Goal: Task Accomplishment & Management: Manage account settings

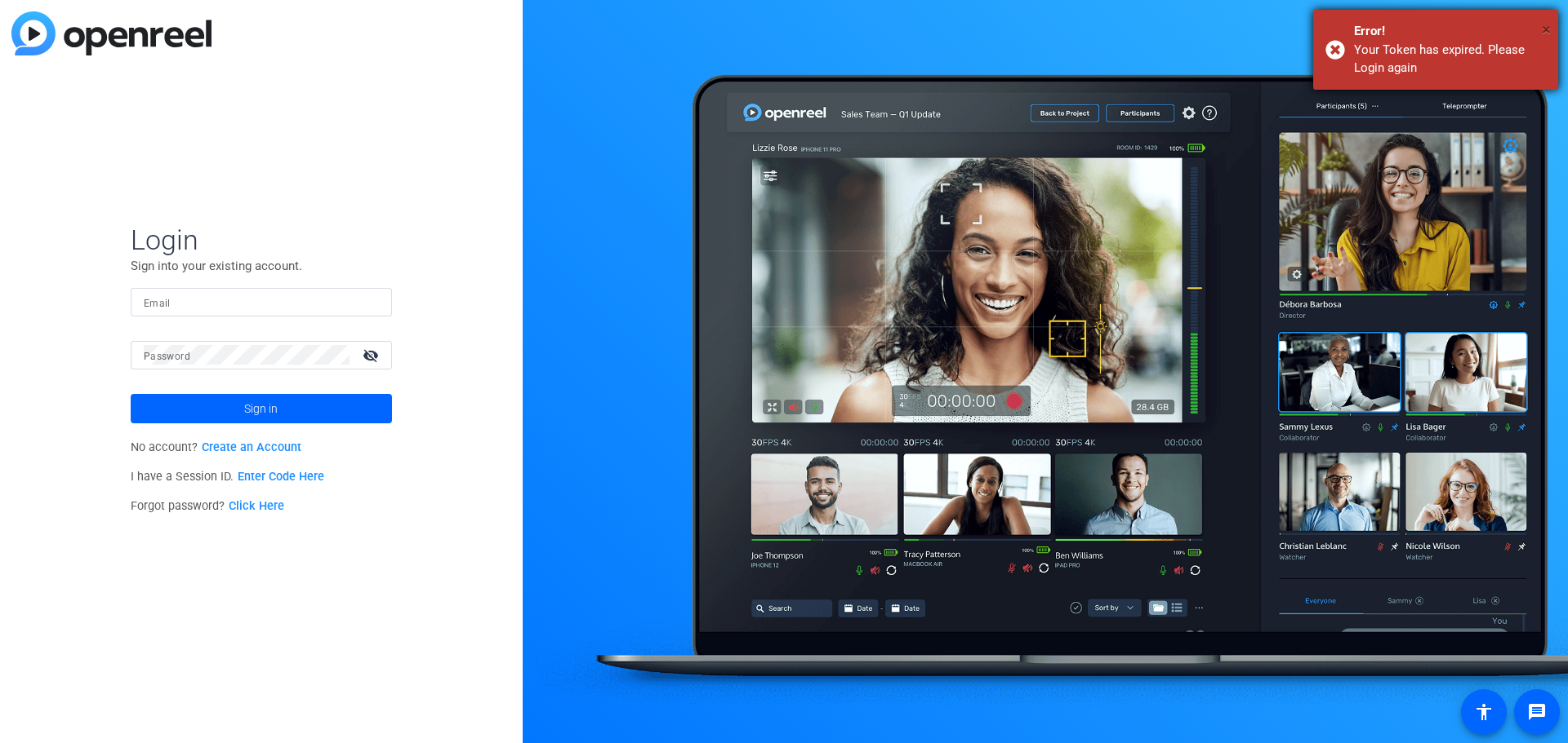
click at [1543, 31] on span "×" at bounding box center [1545, 30] width 9 height 20
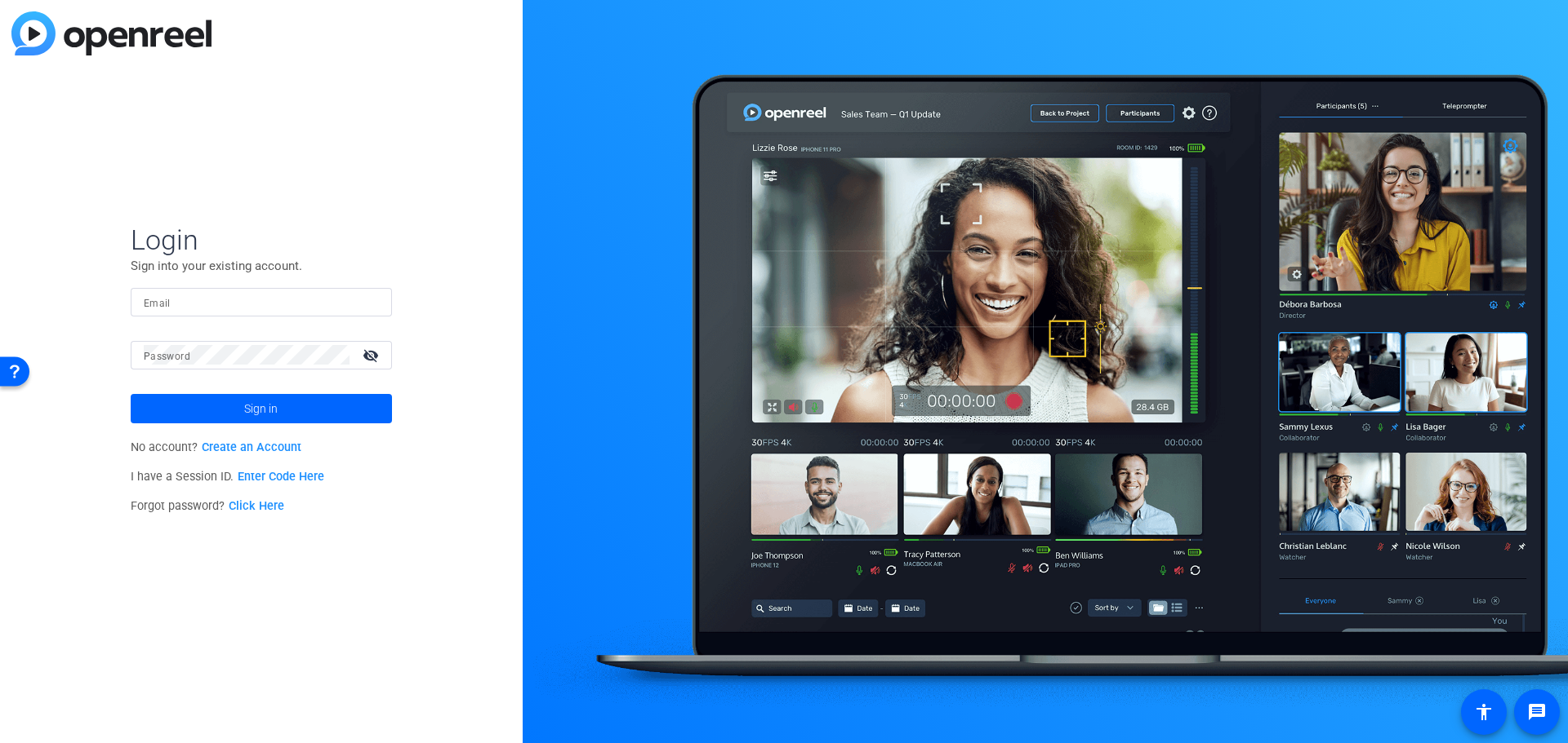
click at [206, 302] on input "Email" at bounding box center [261, 302] width 235 height 20
type input "kmjoy@amazon.com"
click at [227, 412] on span at bounding box center [261, 409] width 261 height 39
click at [377, 351] on mat-icon "visibility_off" at bounding box center [372, 355] width 39 height 24
click at [324, 405] on span at bounding box center [261, 409] width 261 height 39
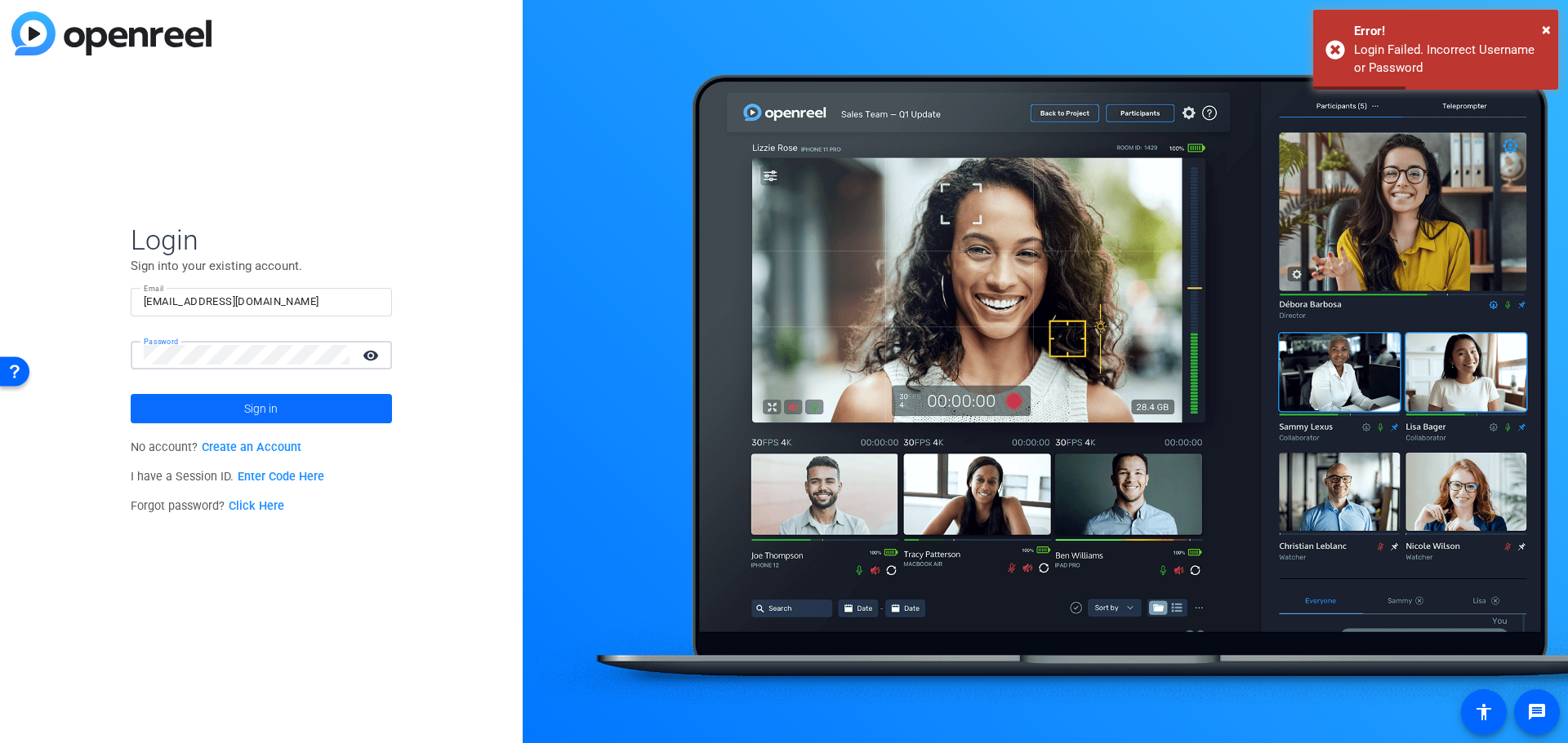
click at [302, 414] on span at bounding box center [261, 409] width 261 height 39
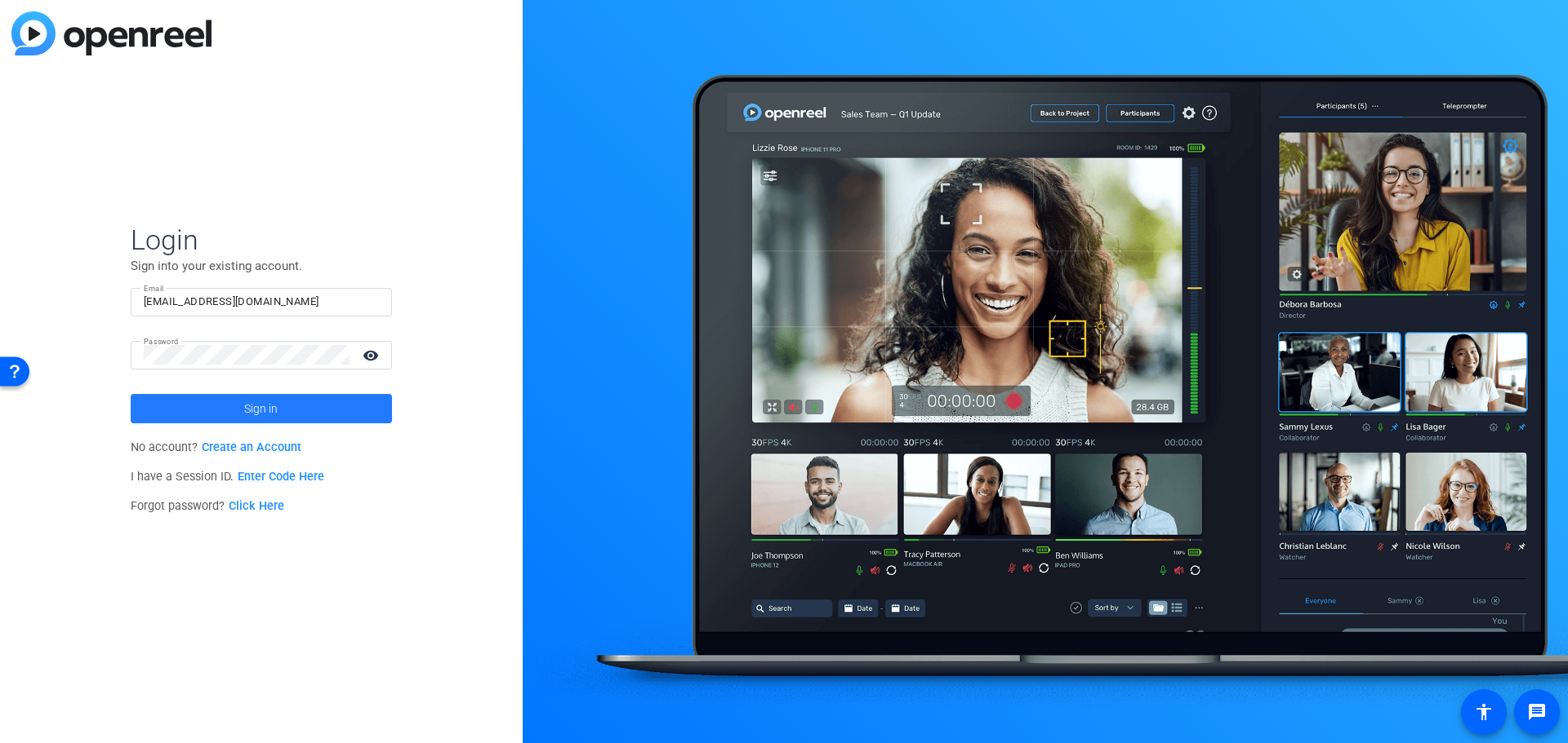
click at [325, 412] on span at bounding box center [261, 409] width 261 height 39
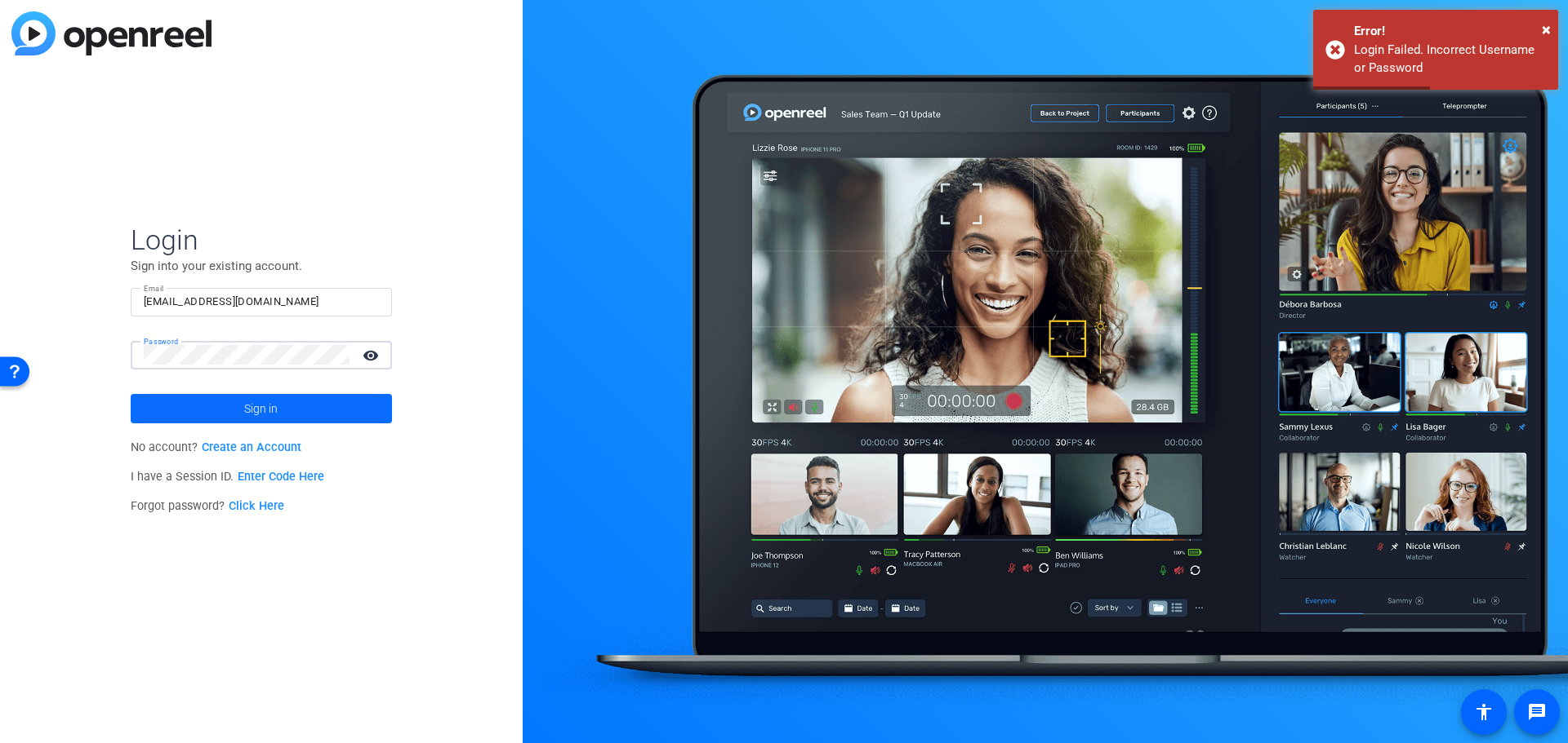
click at [295, 407] on span at bounding box center [261, 409] width 261 height 39
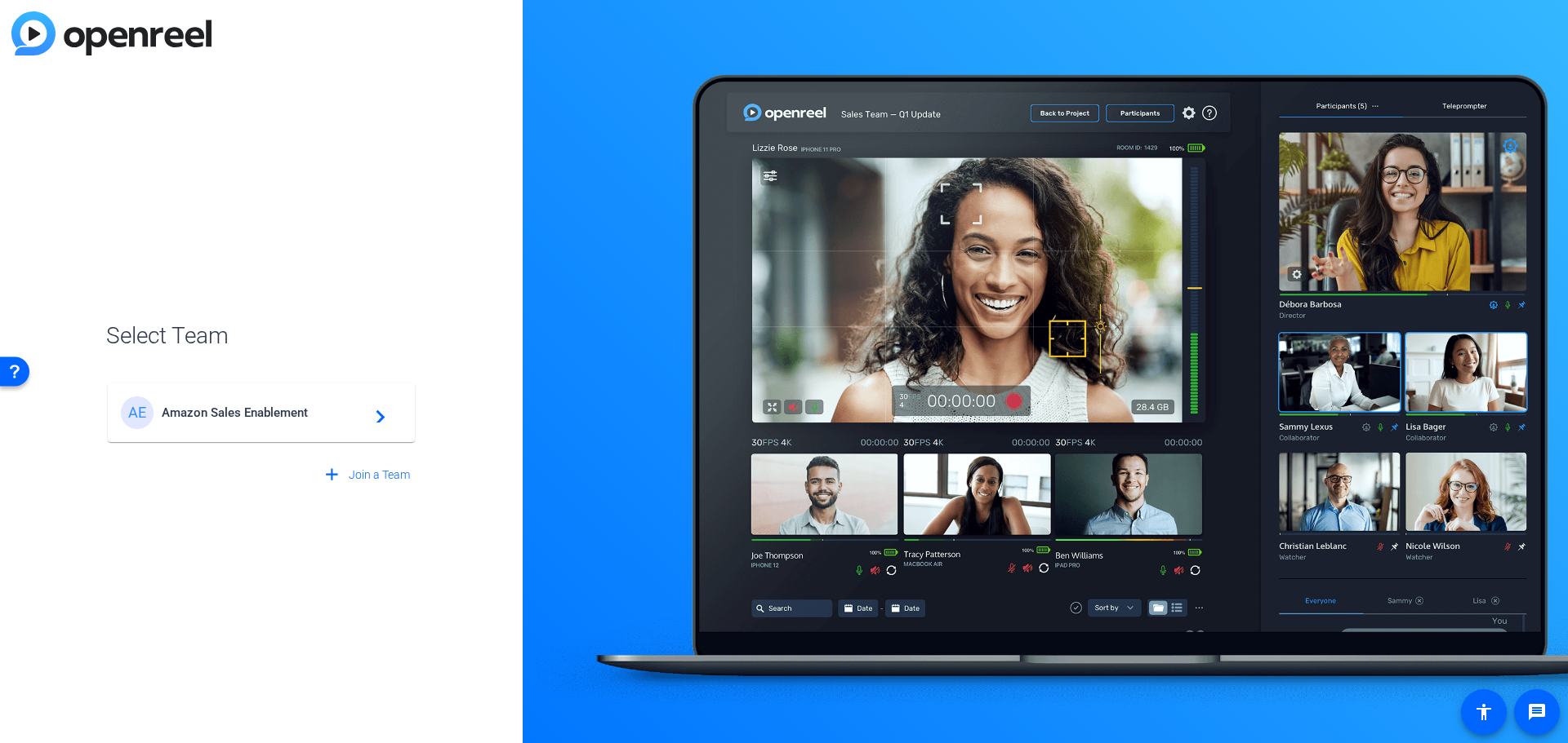
click at [266, 415] on span "Amazon Sales Enablement" at bounding box center [264, 412] width 204 height 14
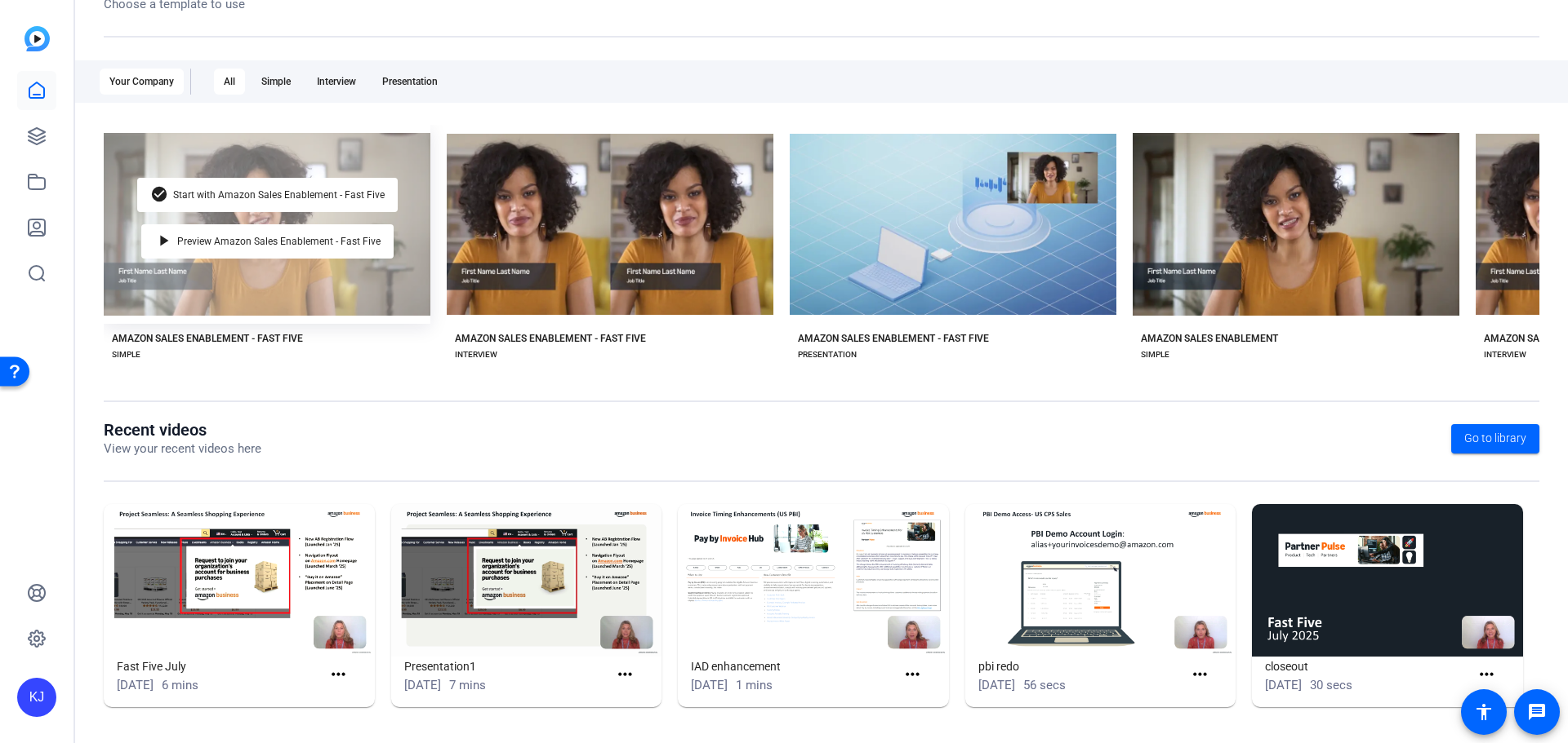
click at [248, 291] on div "check_circle Start with Amazon Sales Enablement - Fast Five play_arrow Preview …" at bounding box center [267, 224] width 327 height 199
click at [214, 191] on span "Start with Amazon Sales Enablement - Fast Five" at bounding box center [279, 195] width 212 height 10
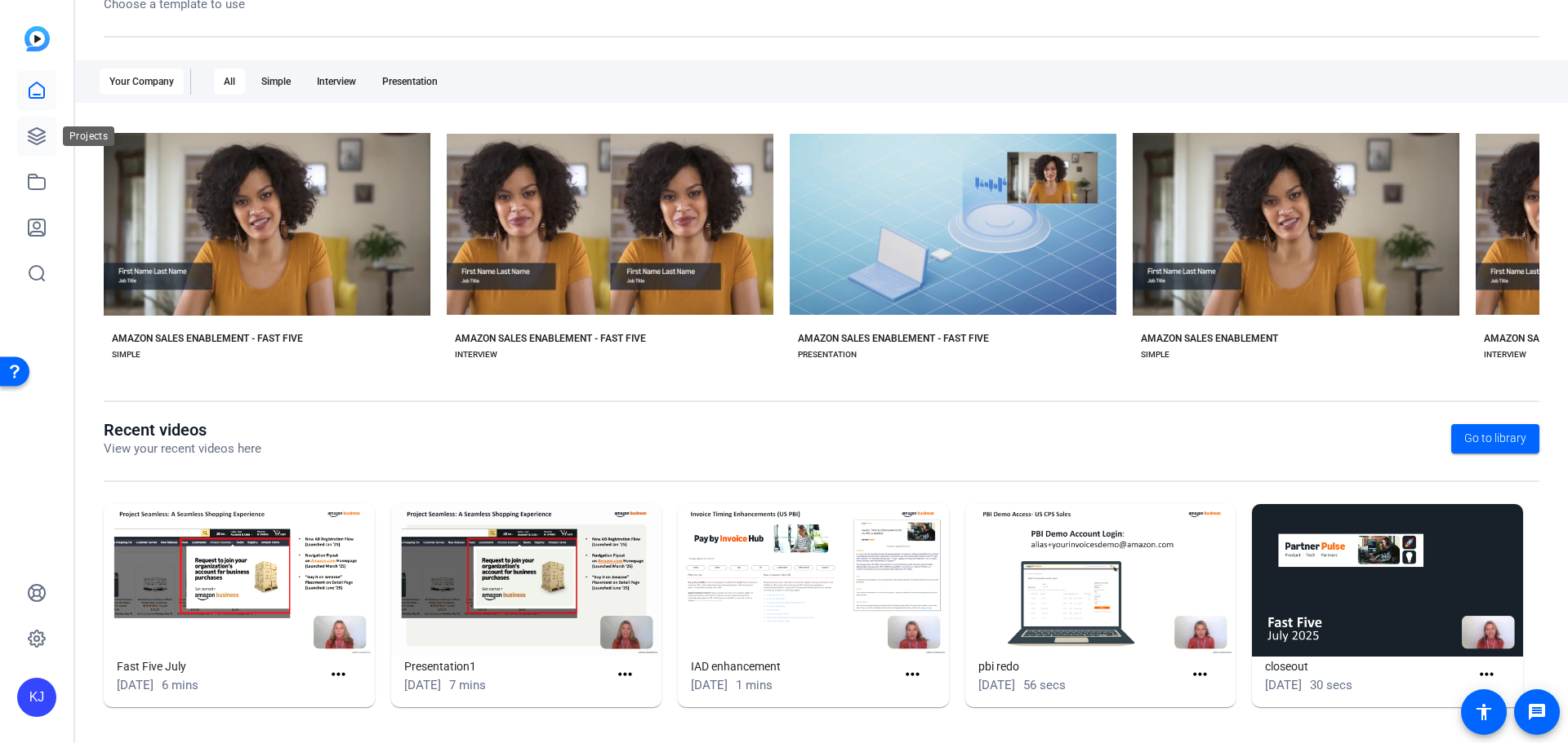
click at [29, 136] on icon at bounding box center [36, 135] width 16 height 16
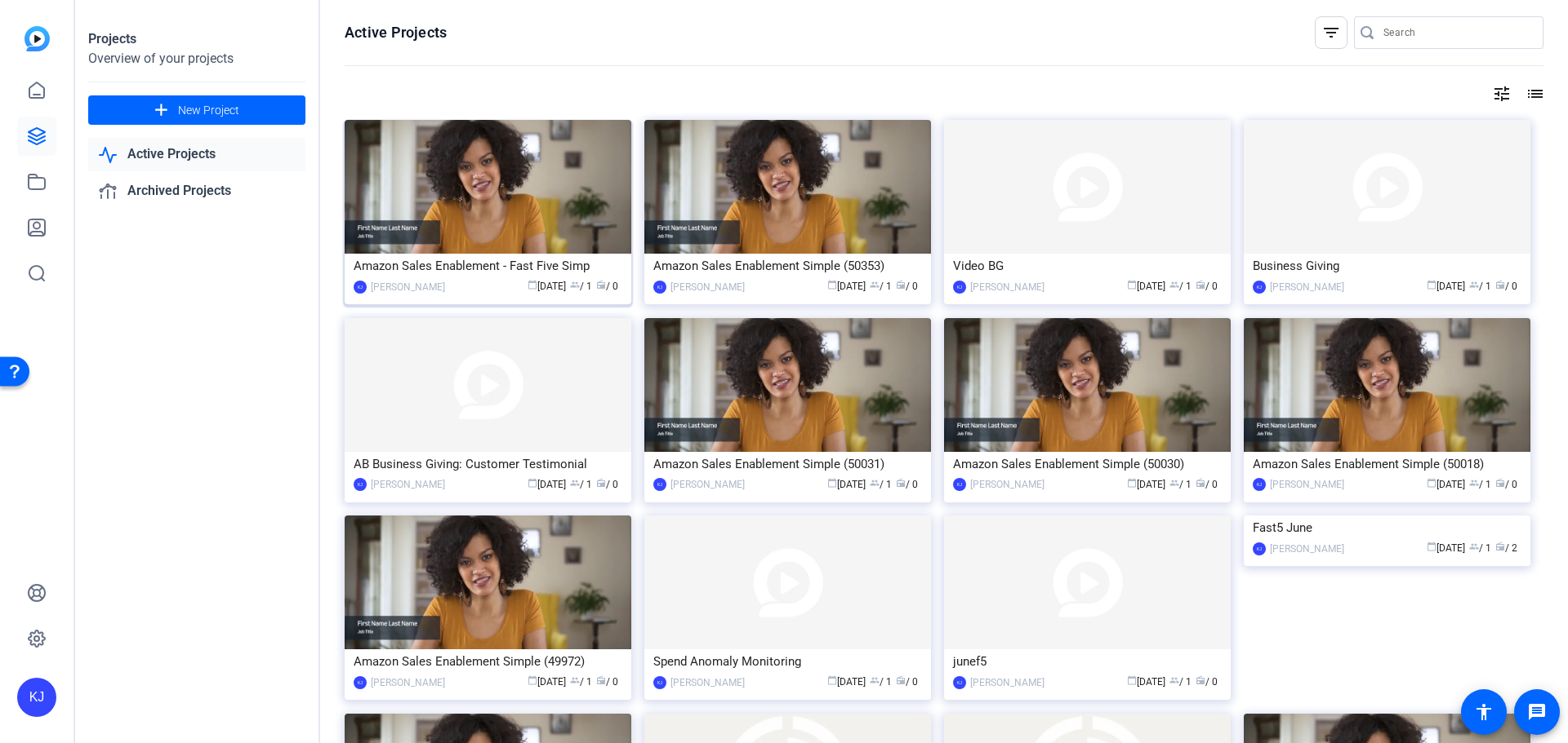
click at [449, 203] on img at bounding box center [487, 187] width 287 height 133
click at [33, 227] on icon at bounding box center [36, 227] width 16 height 16
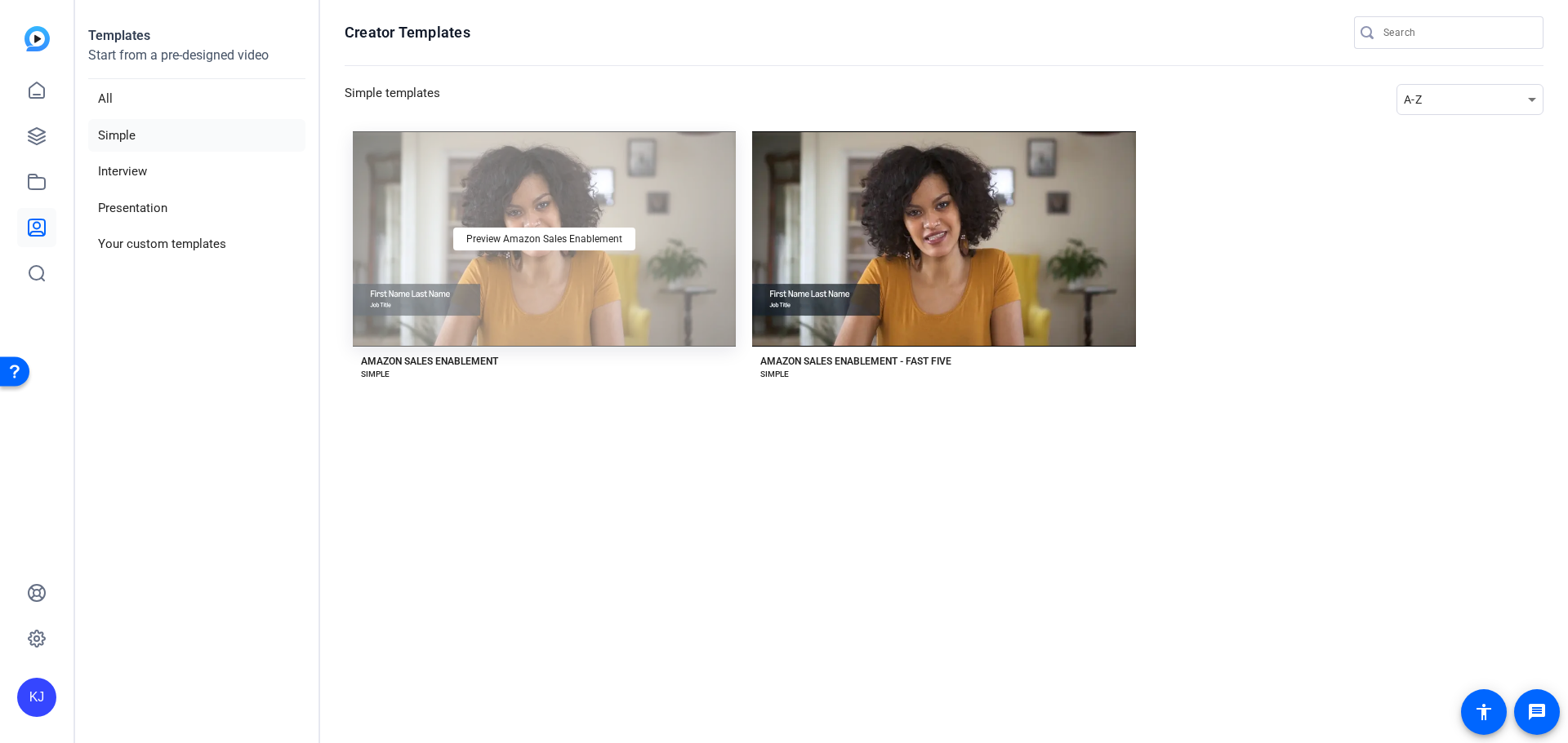
click at [595, 269] on div "Preview Amazon Sales Enablement" at bounding box center [544, 239] width 383 height 215
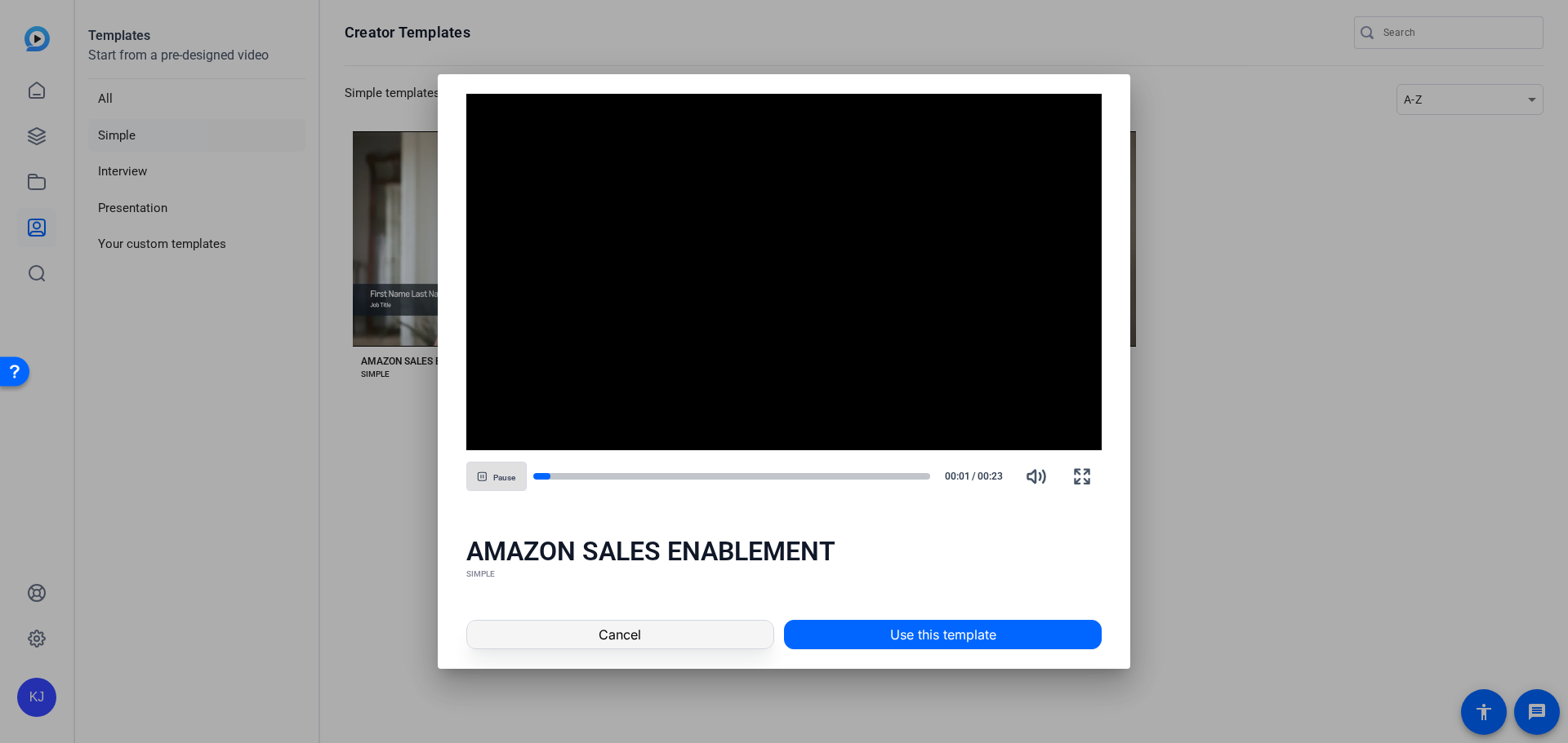
click at [710, 634] on span at bounding box center [620, 634] width 306 height 39
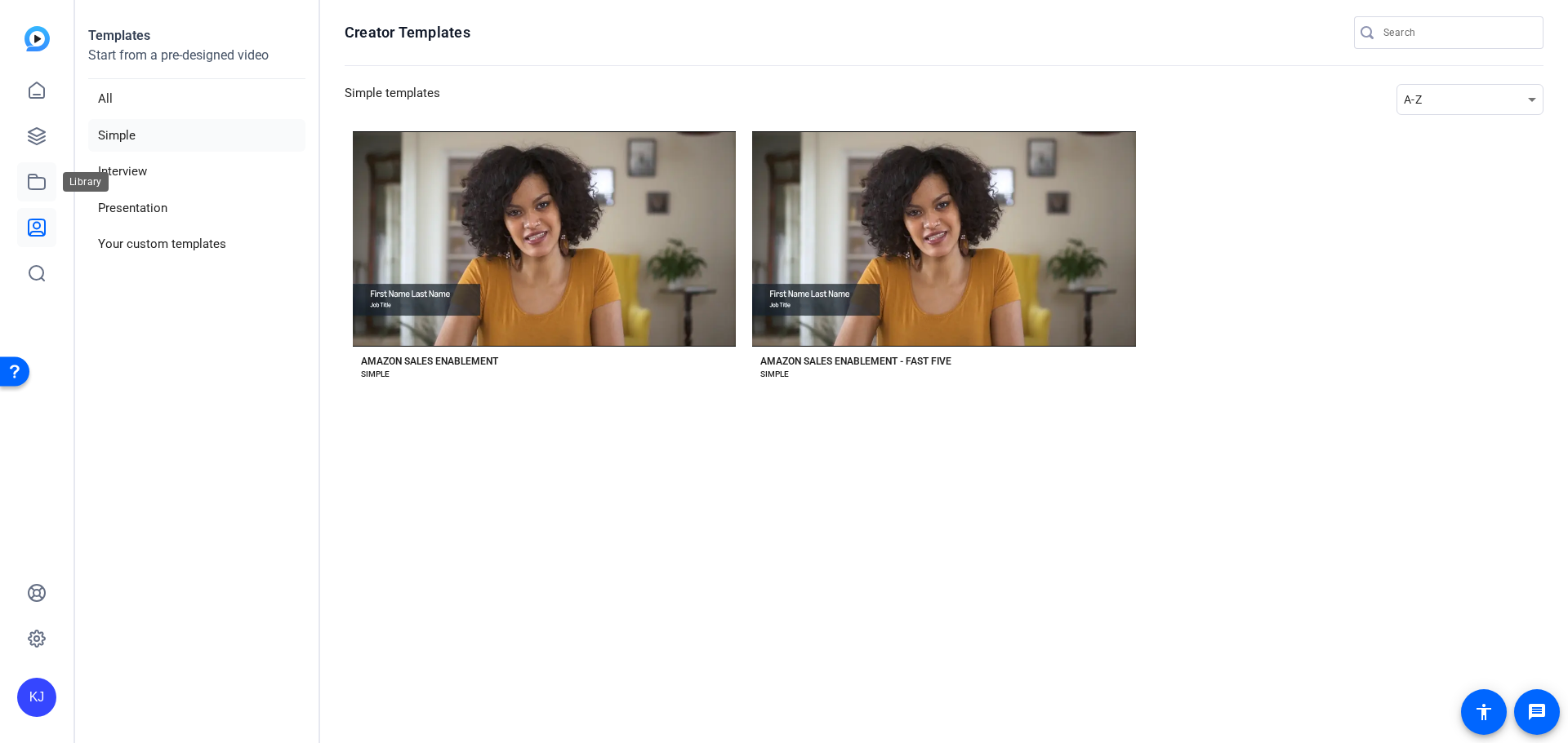
click at [41, 182] on icon at bounding box center [36, 182] width 20 height 20
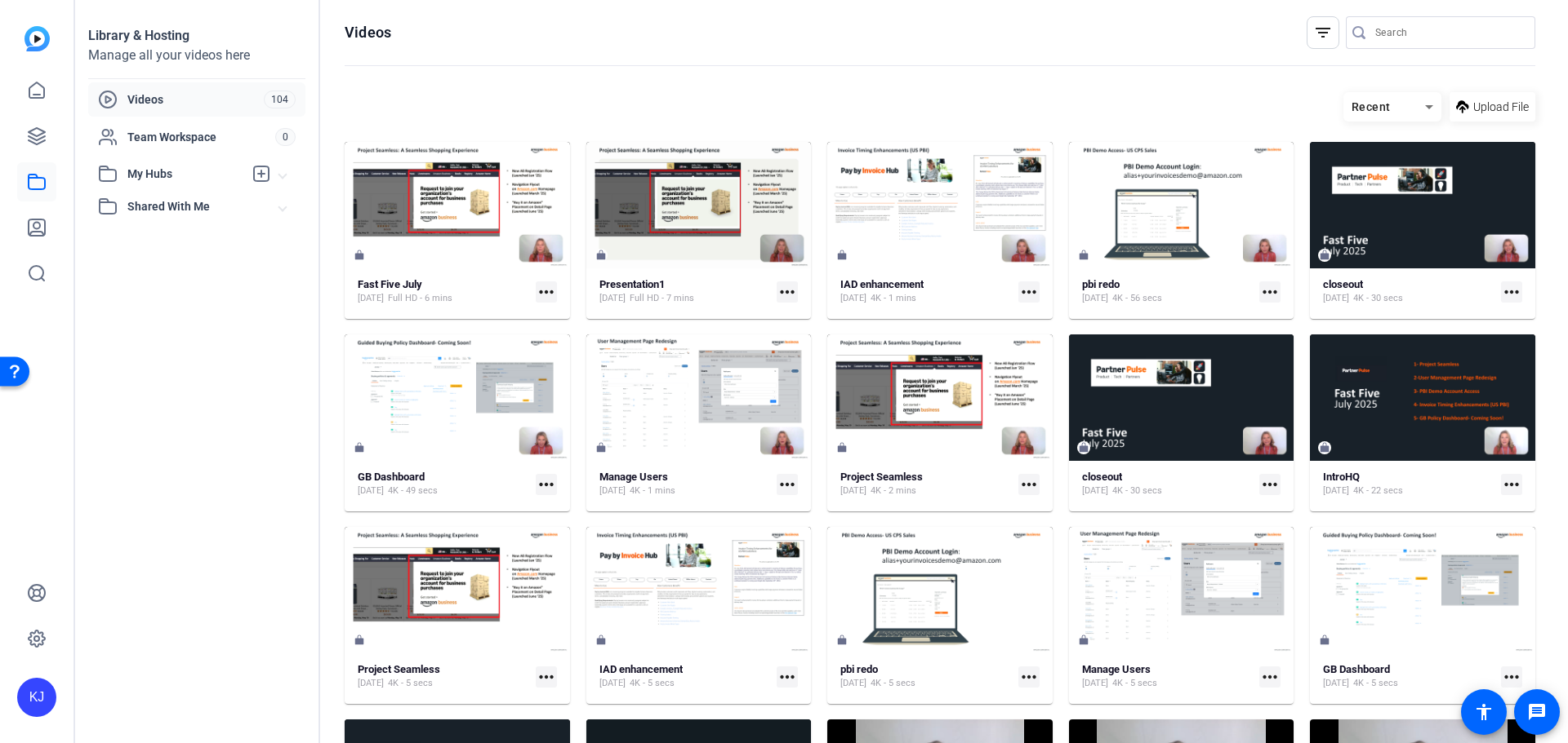
click at [553, 291] on mat-icon "more_horiz" at bounding box center [546, 292] width 21 height 21
click at [562, 315] on span "Edit in Creator" at bounding box center [582, 315] width 71 height 20
click at [1459, 102] on icon at bounding box center [1462, 107] width 13 height 20
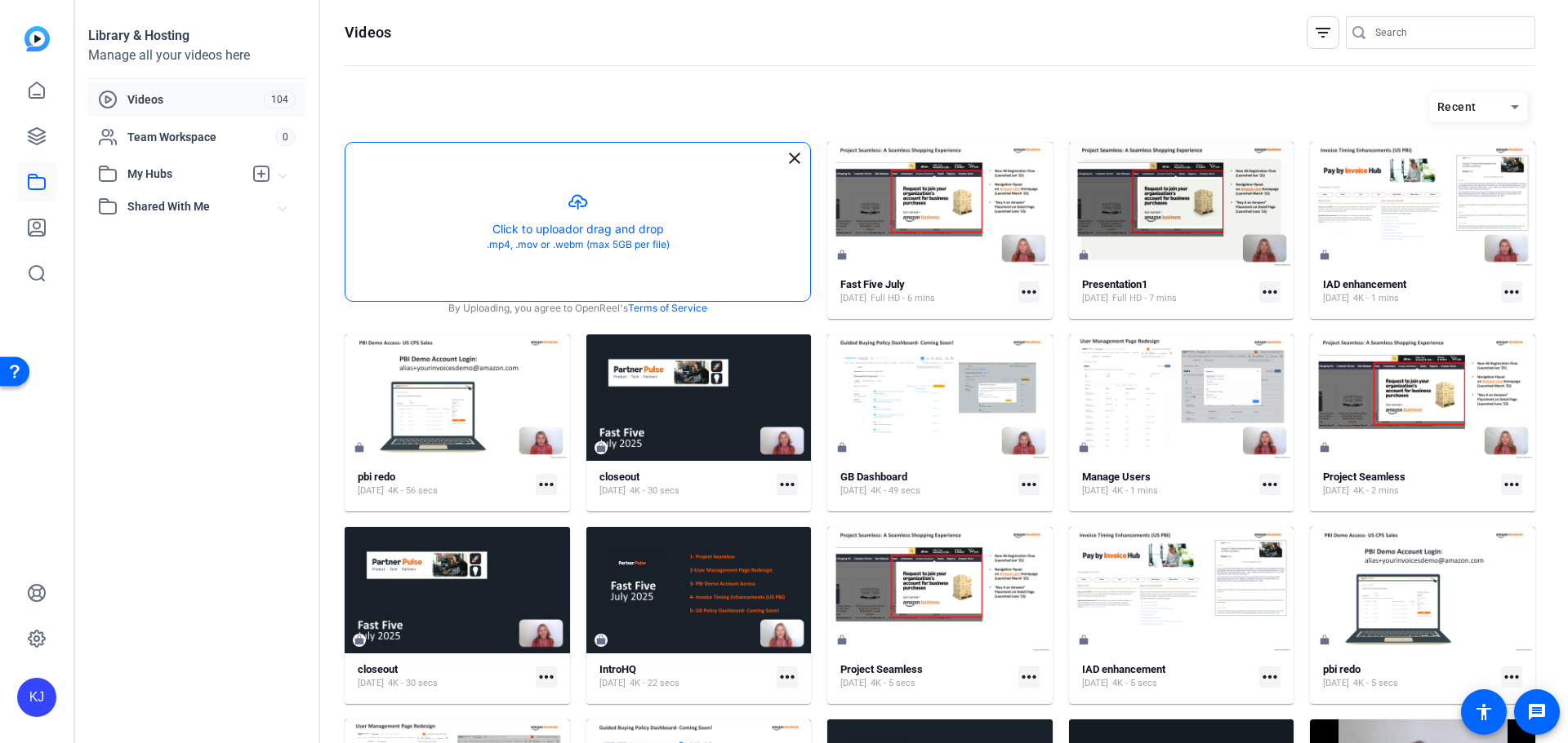
click at [596, 233] on button "button" at bounding box center [577, 222] width 464 height 158
click at [570, 207] on button "button" at bounding box center [577, 222] width 464 height 158
click at [567, 231] on button "button" at bounding box center [577, 222] width 464 height 158
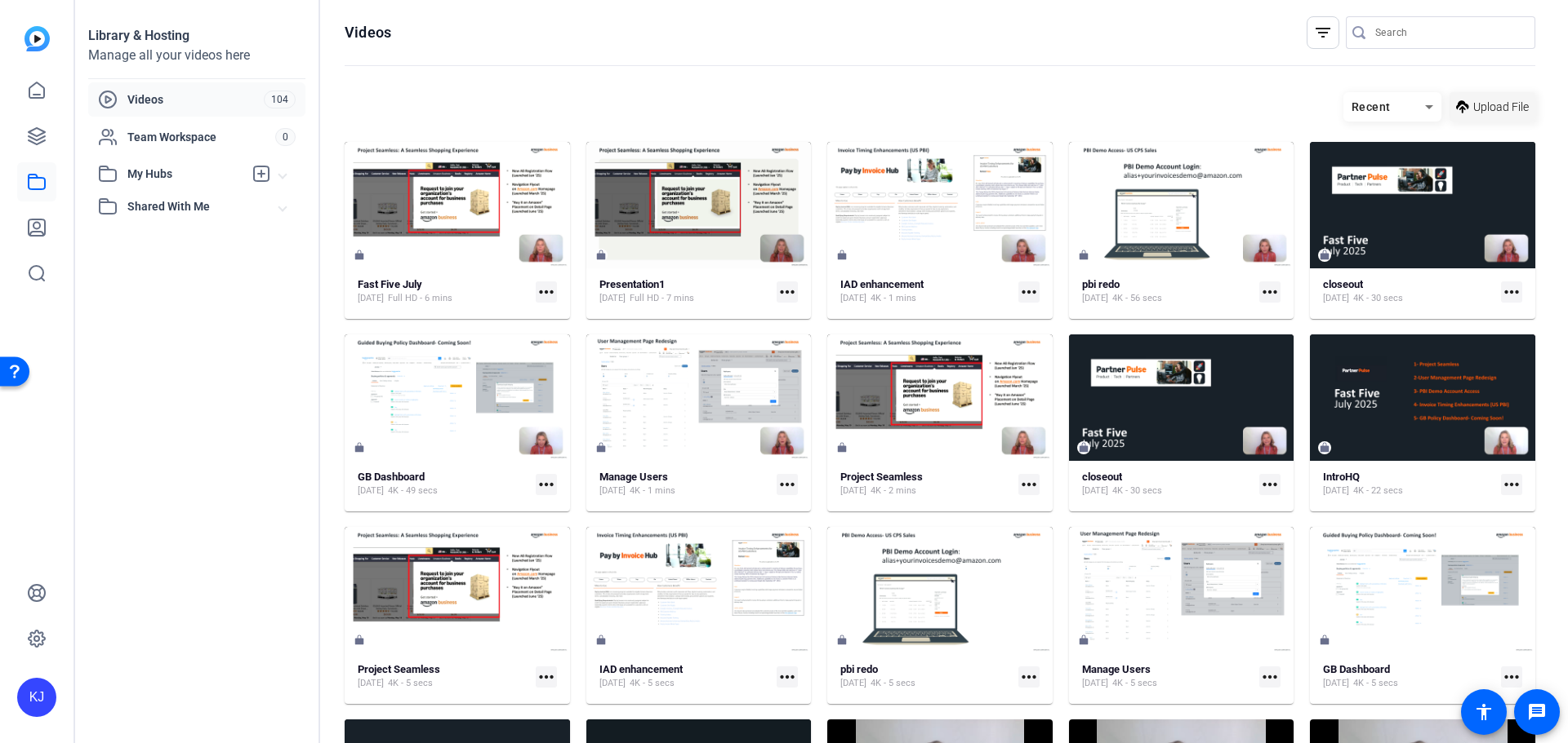
click at [1483, 103] on span "Upload File" at bounding box center [1500, 108] width 55 height 17
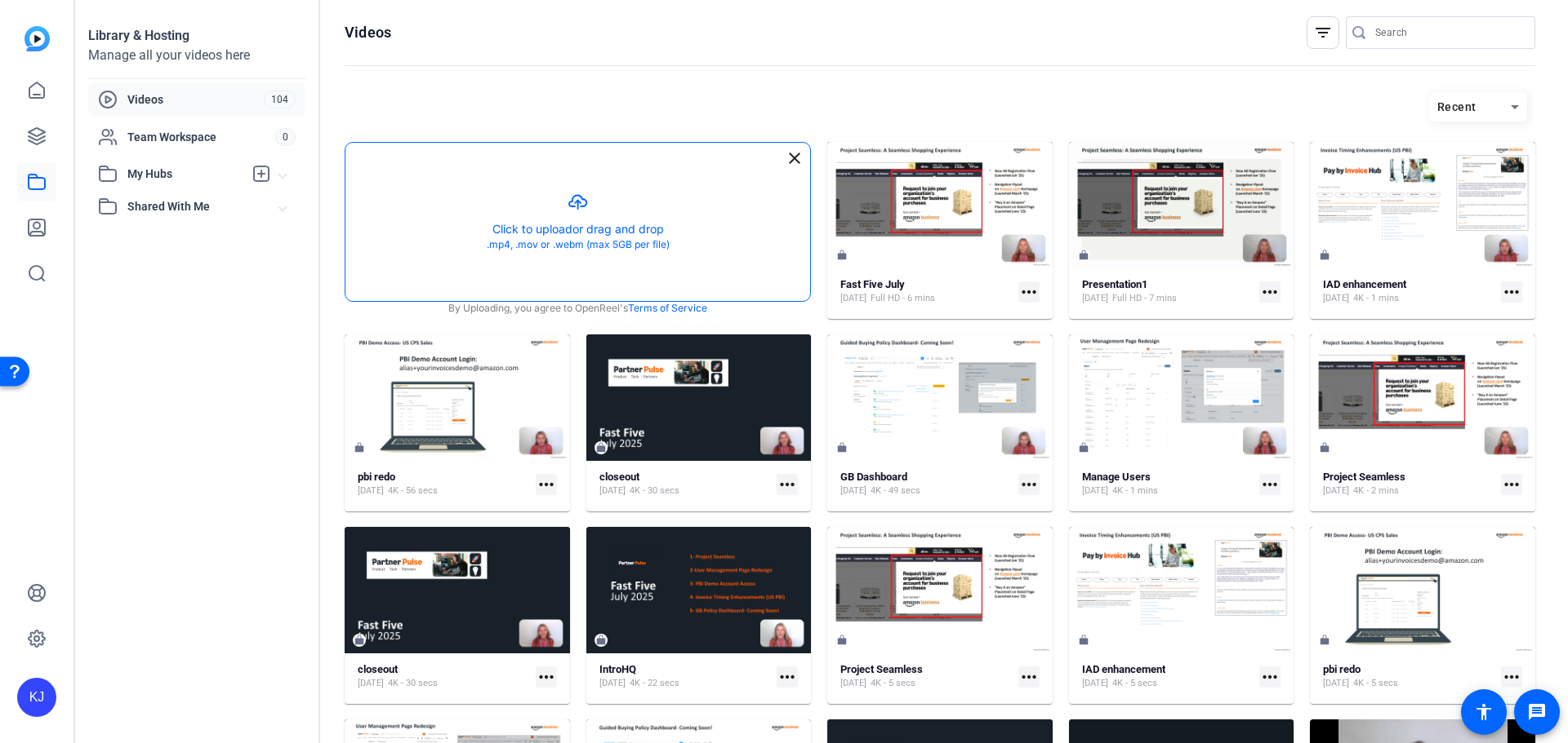
click at [581, 205] on button "button" at bounding box center [577, 222] width 464 height 158
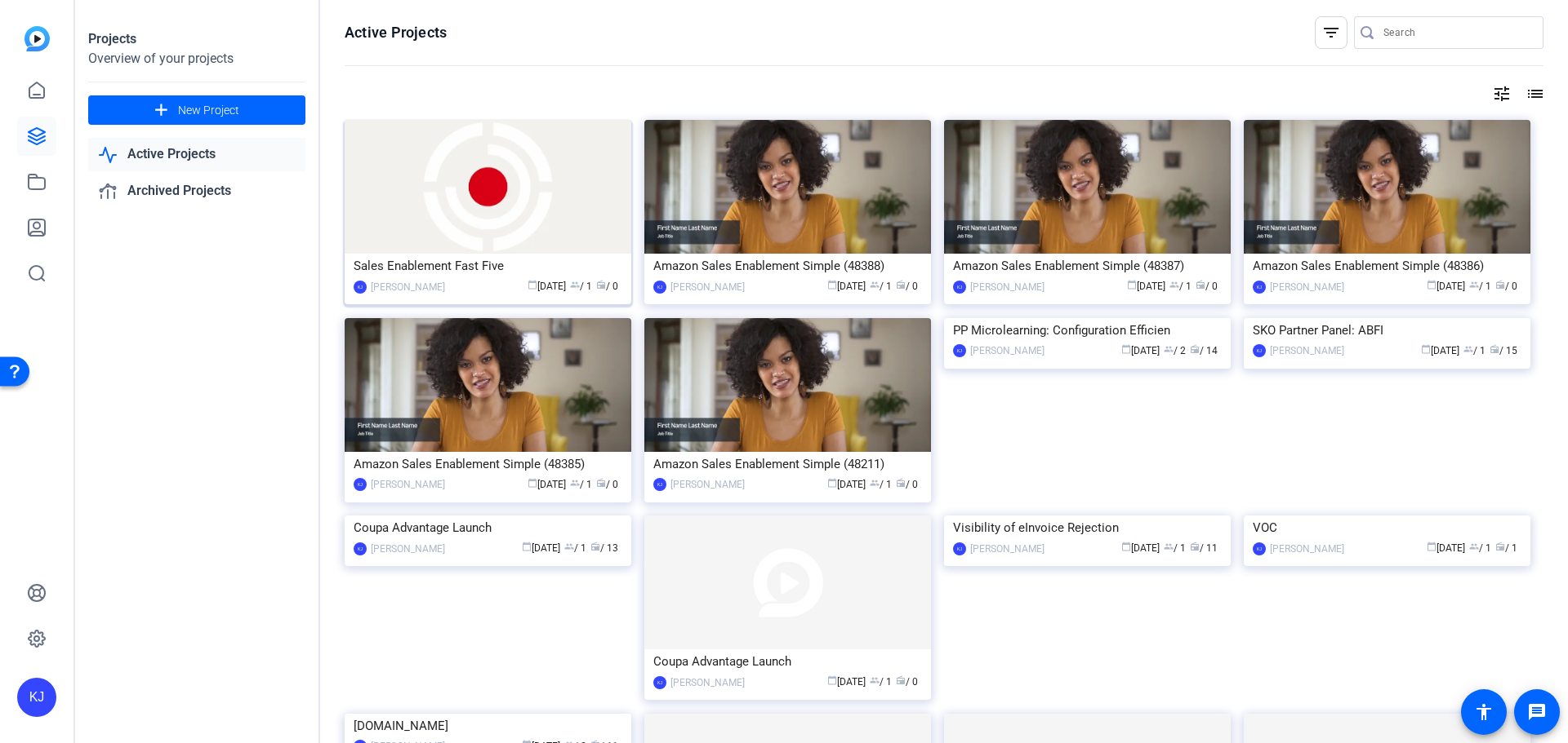
click at [478, 209] on img at bounding box center [487, 187] width 287 height 133
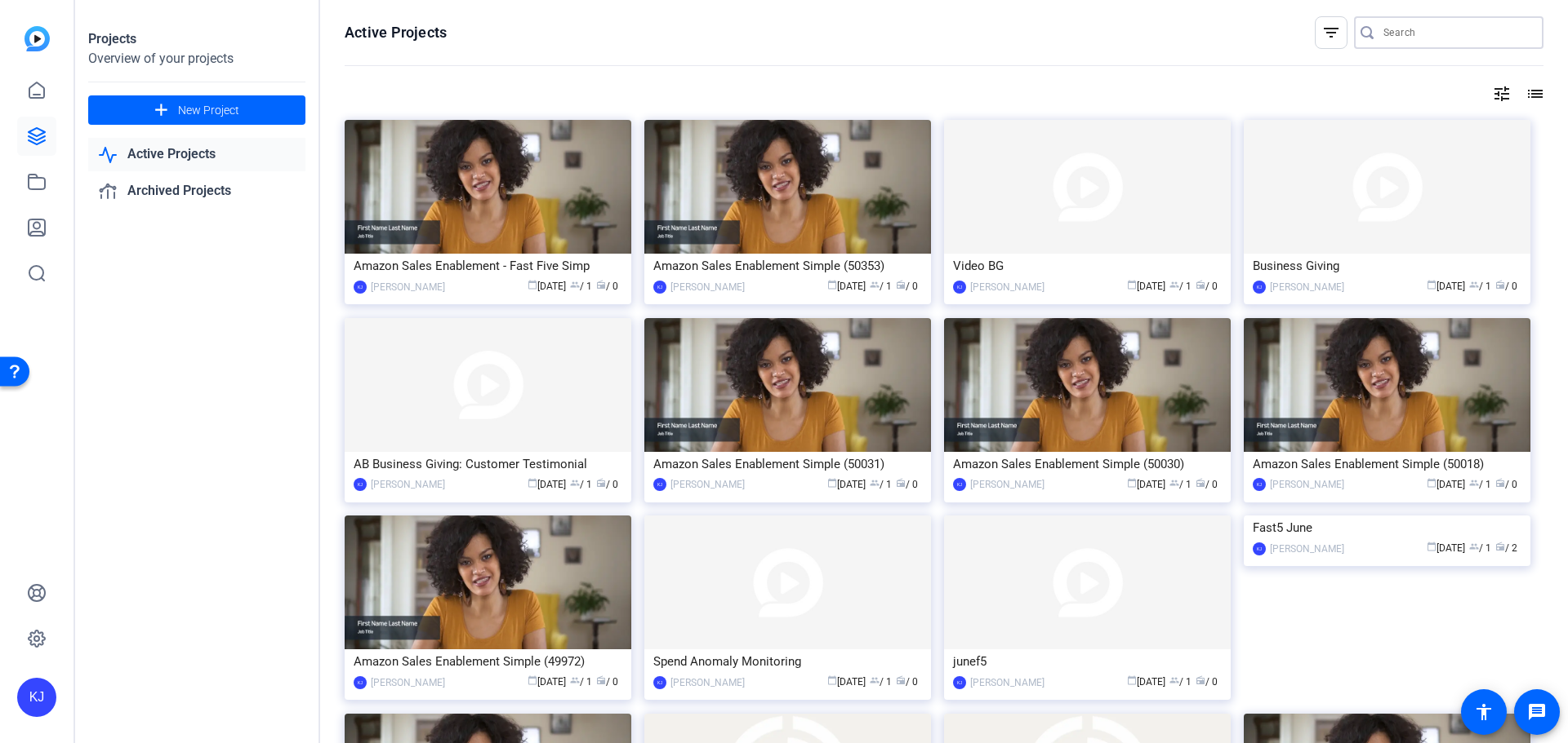
click at [1413, 31] on input "Search" at bounding box center [1456, 32] width 147 height 20
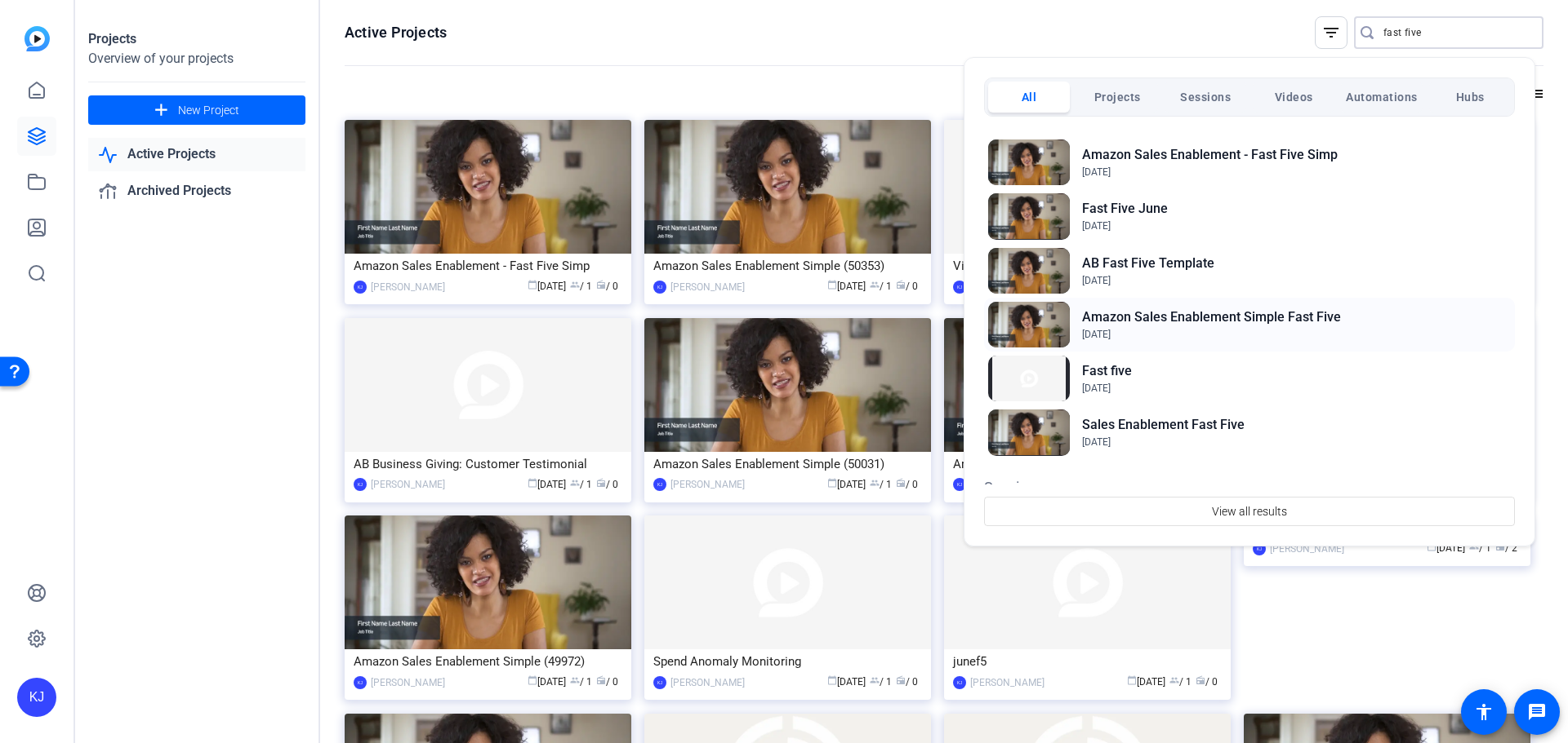
scroll to position [82, 0]
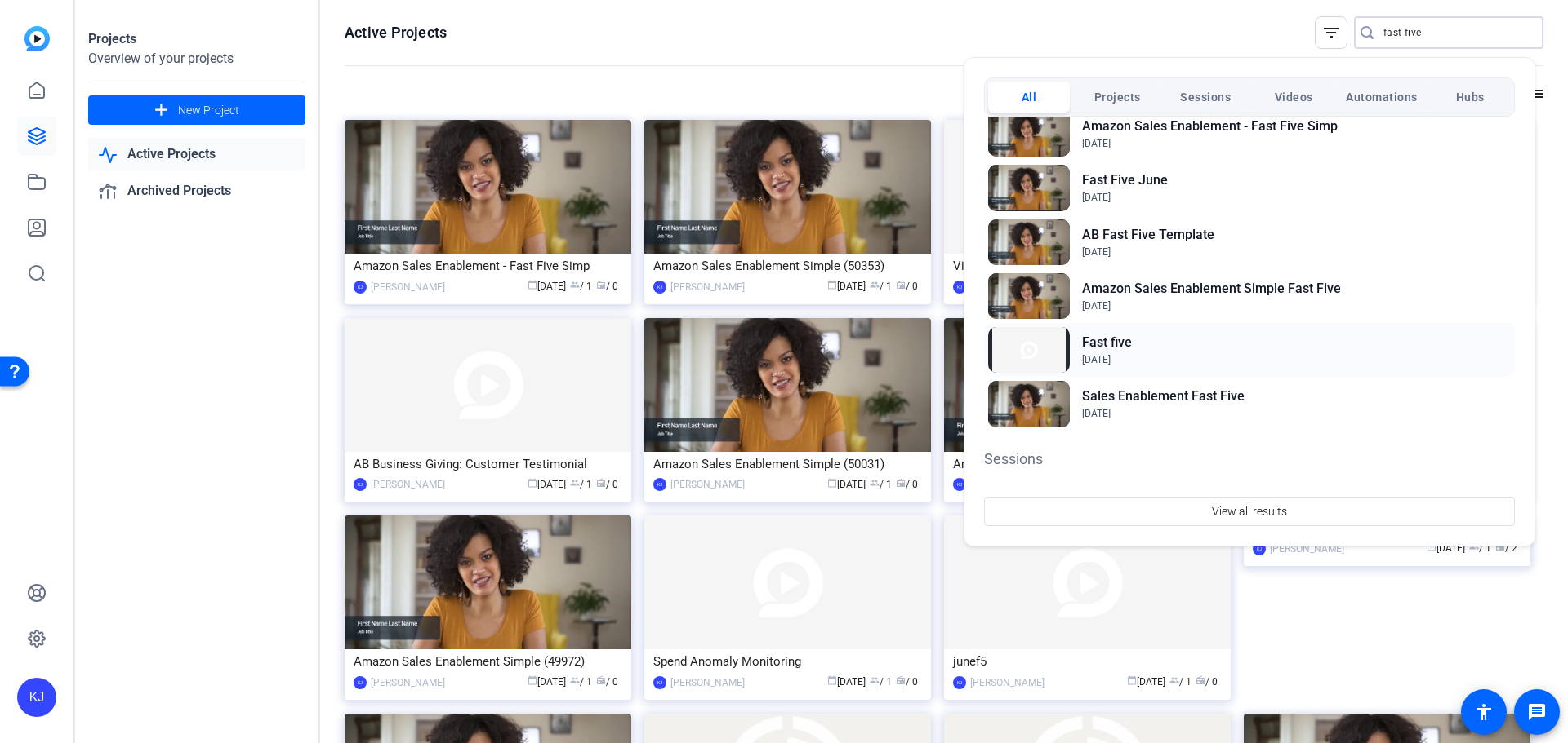
type input "fast five"
click at [1039, 359] on img at bounding box center [1028, 350] width 82 height 46
click at [249, 427] on div at bounding box center [784, 372] width 1568 height 743
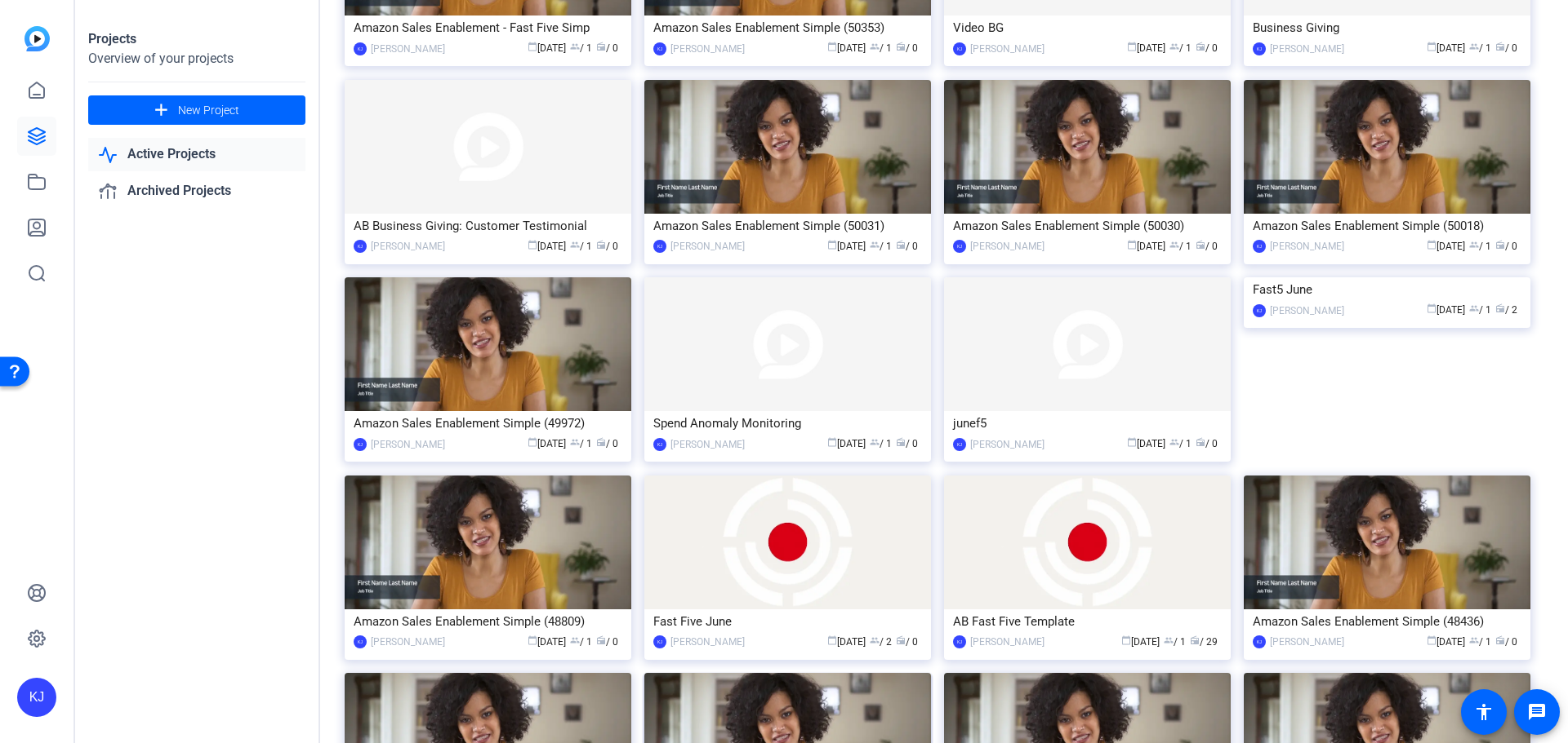
scroll to position [0, 0]
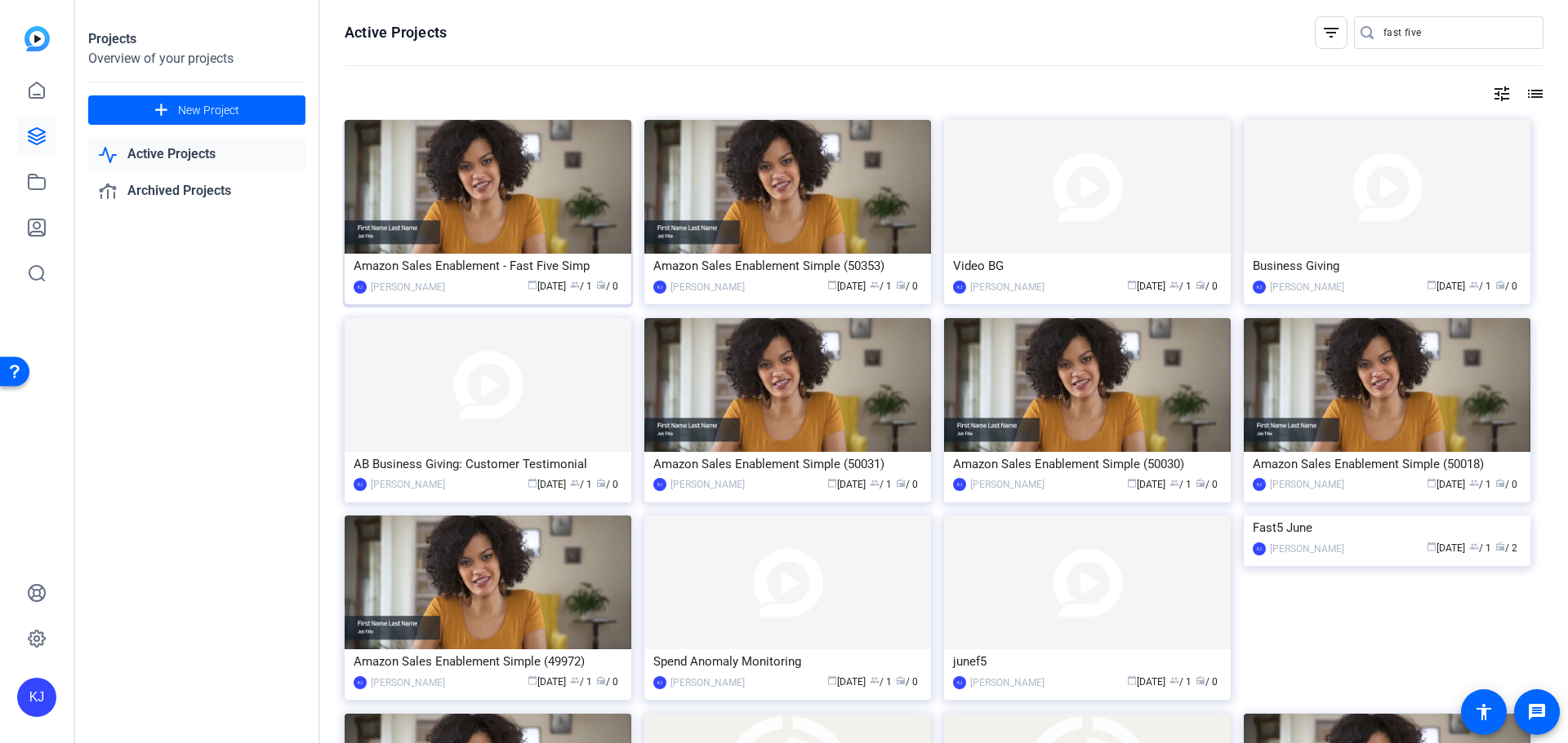
click at [234, 350] on div "Projects Overview of your projects add New Project Active Projects Archived Pro…" at bounding box center [197, 372] width 245 height 743
click at [533, 186] on img at bounding box center [487, 187] width 287 height 133
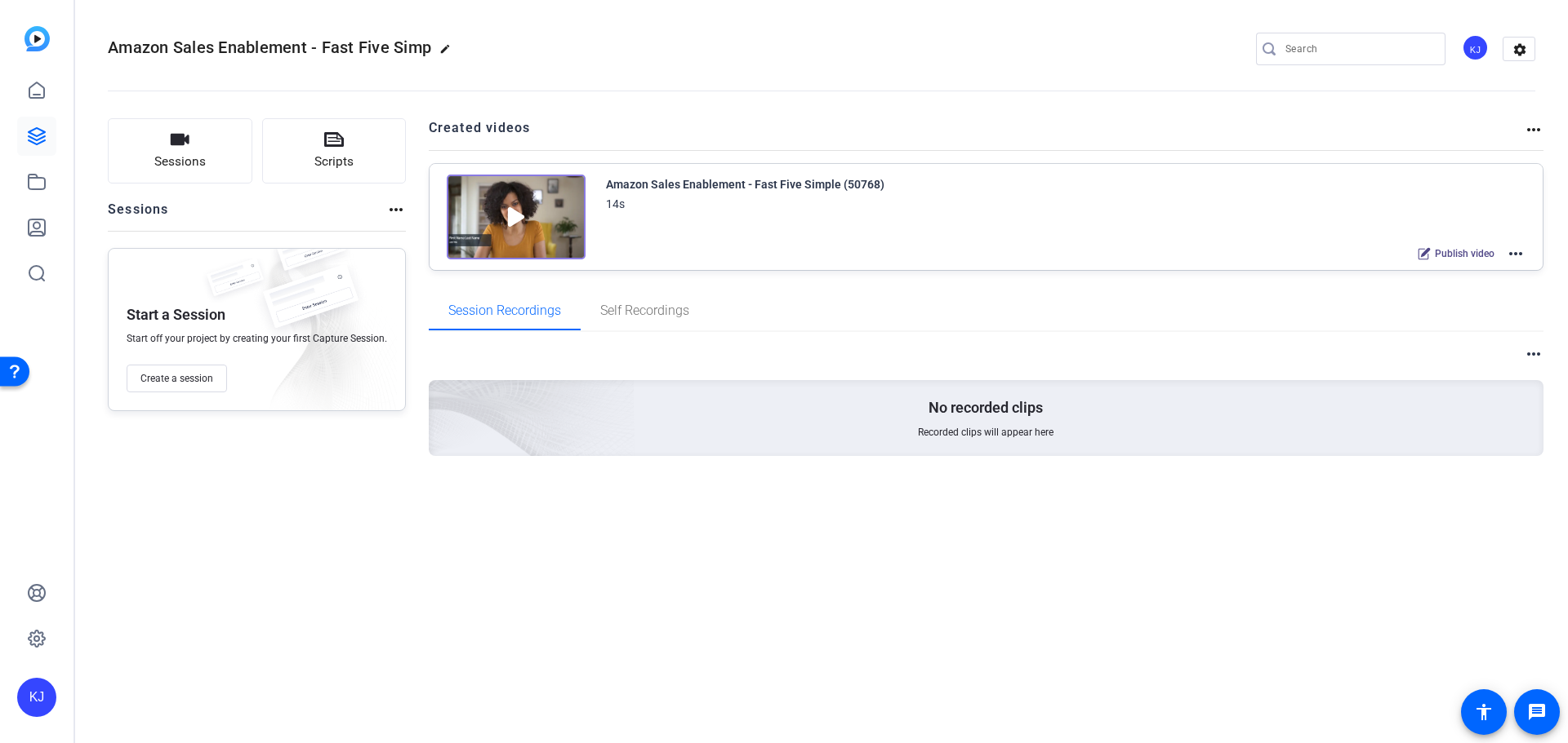
click at [511, 222] on img at bounding box center [517, 216] width 139 height 85
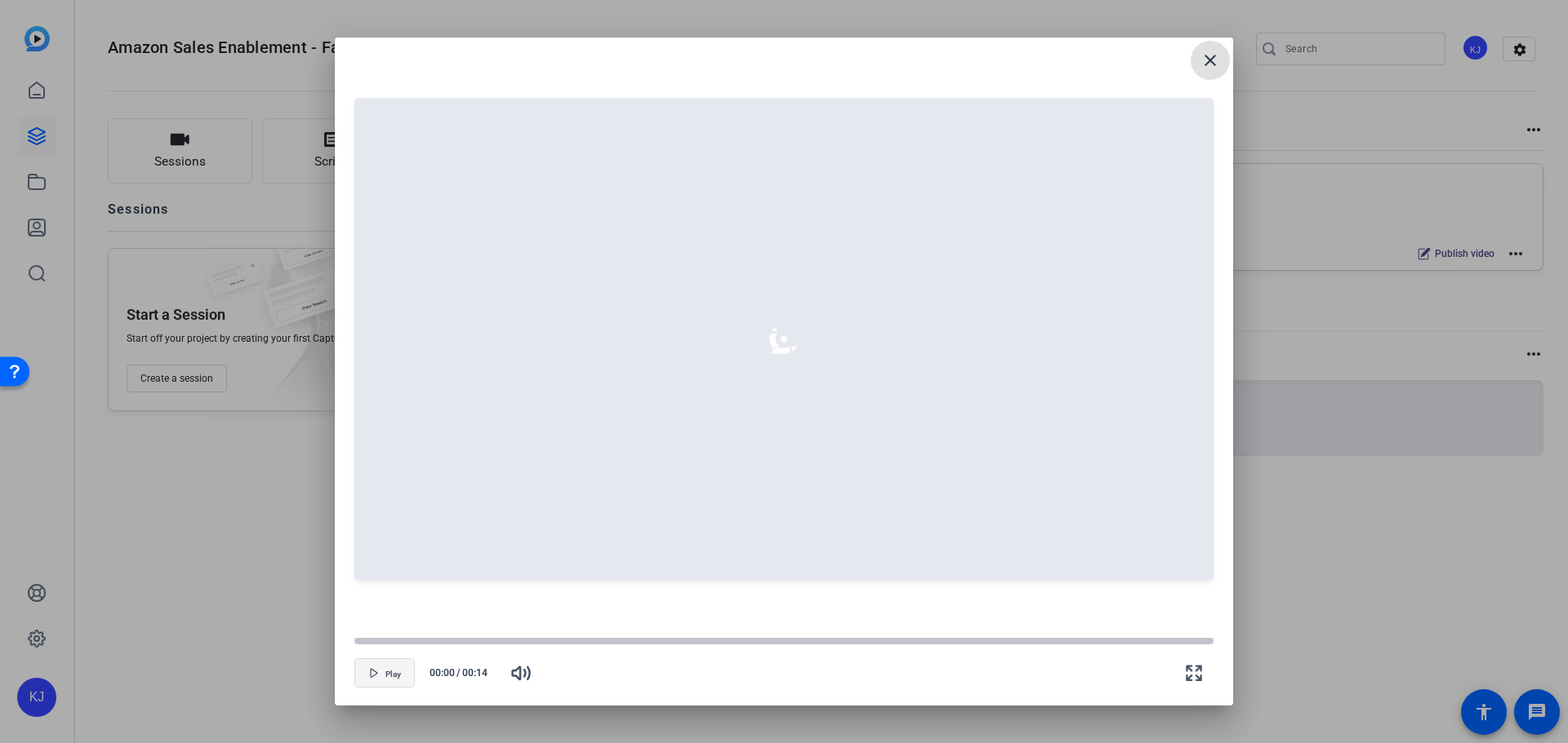
click at [392, 668] on span "Play" at bounding box center [393, 673] width 15 height 12
click at [1219, 53] on mat-icon "close" at bounding box center [1210, 60] width 20 height 20
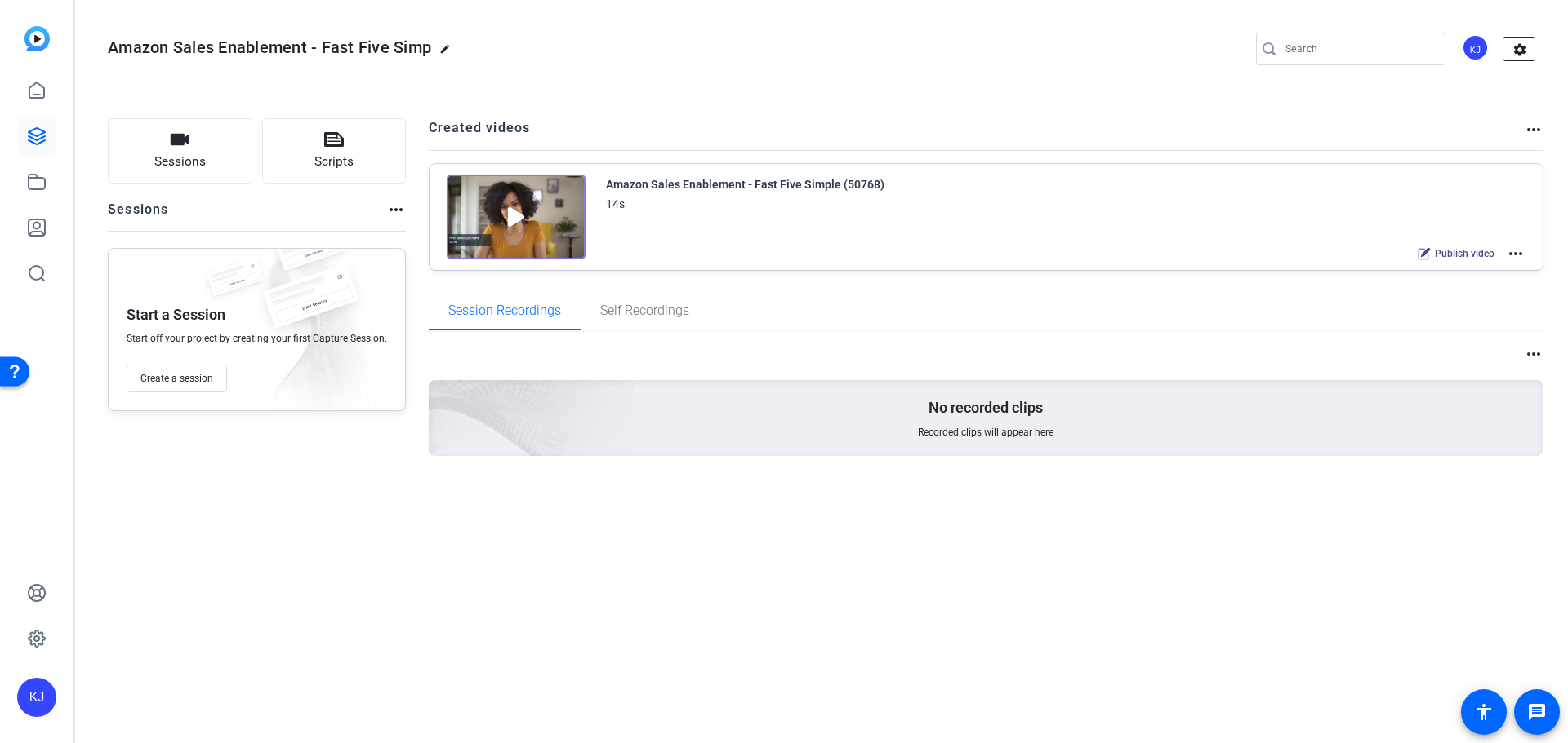
click at [1515, 50] on mat-icon "settings" at bounding box center [1519, 50] width 32 height 25
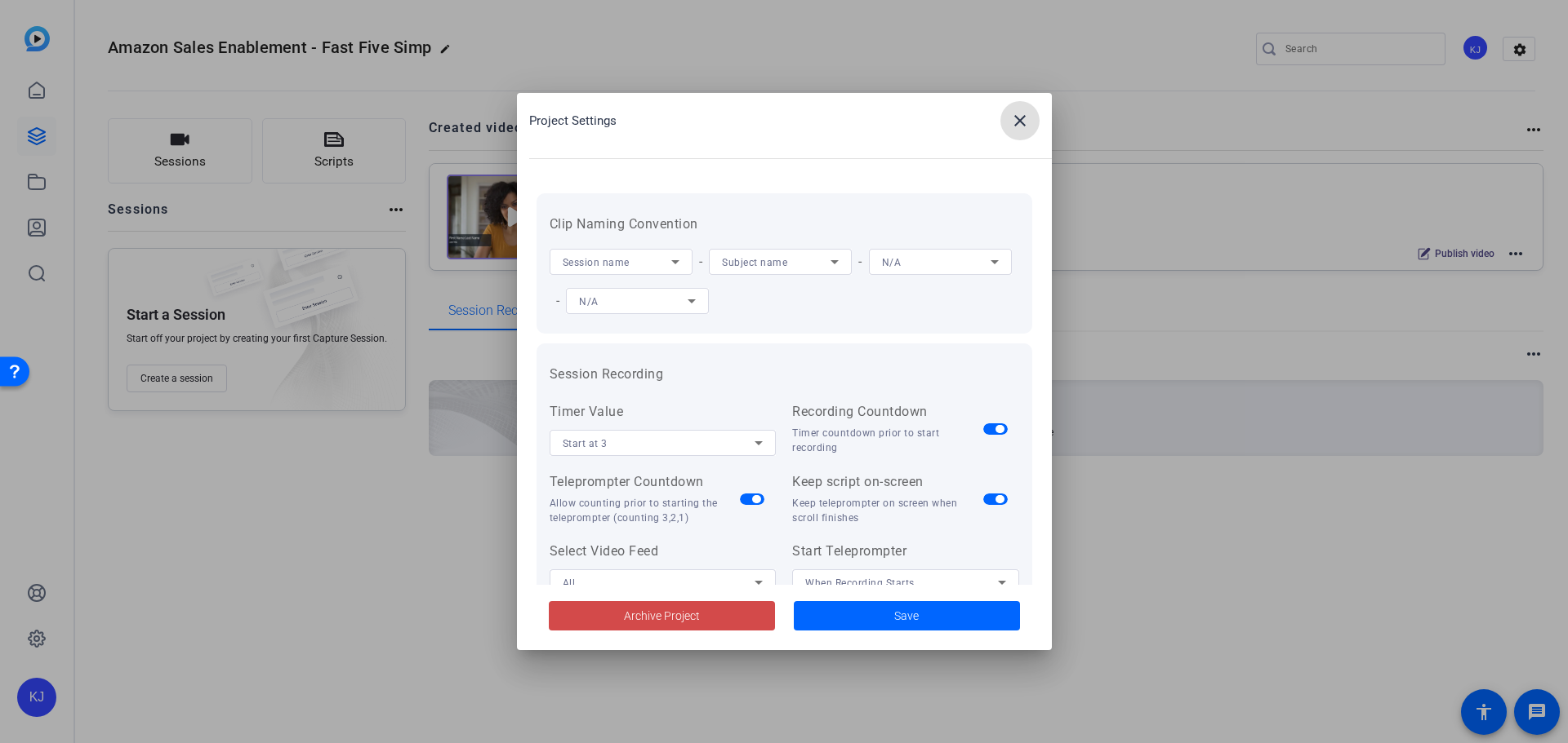
click at [675, 622] on span "Archive Project" at bounding box center [662, 616] width 76 height 17
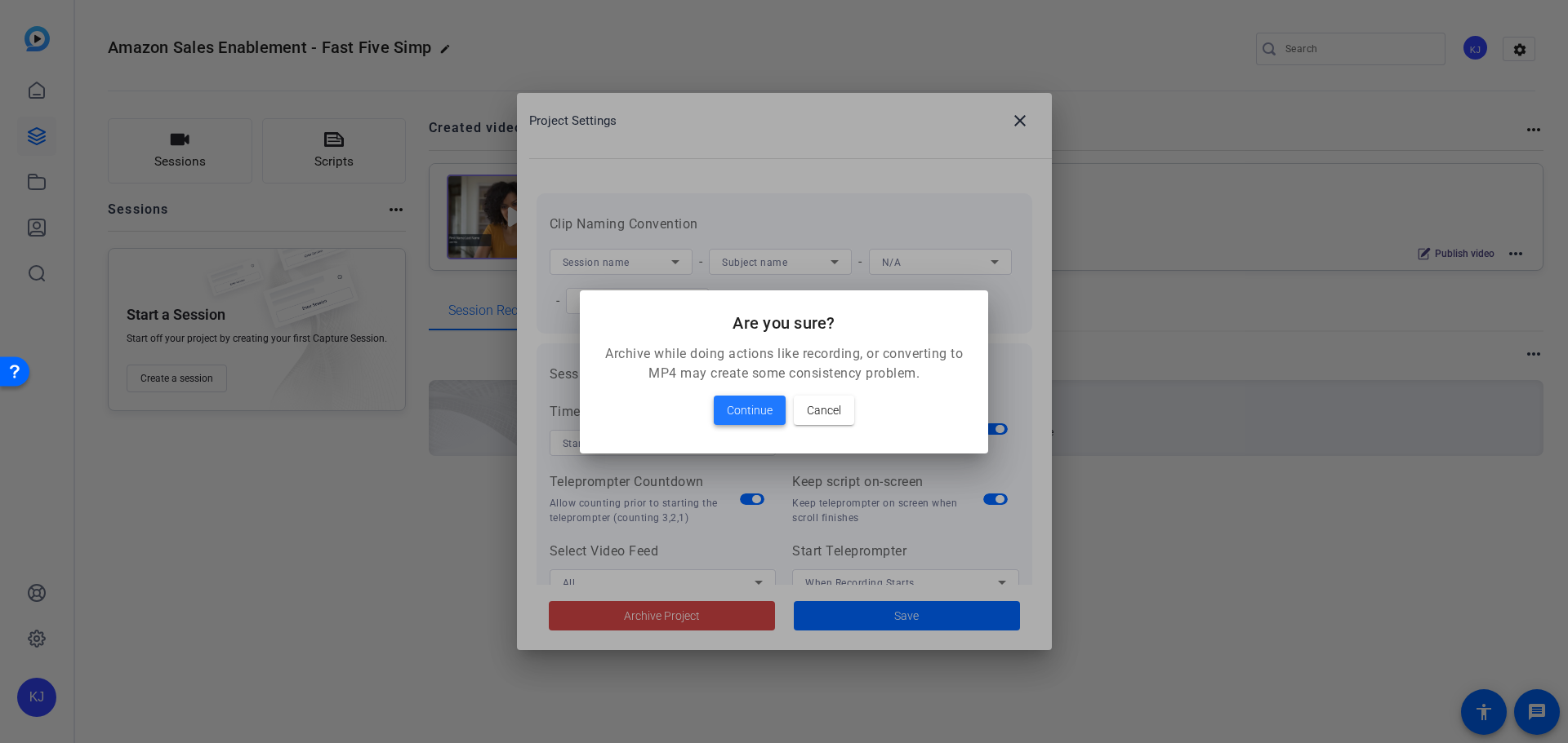
click at [737, 405] on span "Continue" at bounding box center [749, 411] width 46 height 20
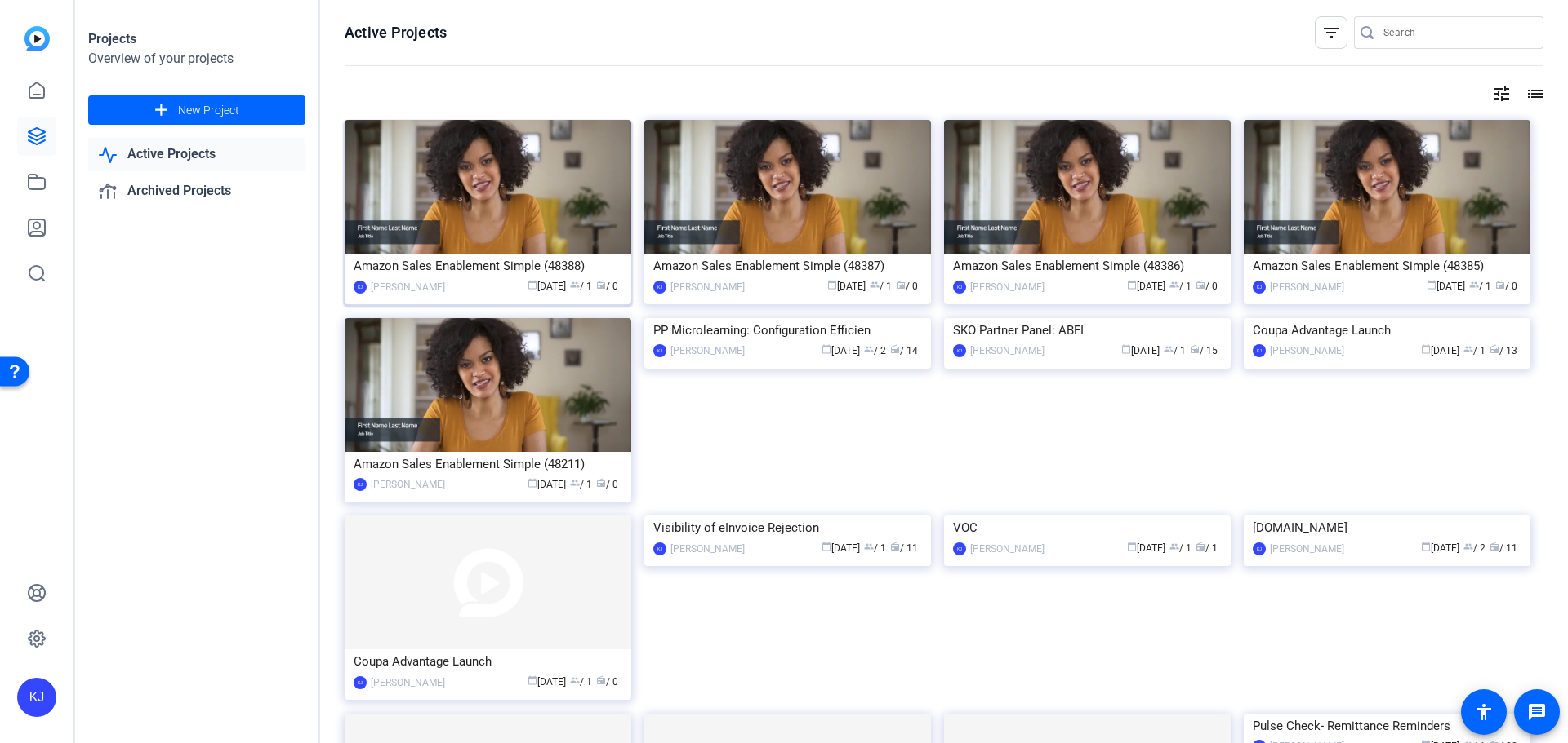
click at [573, 210] on img at bounding box center [487, 187] width 287 height 133
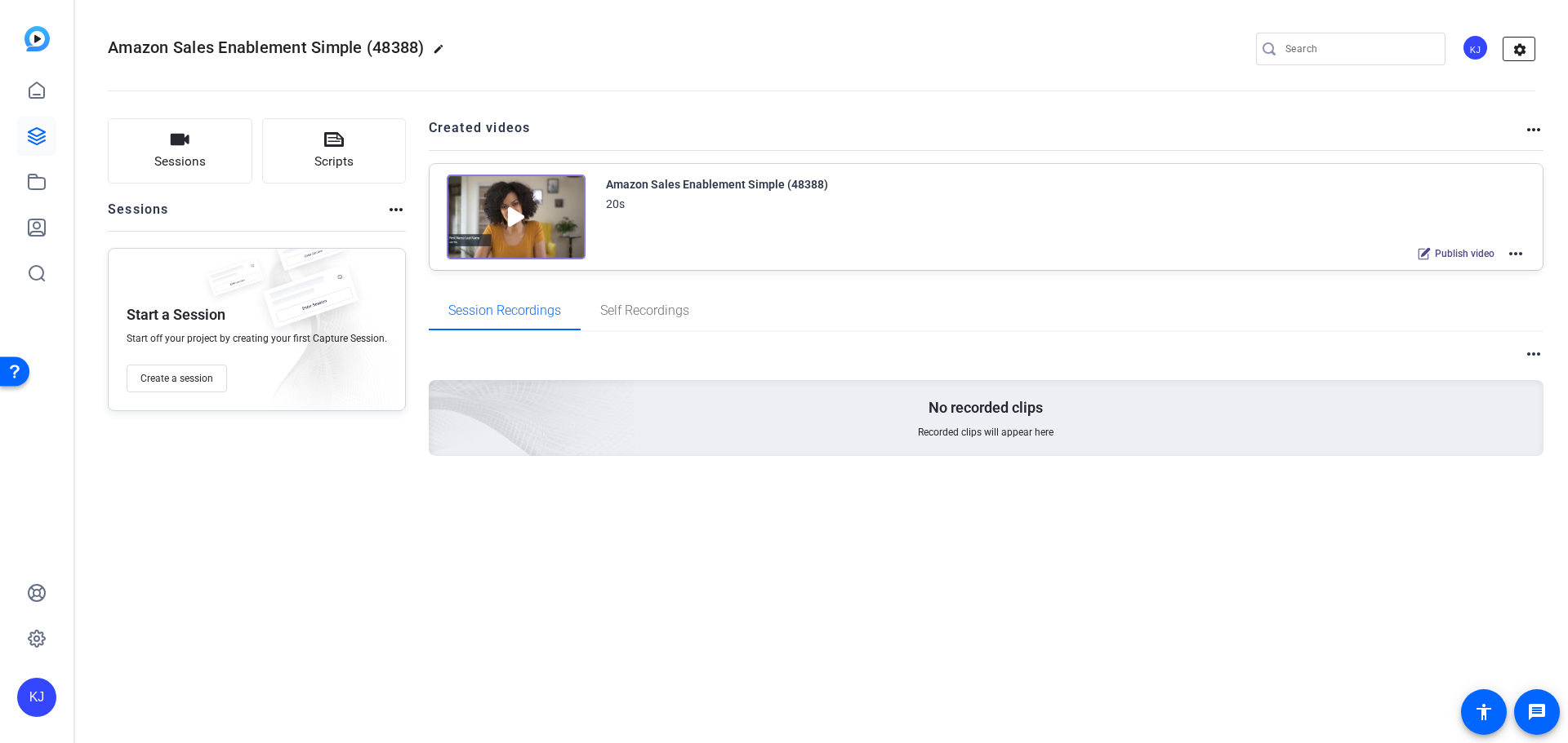
click at [1523, 50] on mat-icon "settings" at bounding box center [1519, 50] width 32 height 25
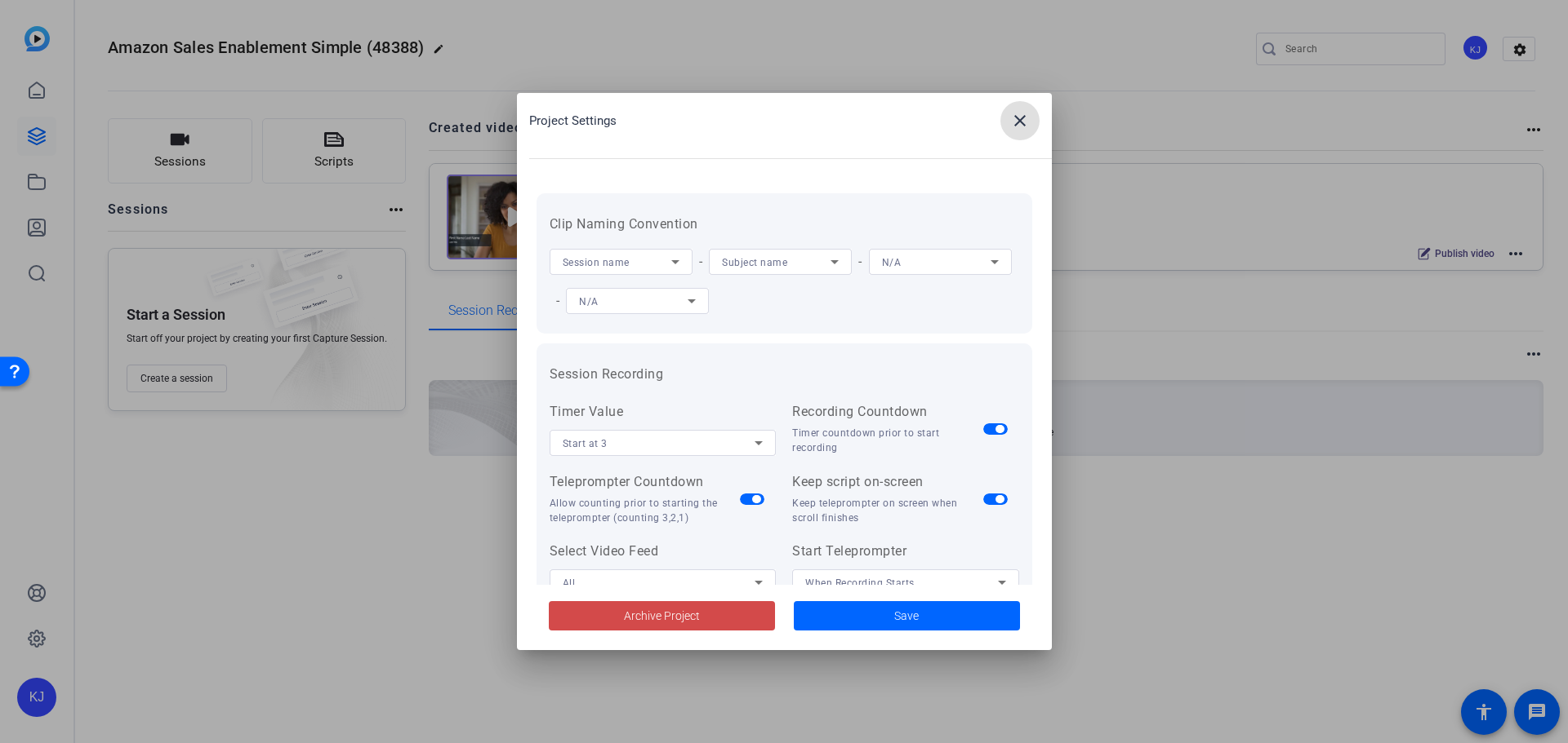
click at [667, 612] on span "Archive Project" at bounding box center [662, 616] width 76 height 17
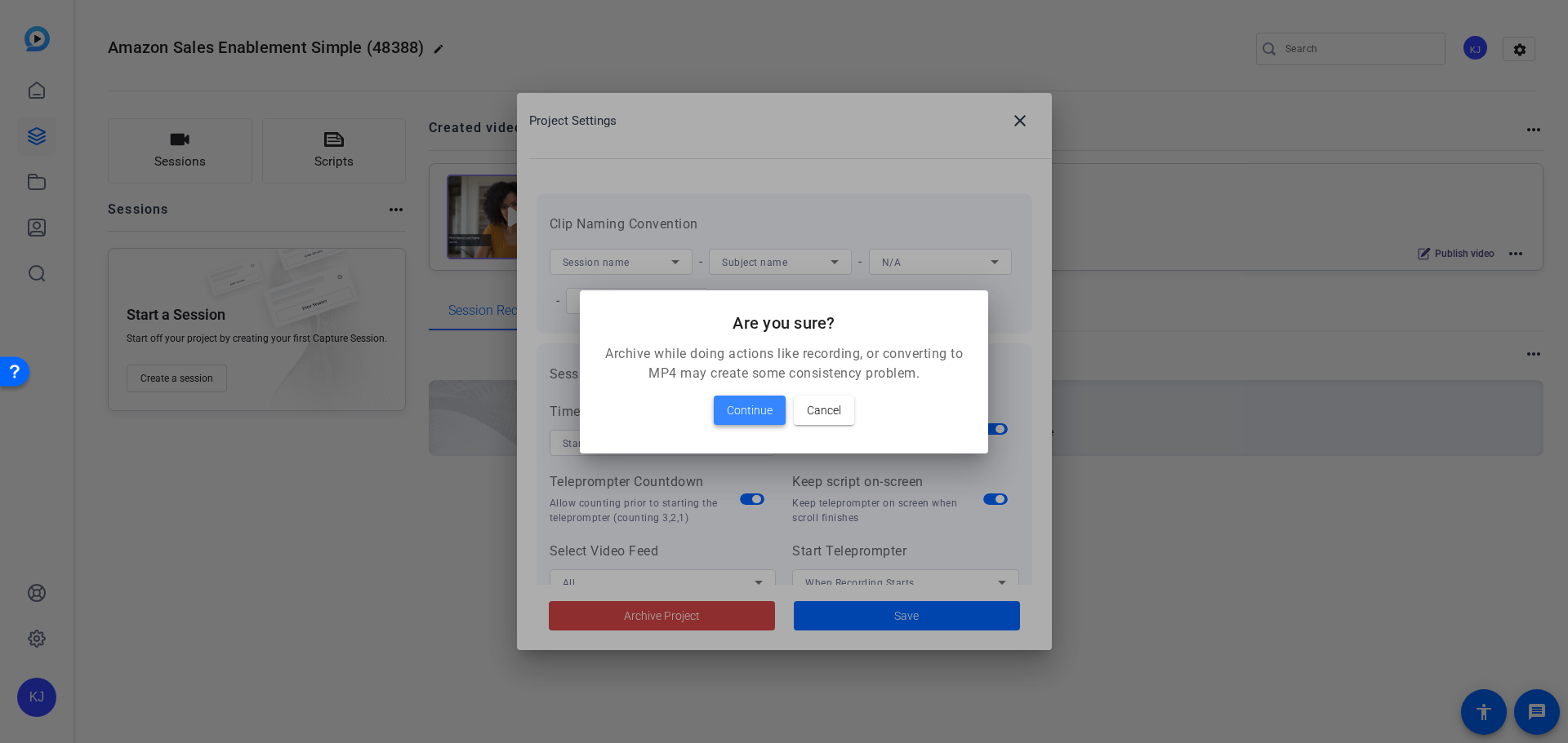
click at [739, 408] on span "Continue" at bounding box center [749, 411] width 46 height 20
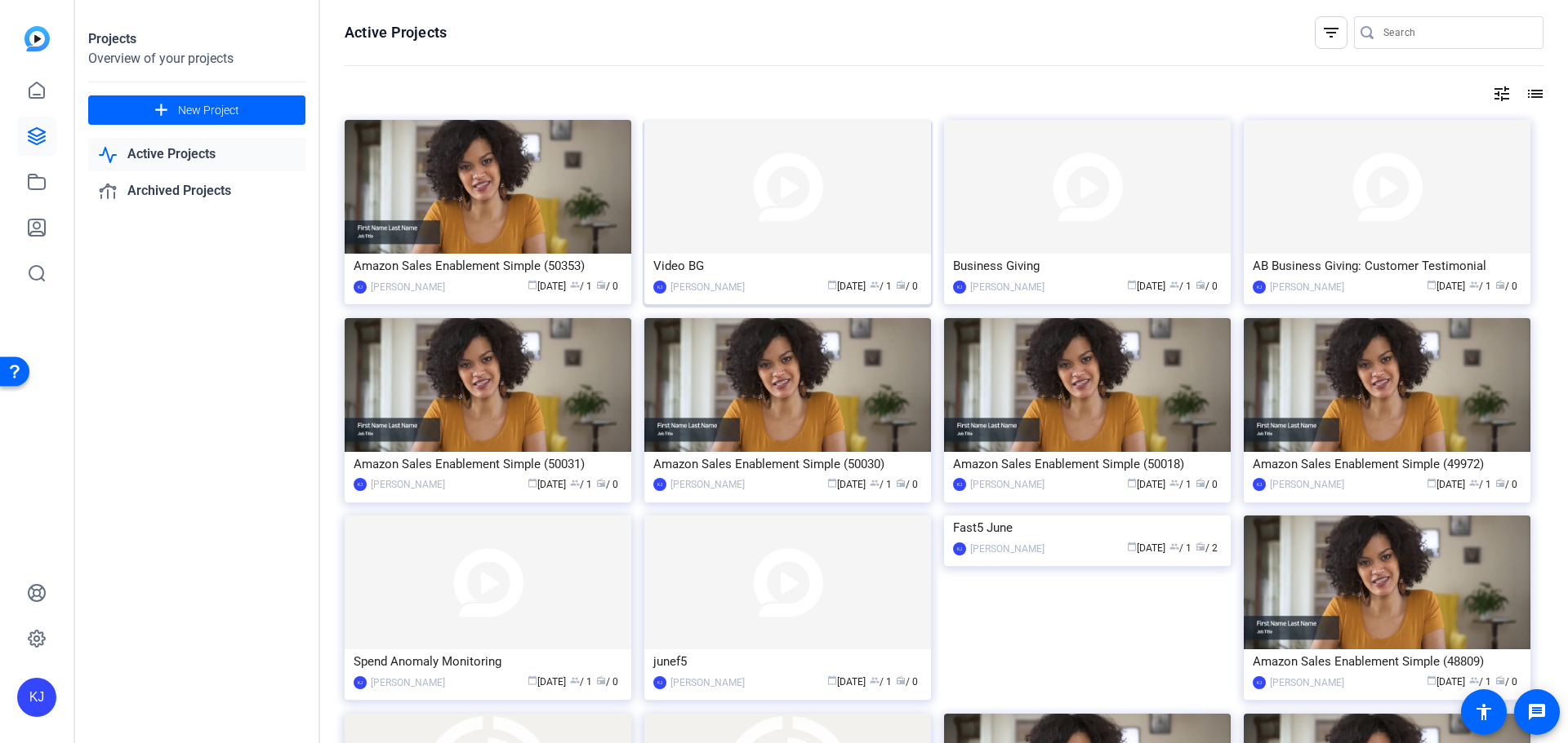
click at [816, 196] on img at bounding box center [787, 187] width 287 height 133
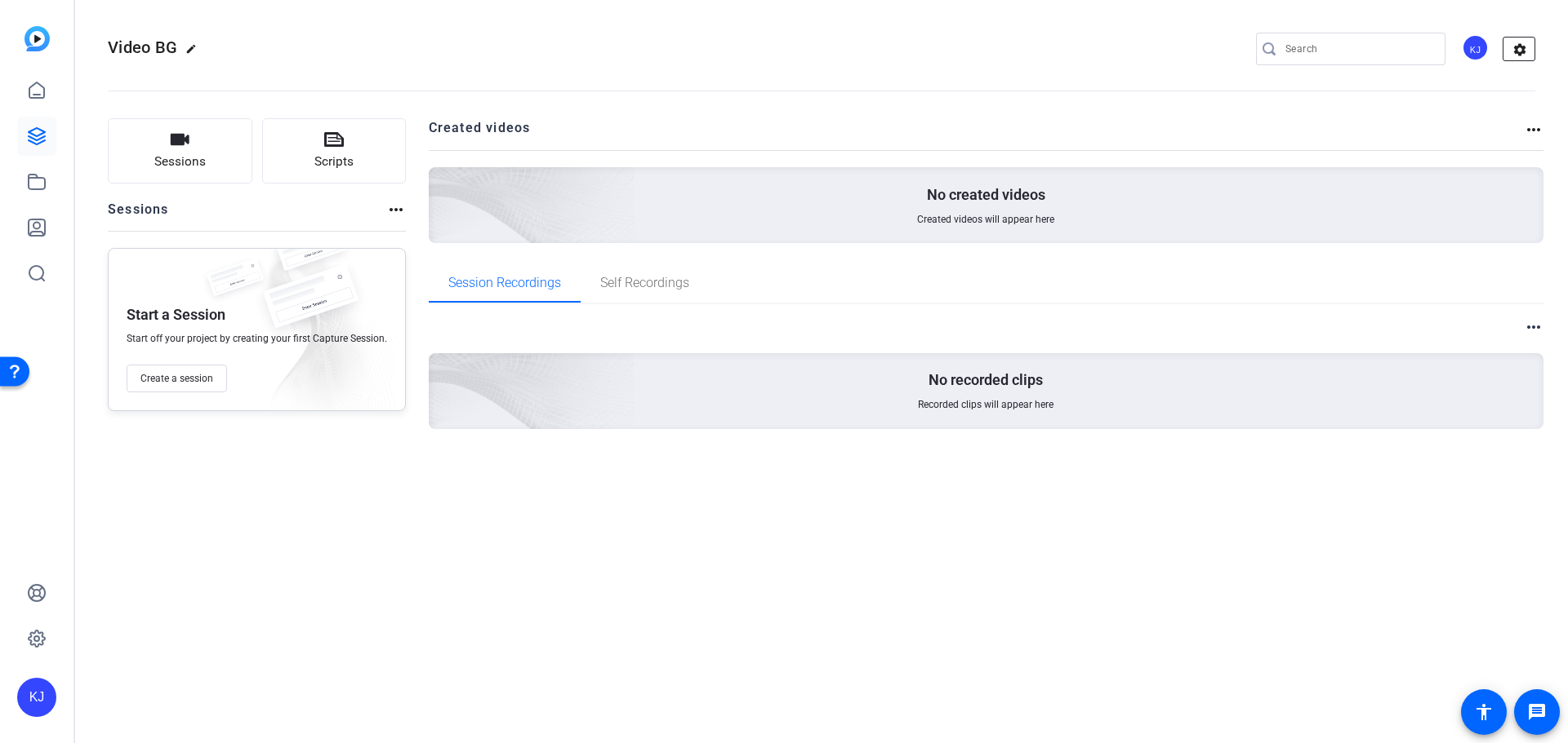
click at [1512, 55] on mat-icon "settings" at bounding box center [1519, 50] width 32 height 25
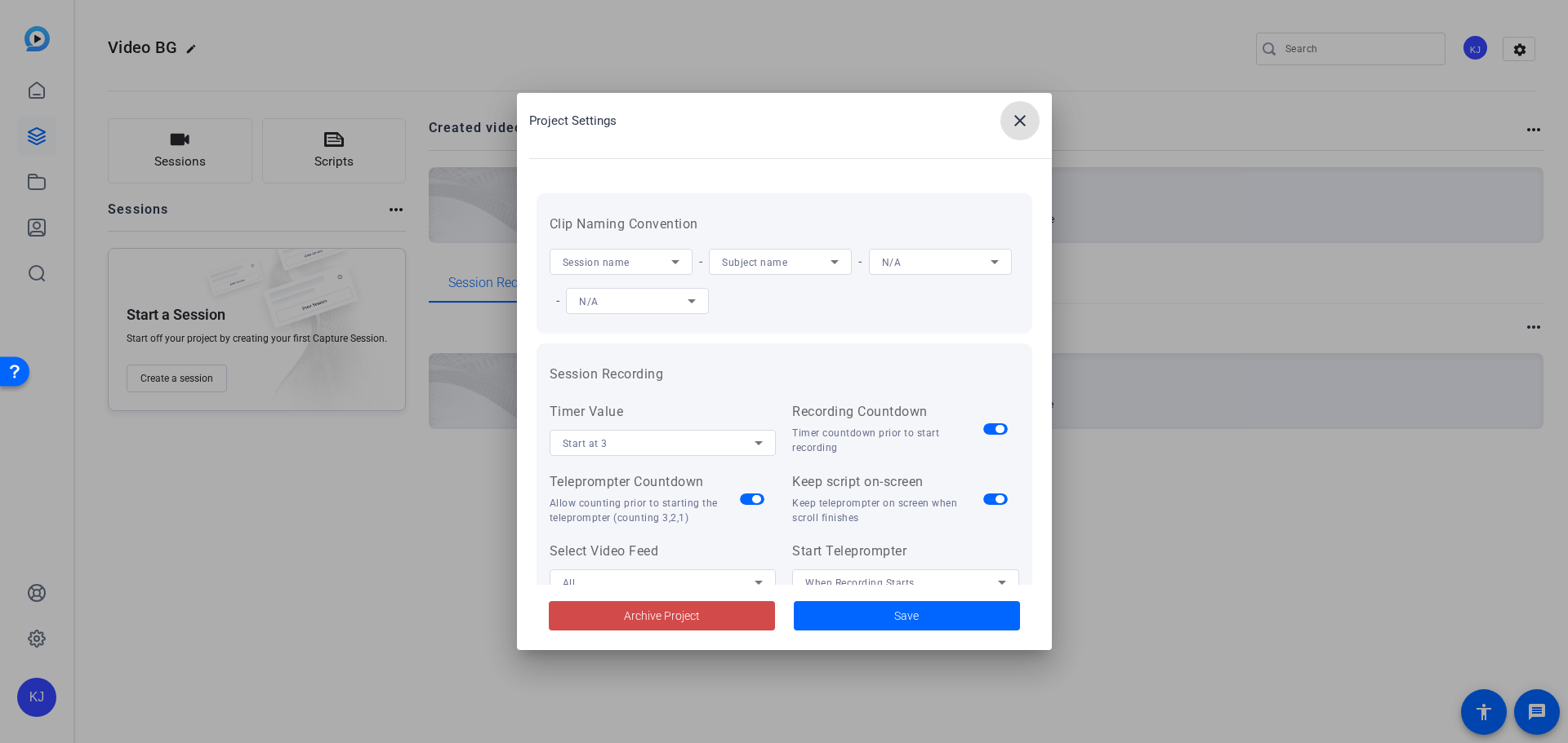
click at [682, 620] on span "Archive Project" at bounding box center [662, 616] width 76 height 17
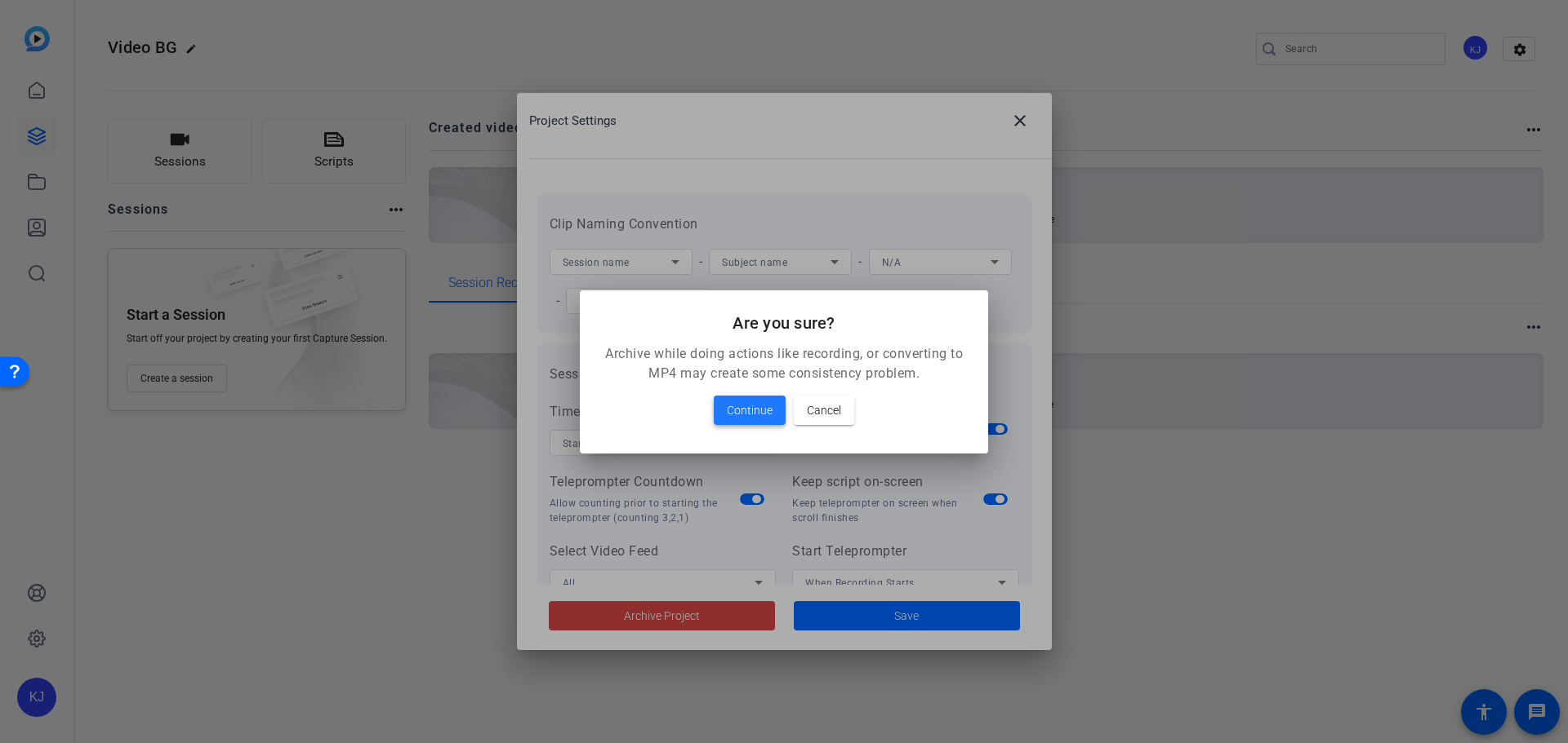
click at [769, 415] on span "Continue" at bounding box center [749, 411] width 46 height 20
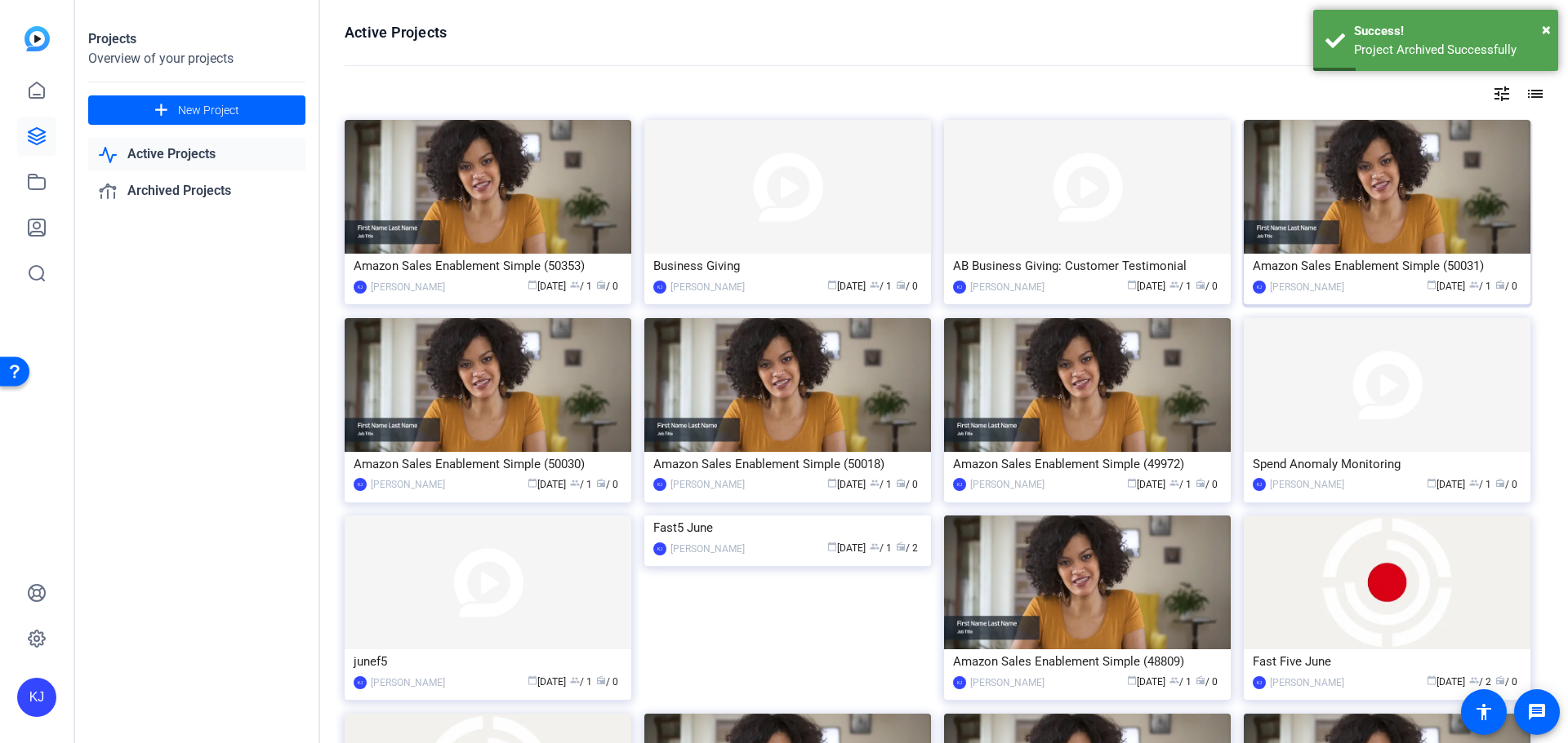
click at [1438, 194] on img at bounding box center [1387, 187] width 287 height 133
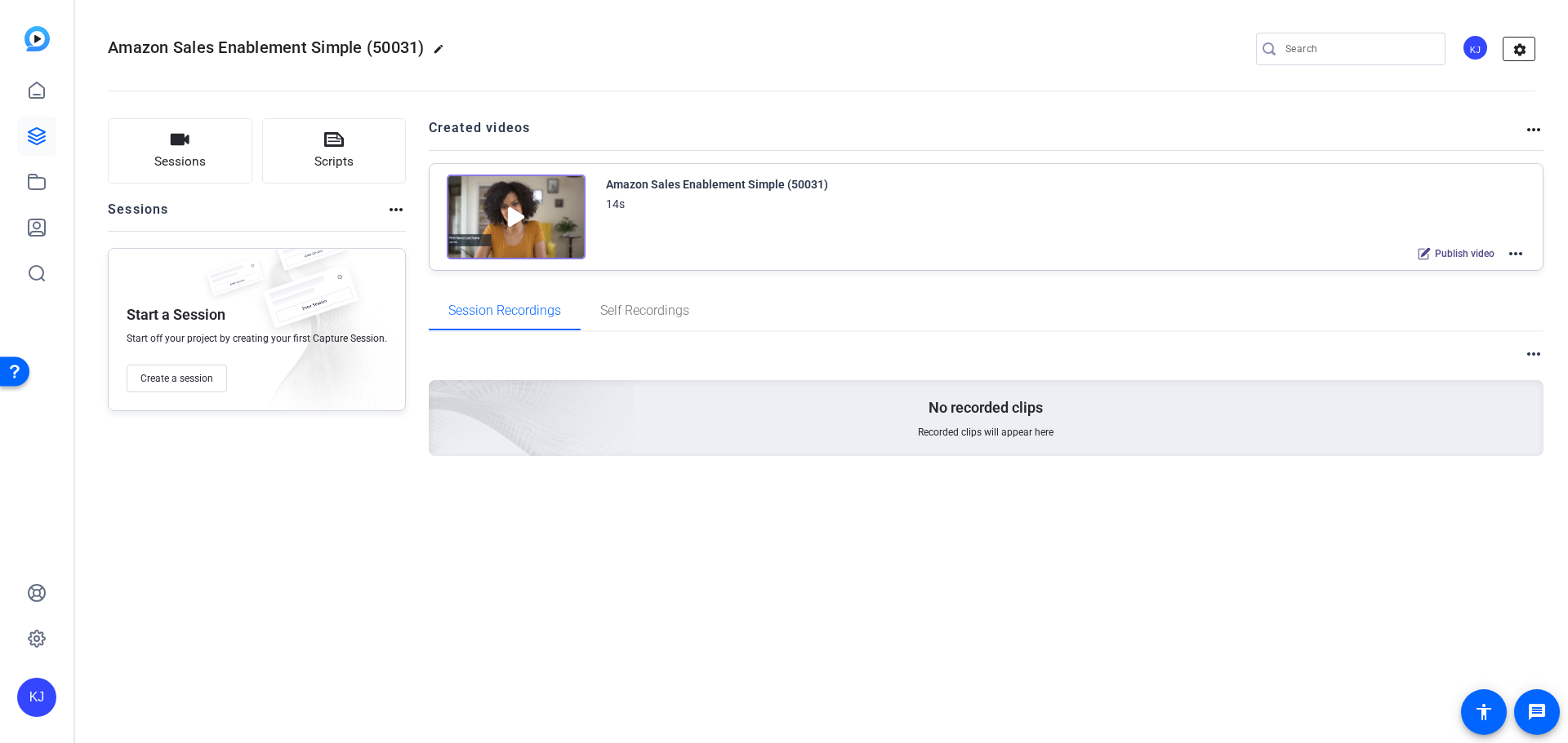
click at [1521, 49] on mat-icon "settings" at bounding box center [1519, 50] width 32 height 25
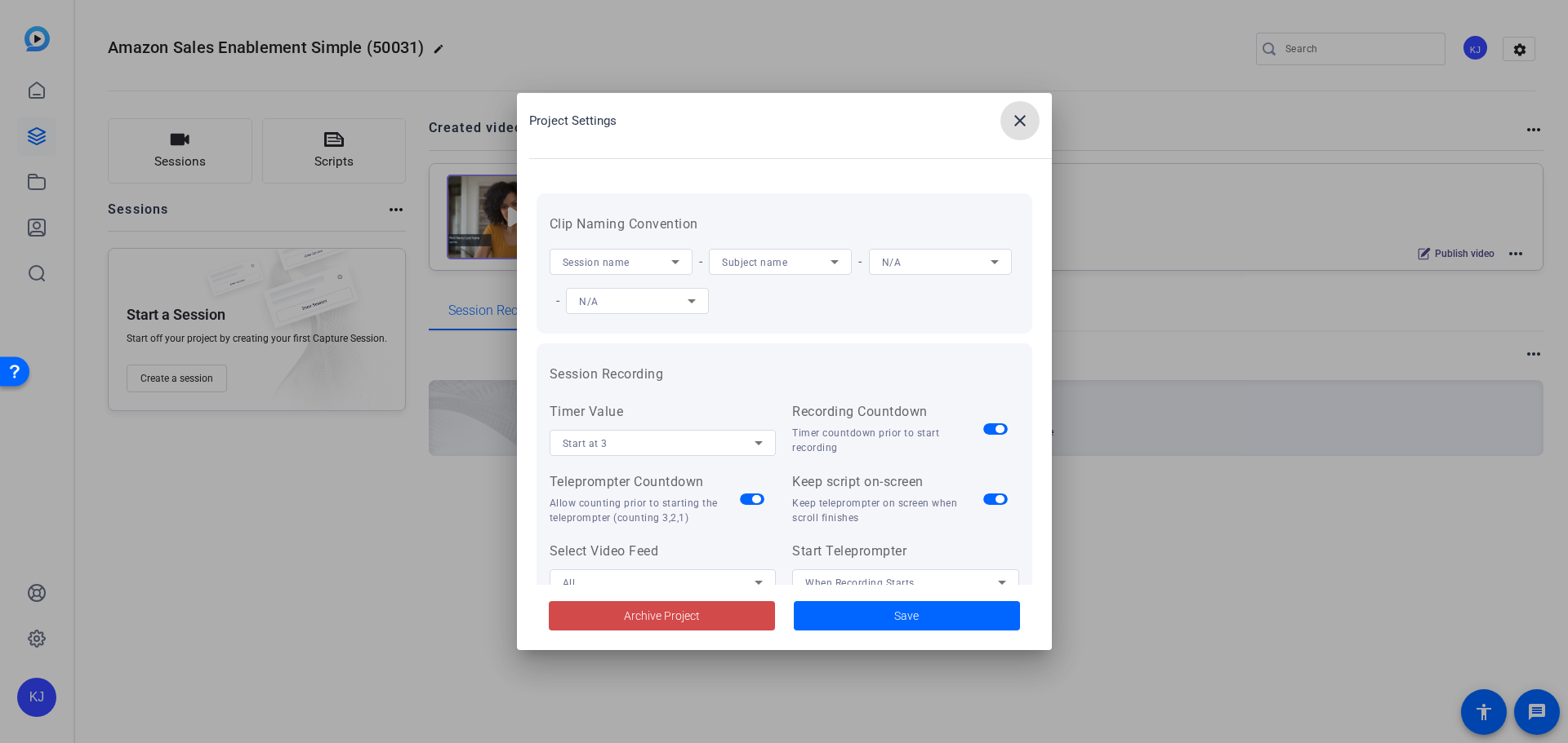
click at [724, 609] on span at bounding box center [662, 615] width 226 height 39
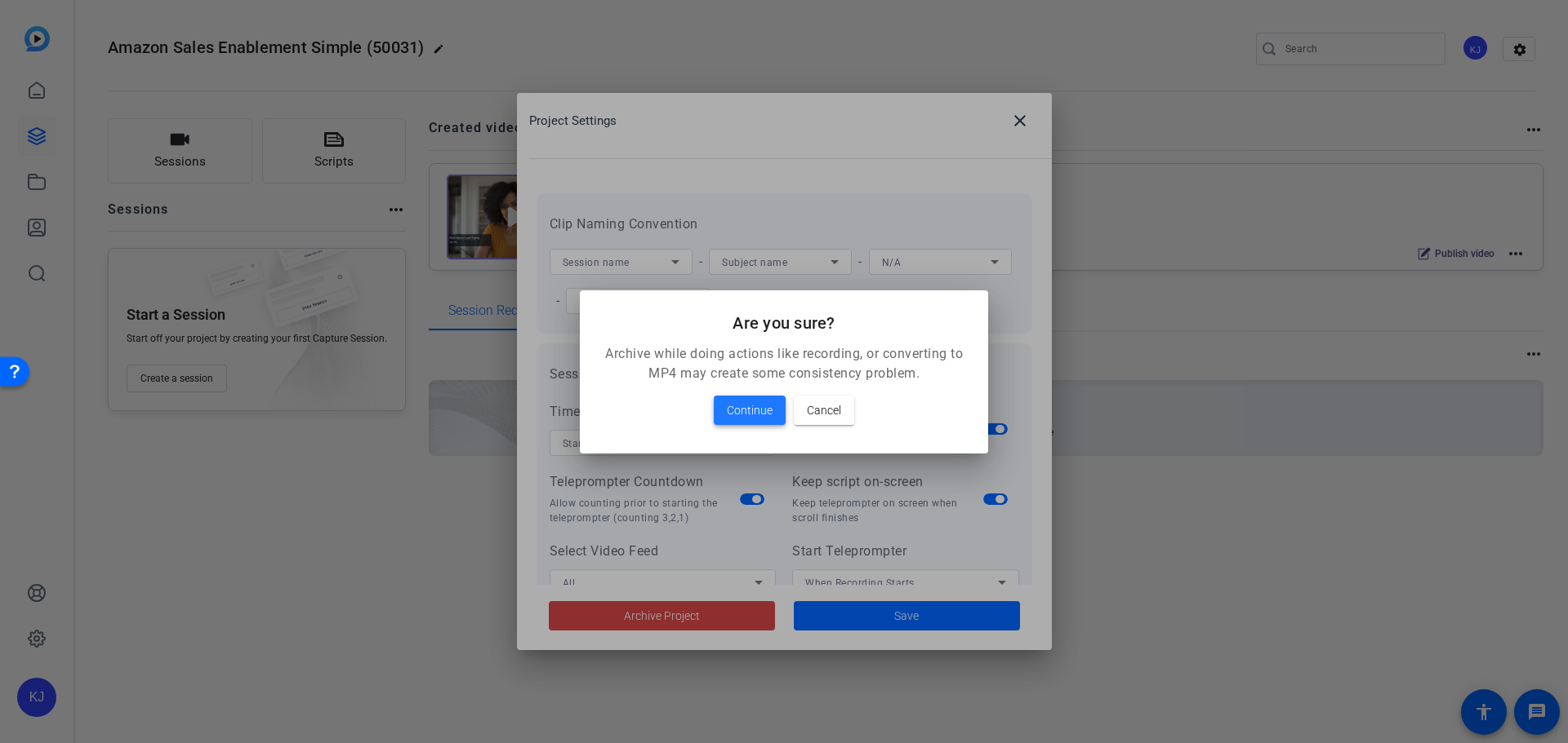
click at [750, 409] on span "Continue" at bounding box center [749, 411] width 46 height 20
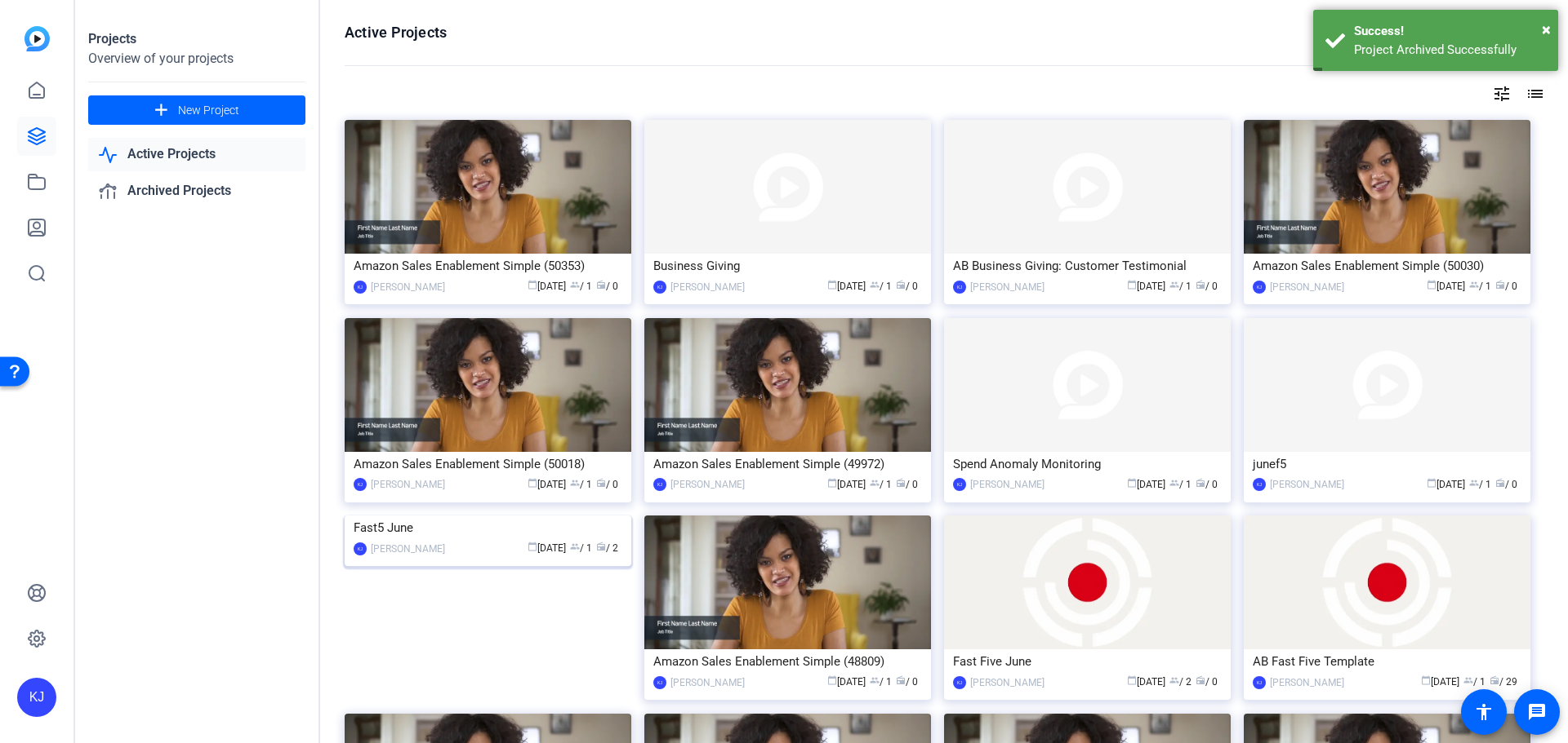
click at [516, 515] on img at bounding box center [487, 515] width 287 height 0
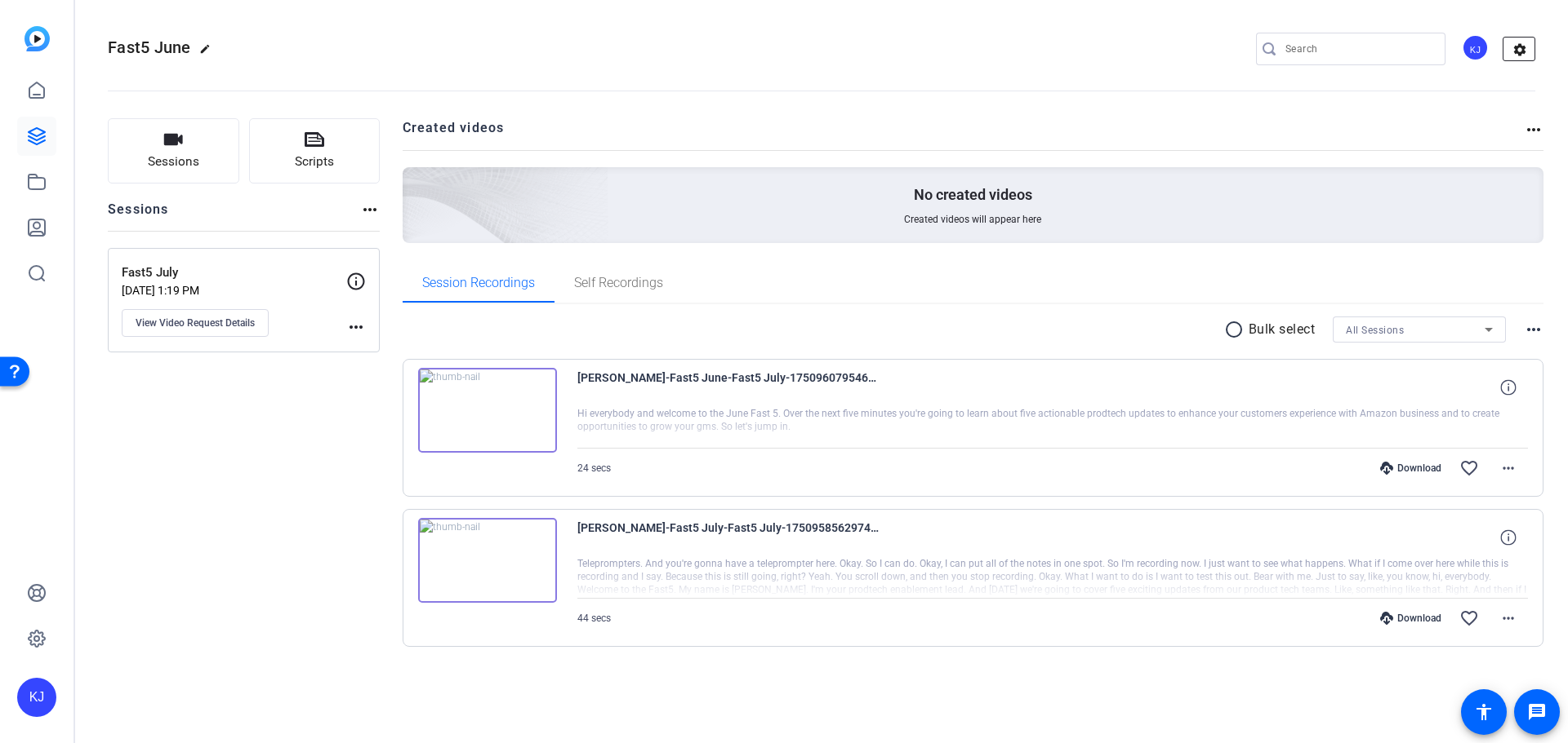
click at [1526, 49] on mat-icon "settings" at bounding box center [1519, 50] width 32 height 25
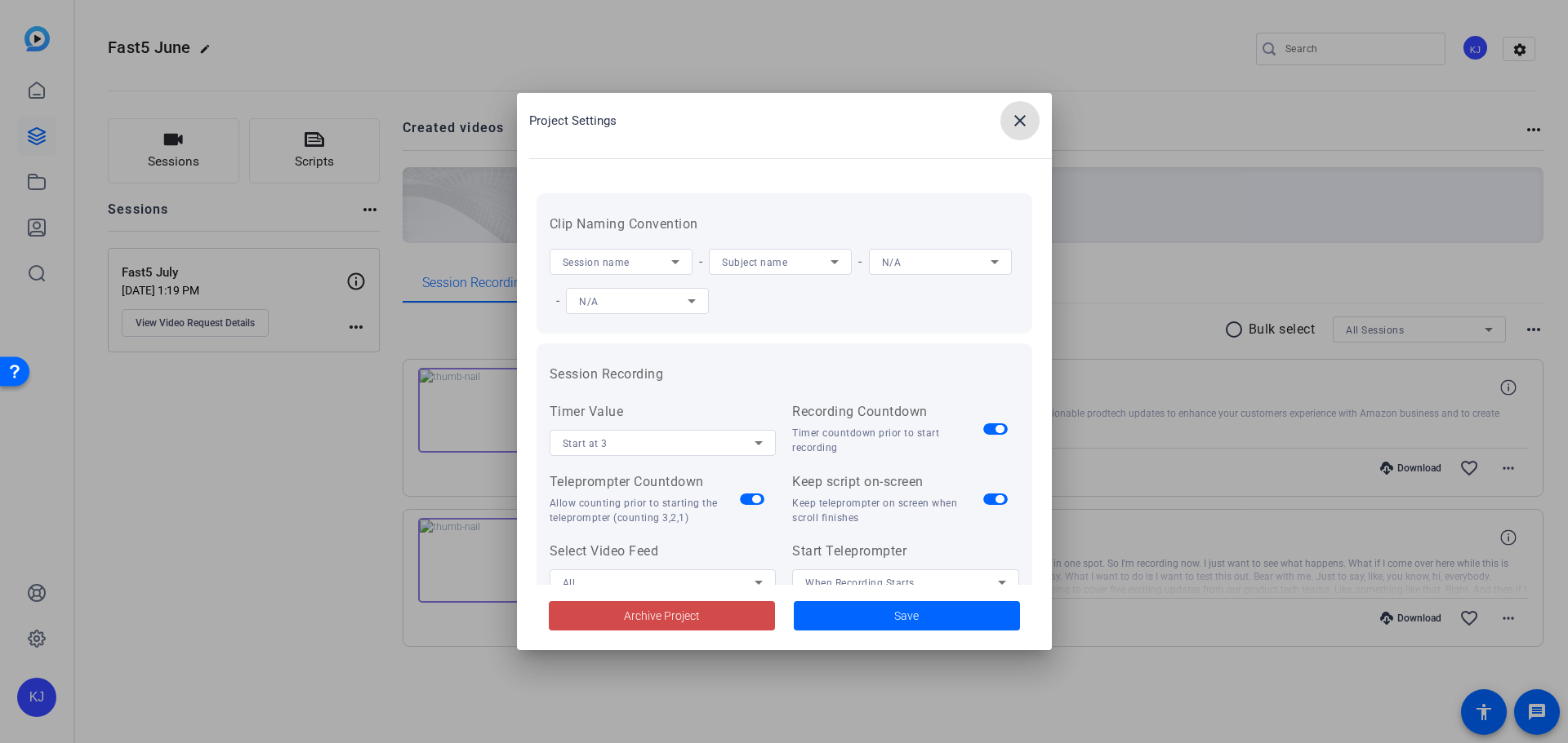
click at [640, 615] on span "Archive Project" at bounding box center [662, 616] width 76 height 17
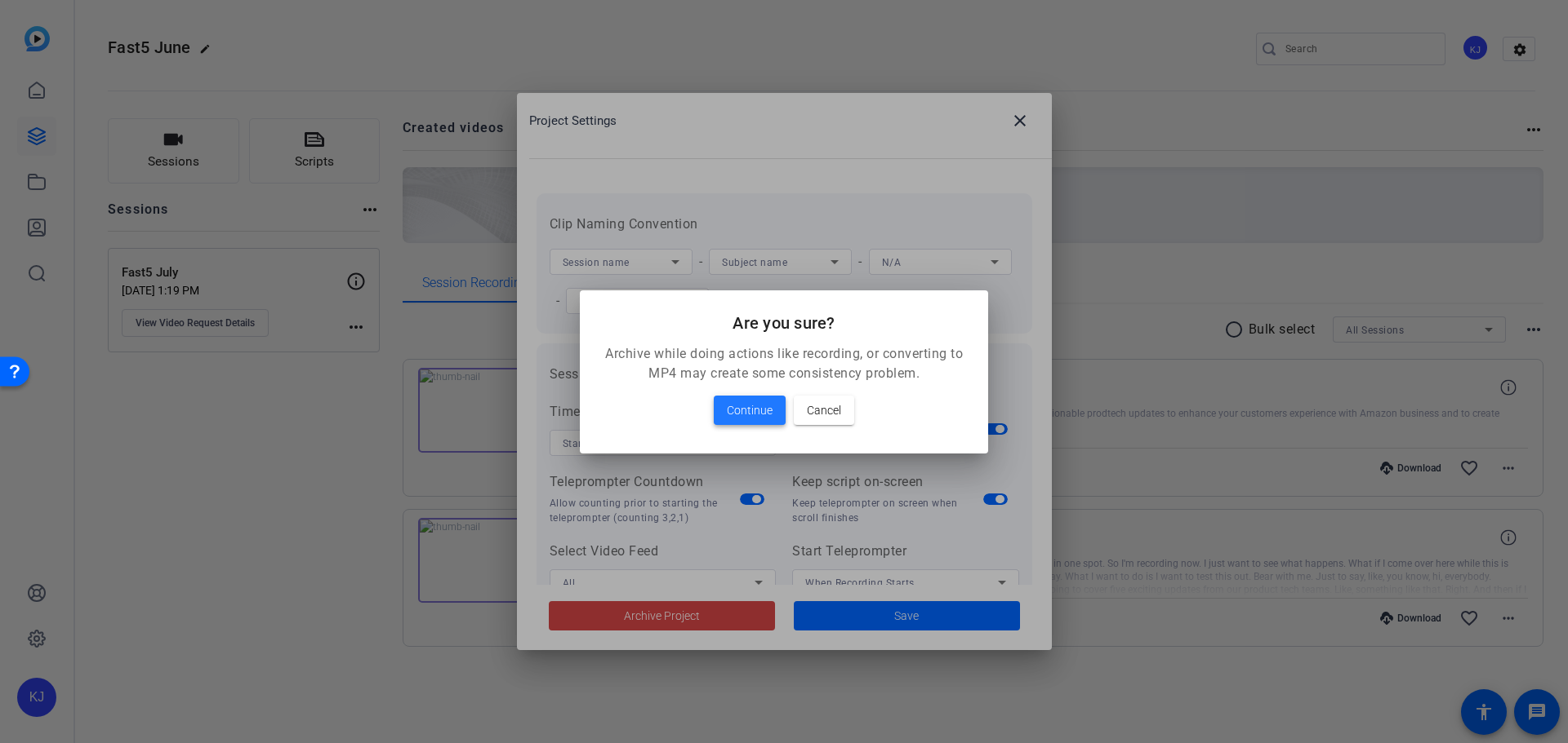
click at [748, 401] on span "Continue" at bounding box center [749, 411] width 46 height 20
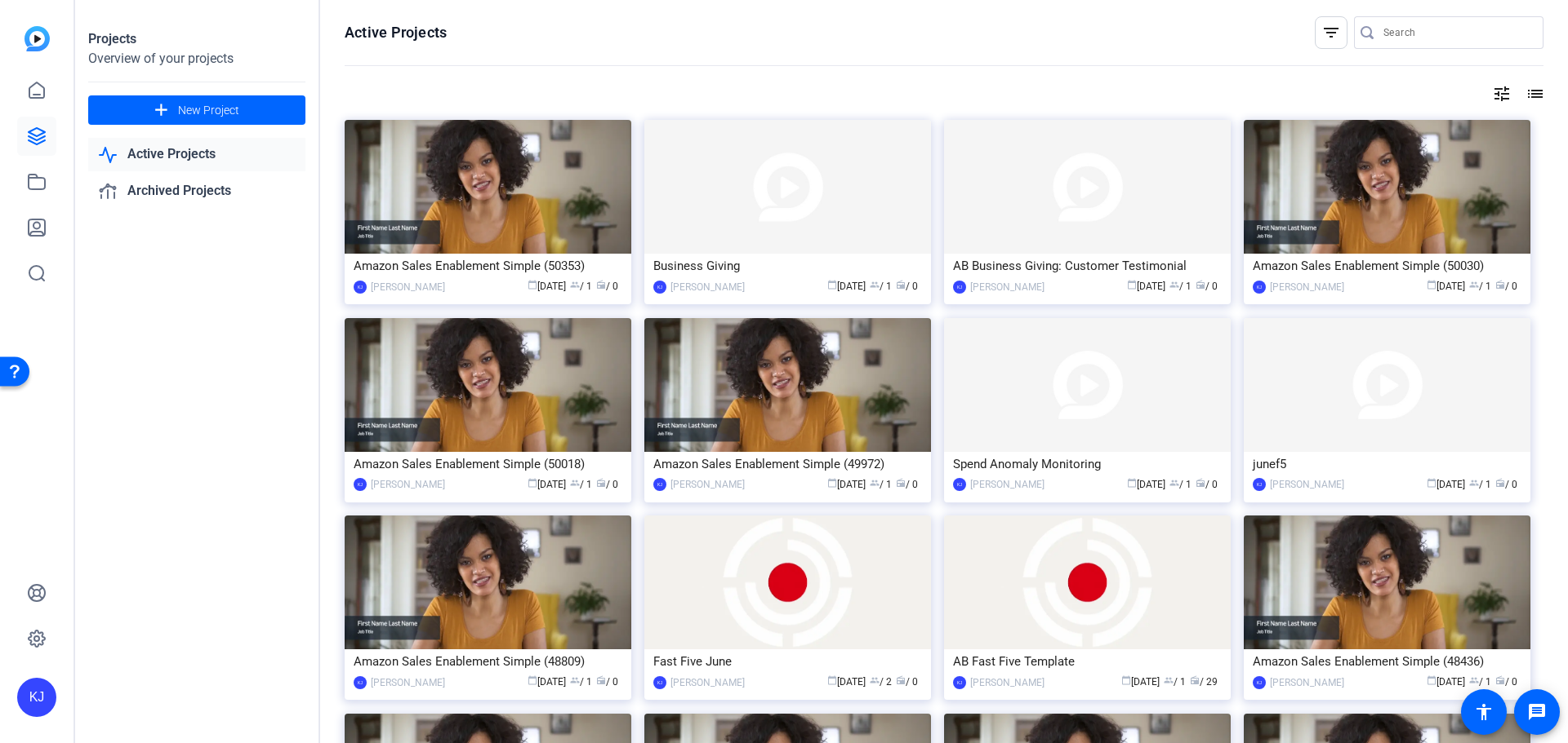
click at [214, 158] on link "Active Projects" at bounding box center [197, 154] width 217 height 33
click at [39, 179] on icon at bounding box center [36, 181] width 16 height 14
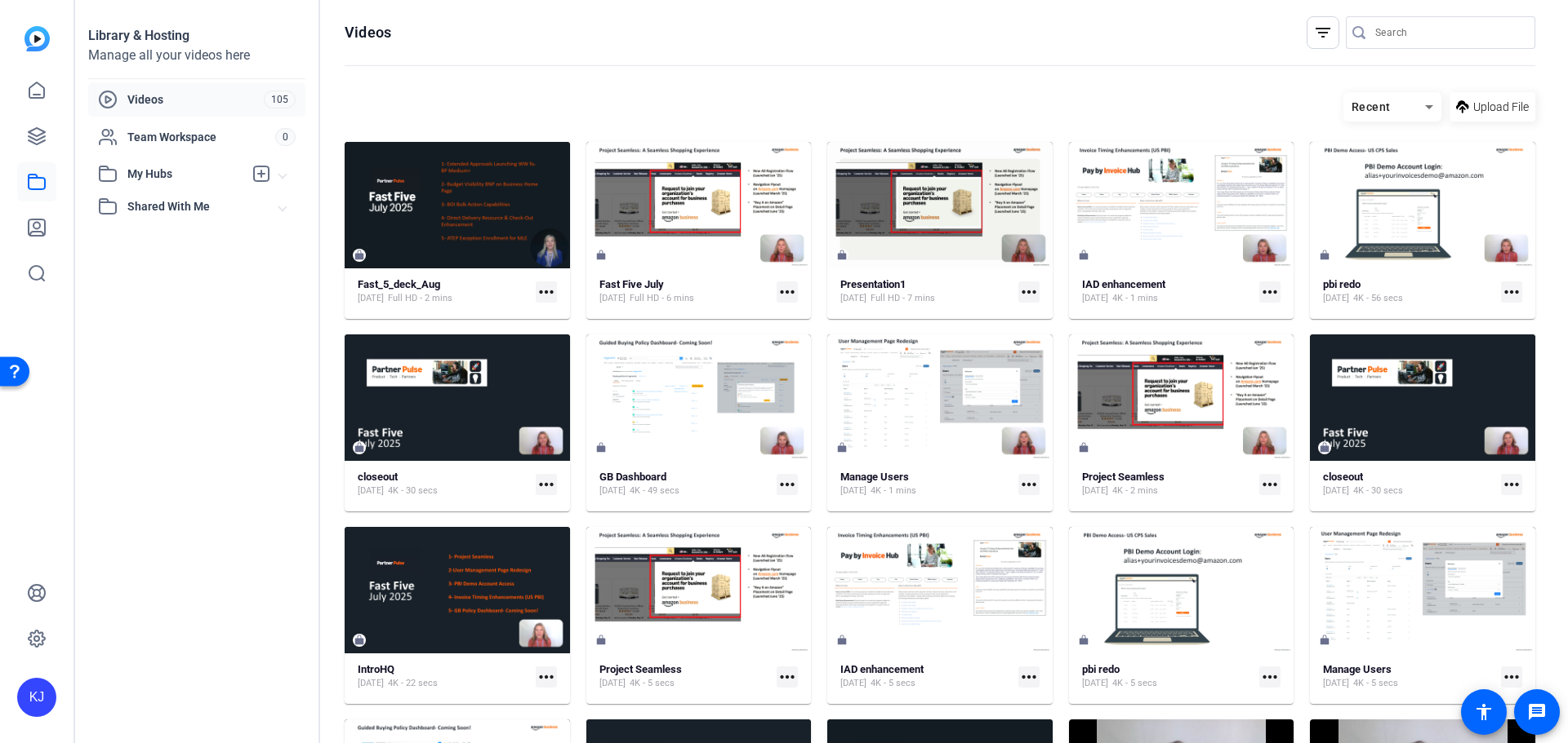
click at [543, 292] on mat-icon "more_horiz" at bounding box center [546, 292] width 21 height 21
click at [515, 80] on div at bounding box center [784, 372] width 1568 height 743
click at [779, 290] on mat-icon "more_horiz" at bounding box center [787, 292] width 21 height 21
click at [785, 291] on div at bounding box center [784, 372] width 1568 height 743
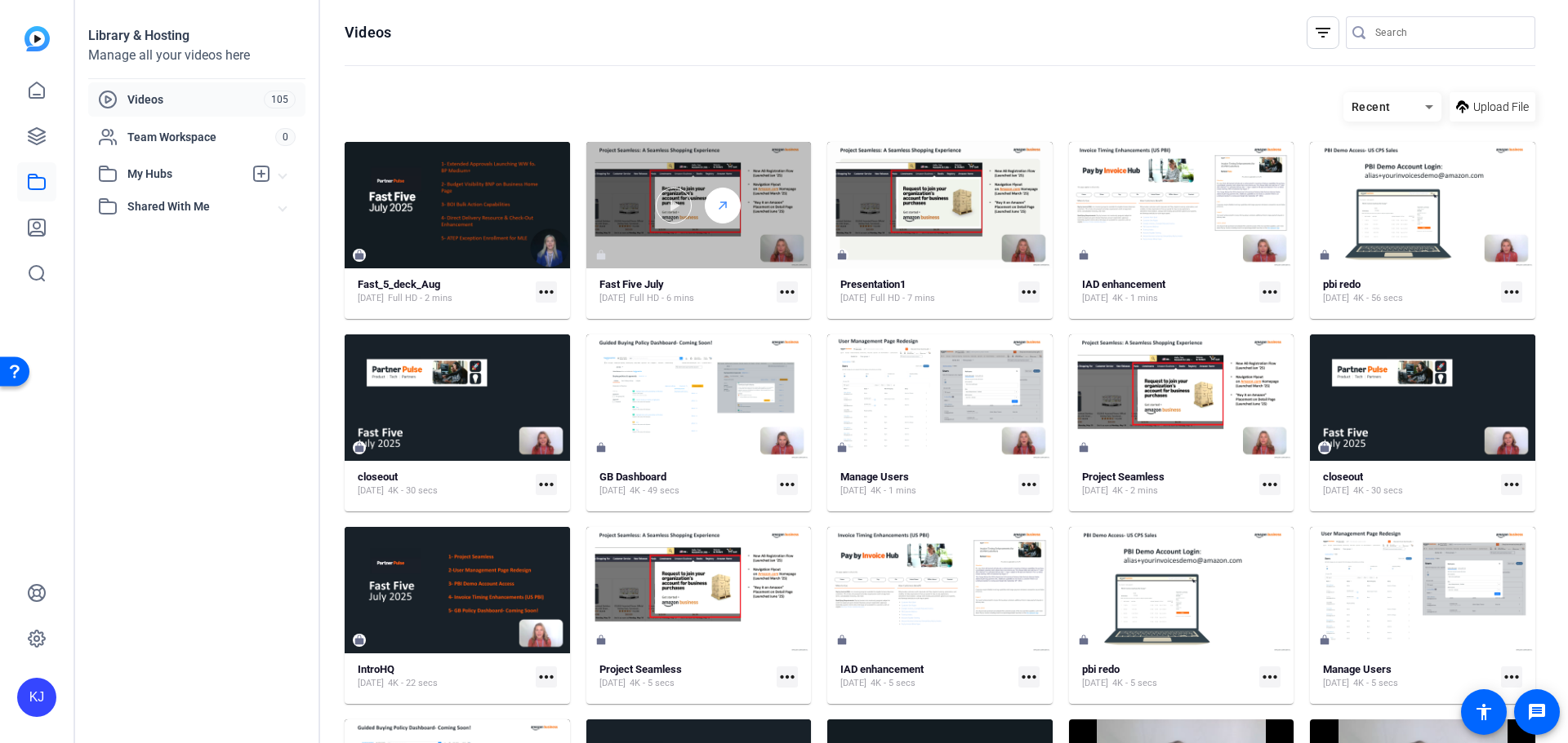
click at [705, 197] on div at bounding box center [723, 206] width 36 height 36
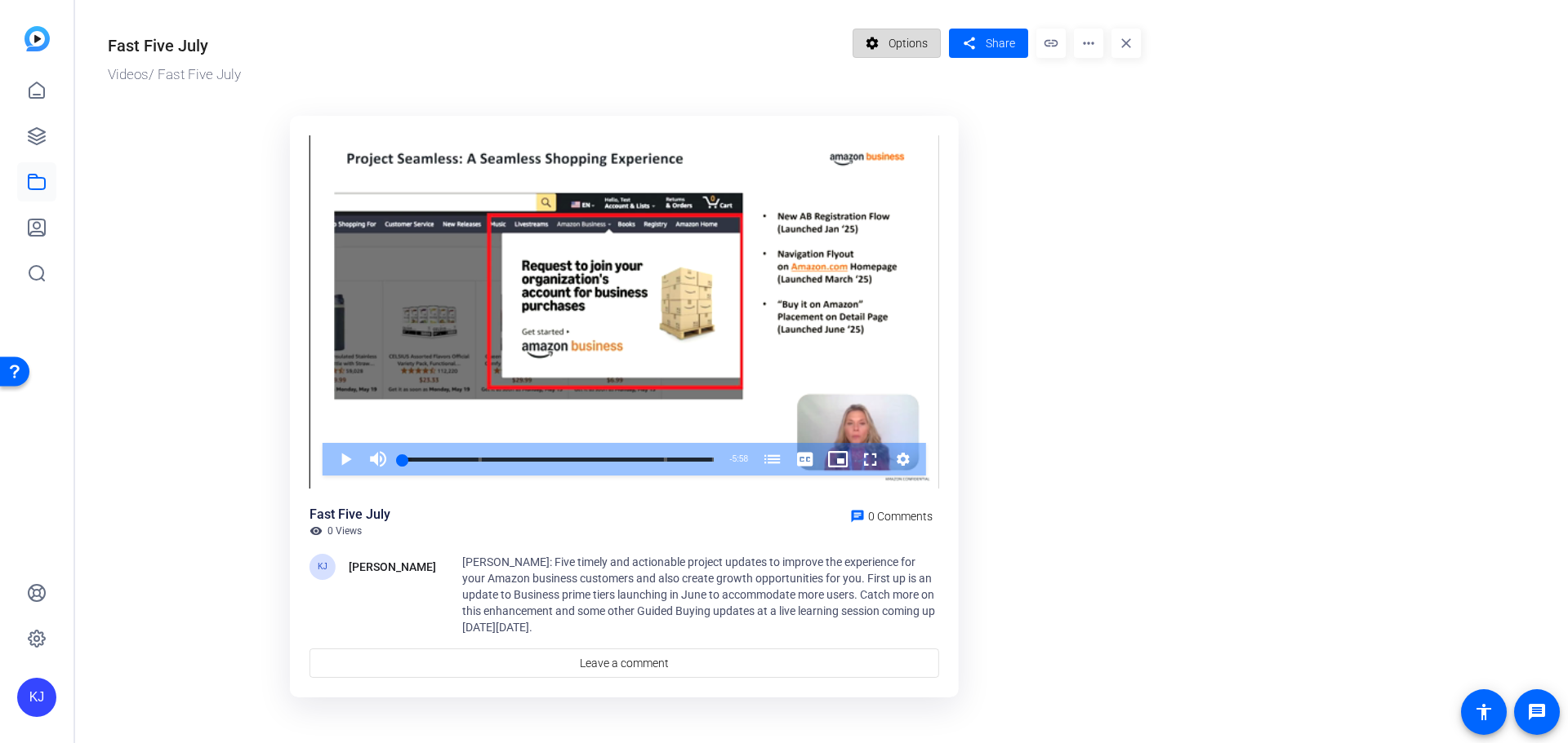
click at [913, 41] on span "Options" at bounding box center [907, 43] width 39 height 31
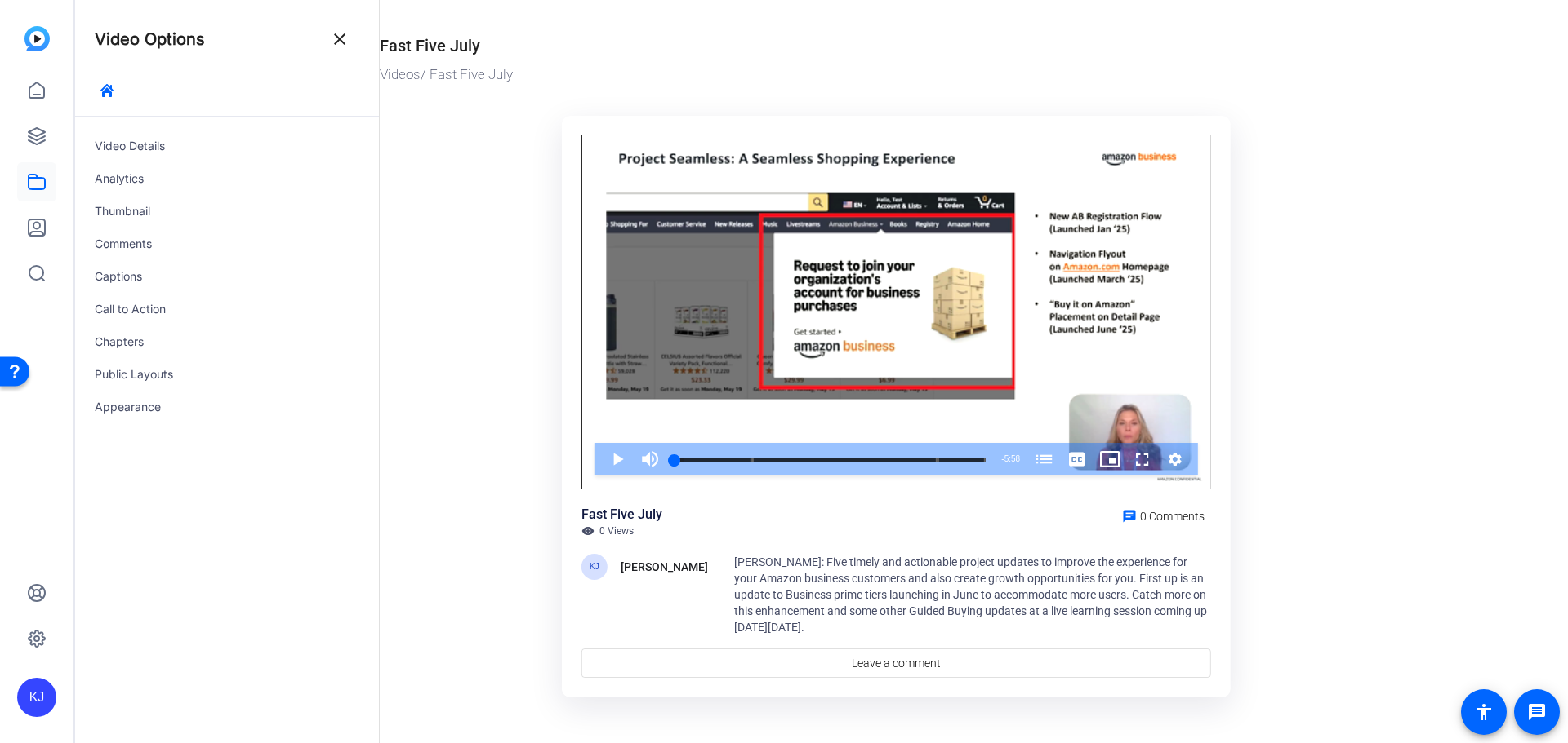
drag, startPoint x: 424, startPoint y: 42, endPoint x: 494, endPoint y: 45, distance: 70.1
click at [494, 45] on div "Fast Five July" at bounding box center [891, 43] width 1025 height 30
drag, startPoint x: 586, startPoint y: 45, endPoint x: 576, endPoint y: 47, distance: 10.2
click at [585, 45] on div "Fast Five July" at bounding box center [891, 43] width 1025 height 30
click at [601, 50] on div "Fast Five July" at bounding box center [891, 43] width 1025 height 30
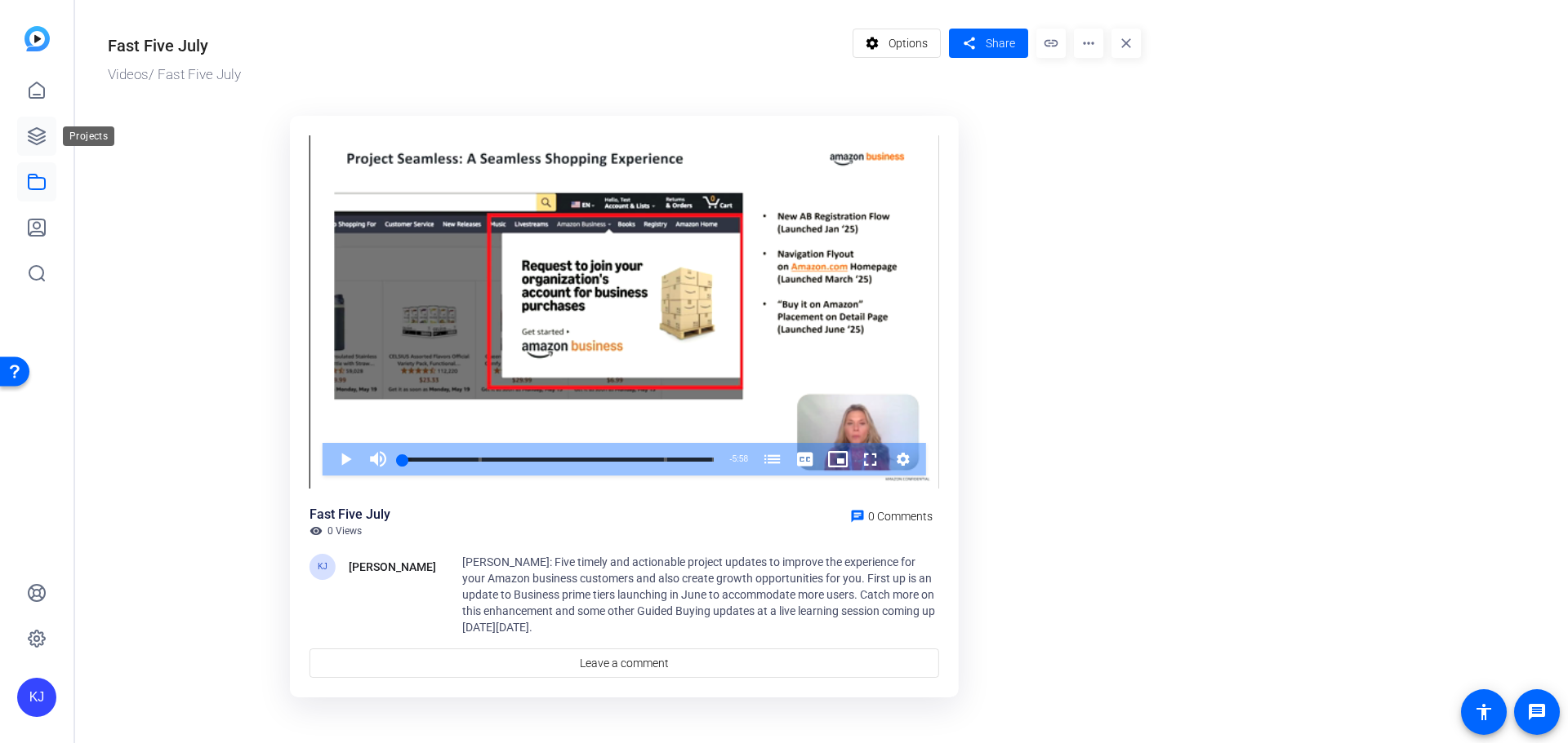
click at [33, 135] on icon at bounding box center [36, 135] width 16 height 16
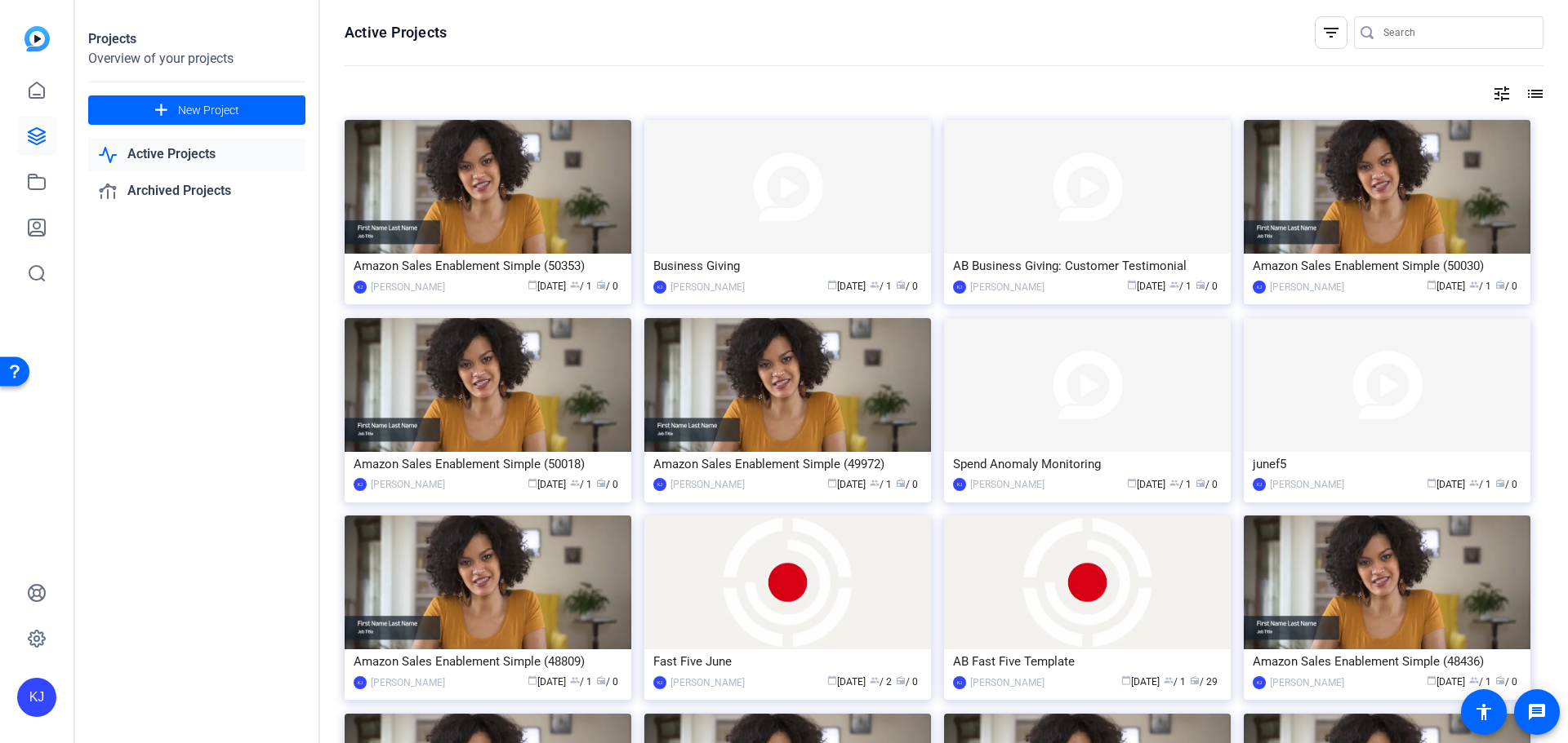
click at [1428, 20] on div at bounding box center [1456, 32] width 147 height 32
click at [1428, 21] on div at bounding box center [1456, 32] width 147 height 32
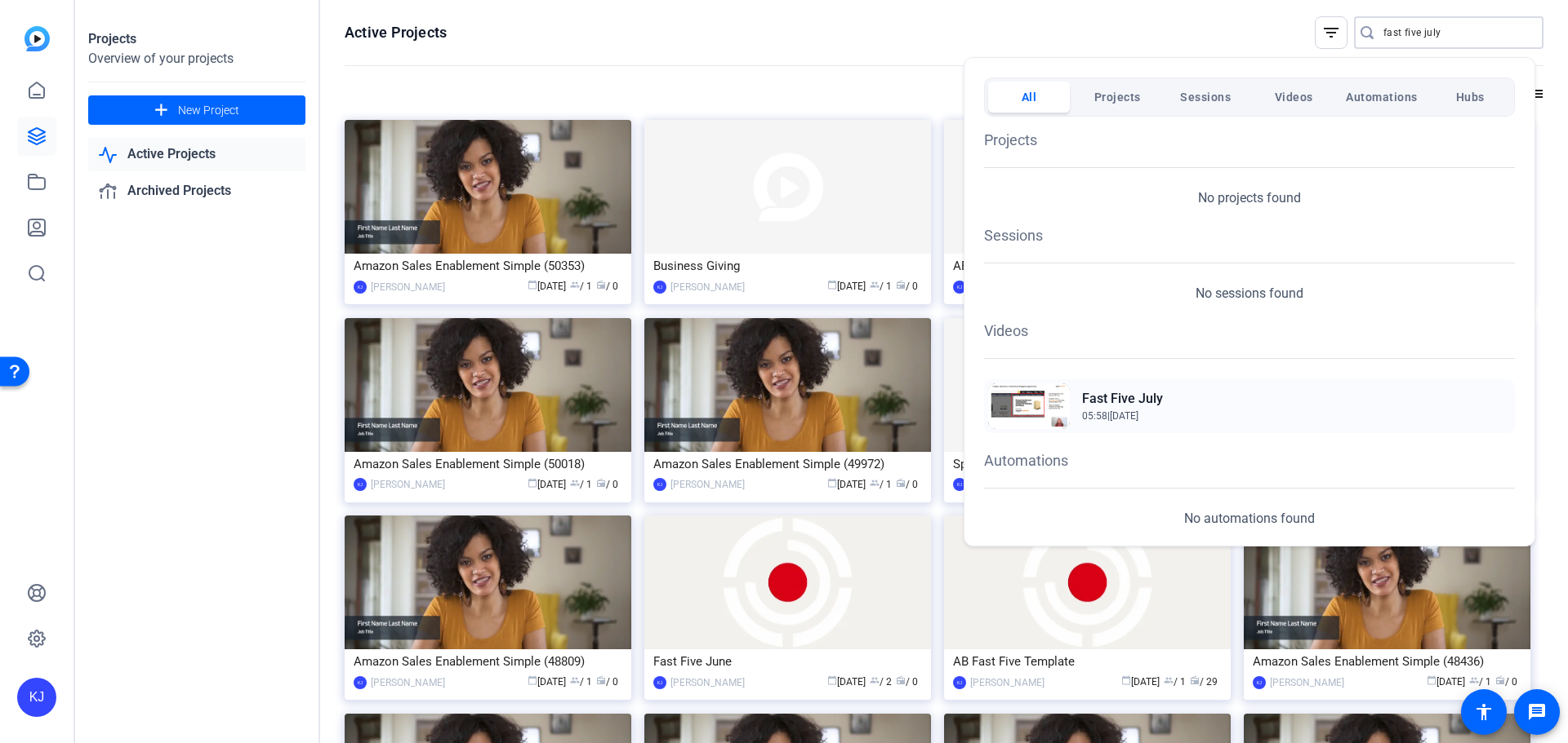
click at [1119, 405] on h2 "Fast Five July" at bounding box center [1122, 399] width 81 height 20
drag, startPoint x: 1461, startPoint y: 32, endPoint x: 1359, endPoint y: 31, distance: 102.0
click at [1359, 31] on div at bounding box center [784, 372] width 1568 height 743
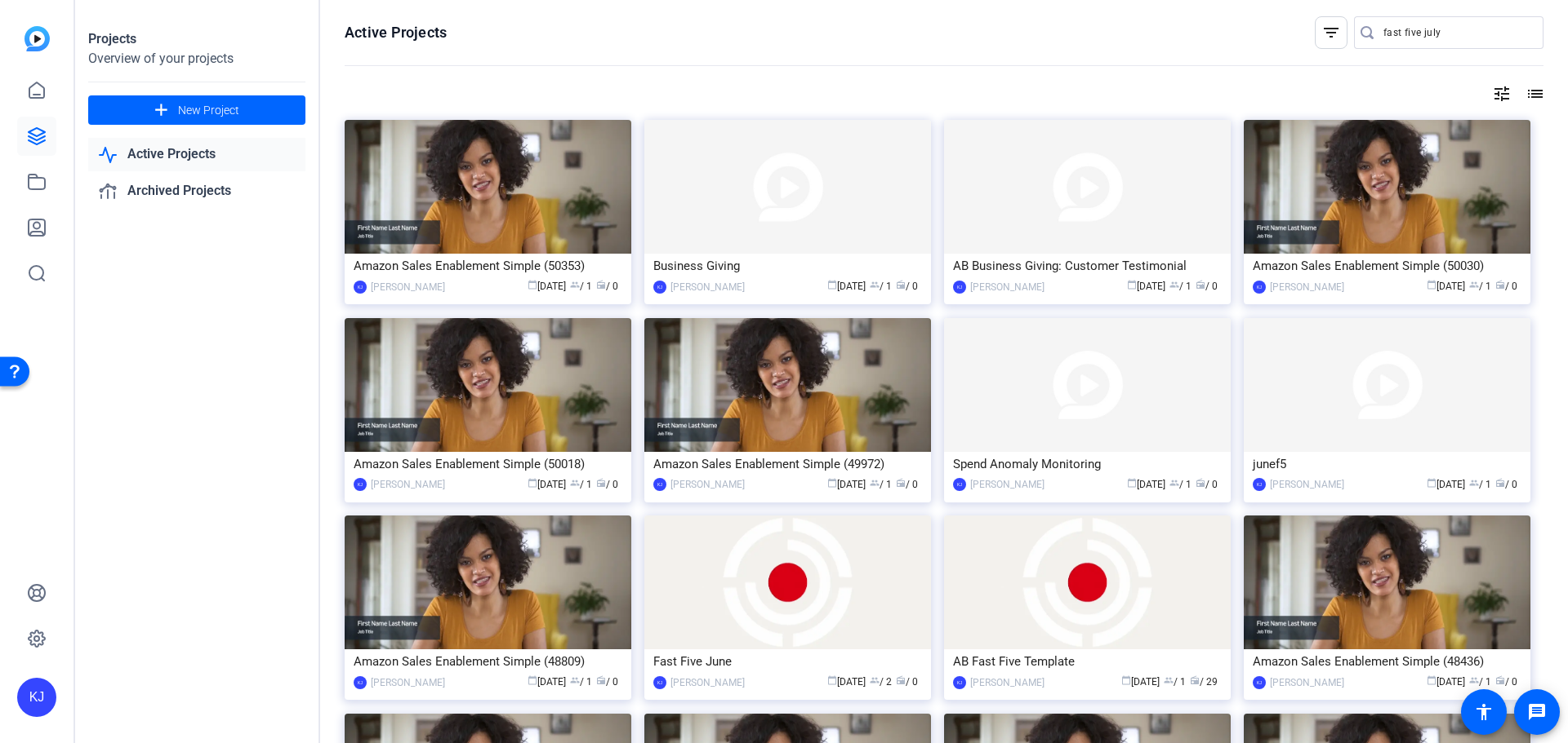
click at [1388, 31] on input "fast five july" at bounding box center [1456, 32] width 147 height 20
click at [1389, 31] on input "fast five july" at bounding box center [1456, 32] width 147 height 20
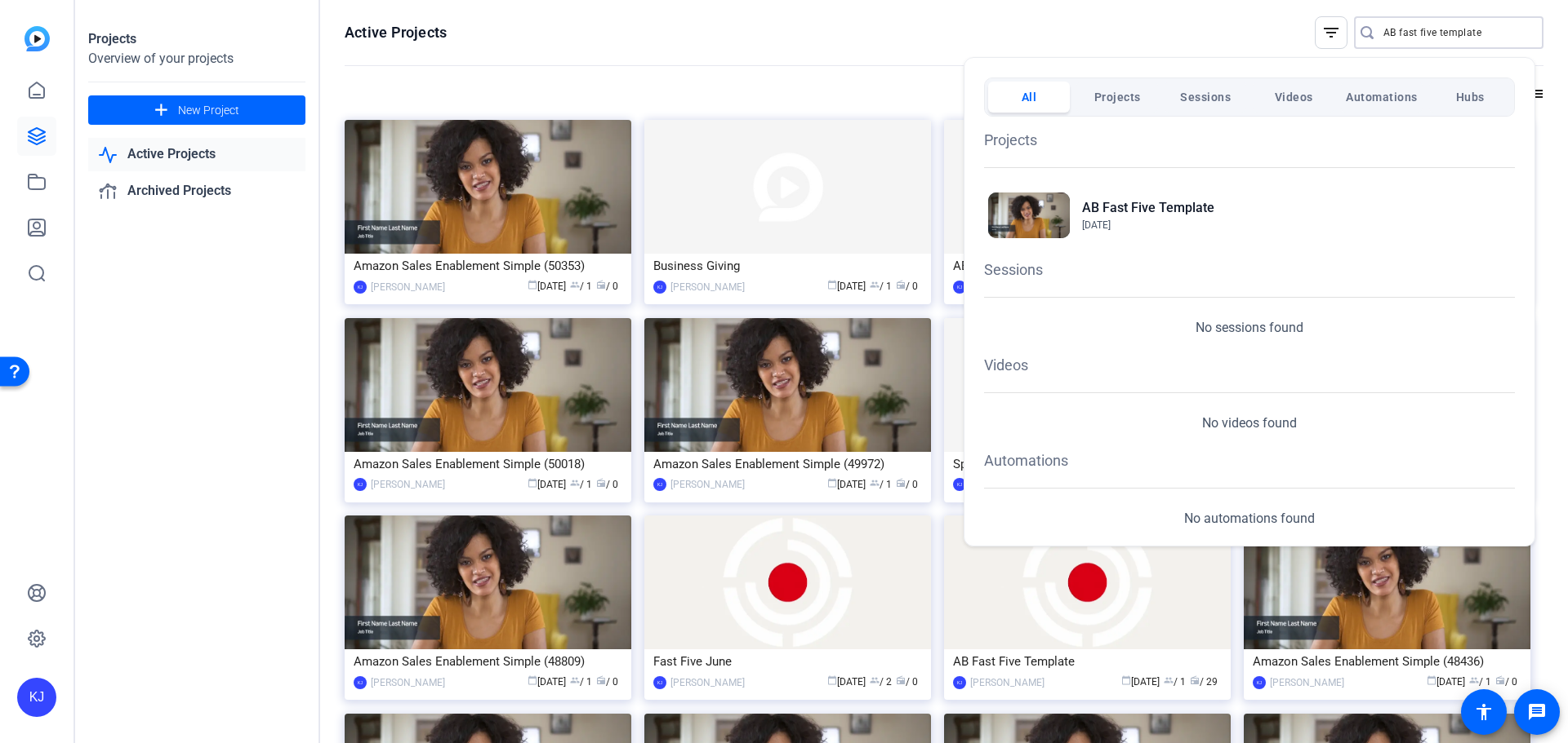
type input "AB fast five template"
click at [1129, 96] on span "Projects" at bounding box center [1117, 97] width 47 height 30
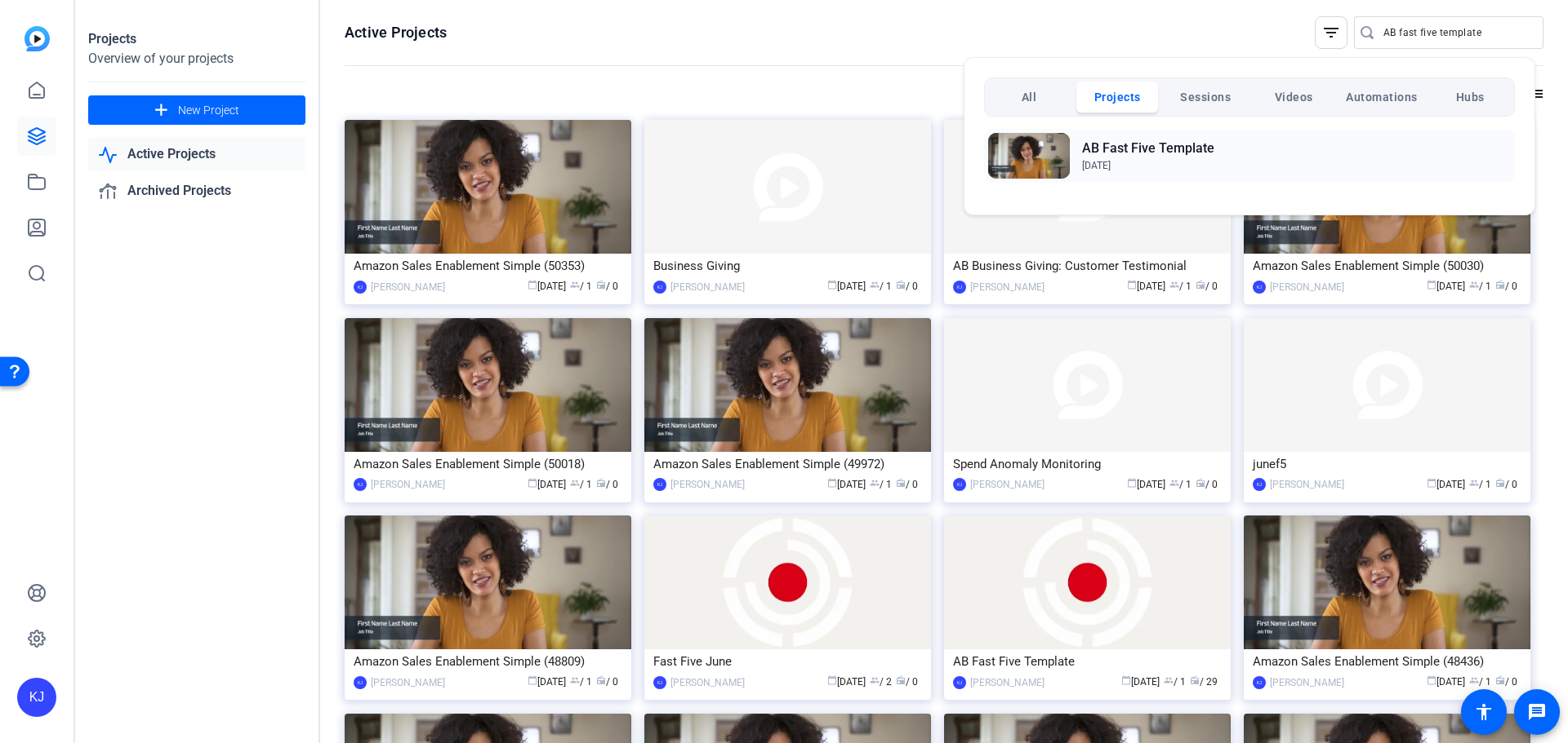
click at [1130, 144] on h2 "AB Fast Five Template" at bounding box center [1148, 149] width 132 height 20
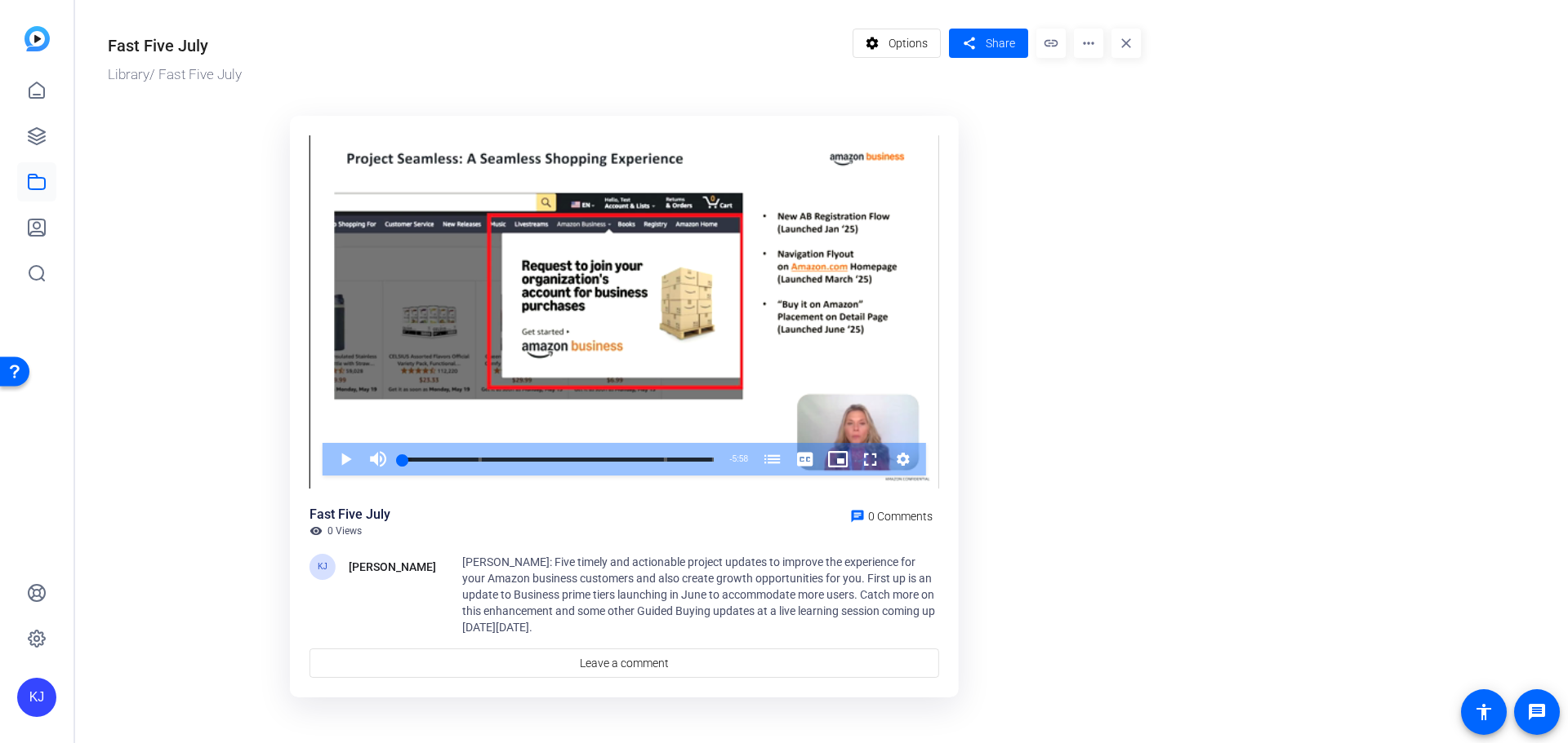
click at [1085, 41] on mat-icon "more_horiz" at bounding box center [1088, 43] width 30 height 30
click at [1098, 94] on span "Edit in Creator" at bounding box center [1122, 92] width 71 height 20
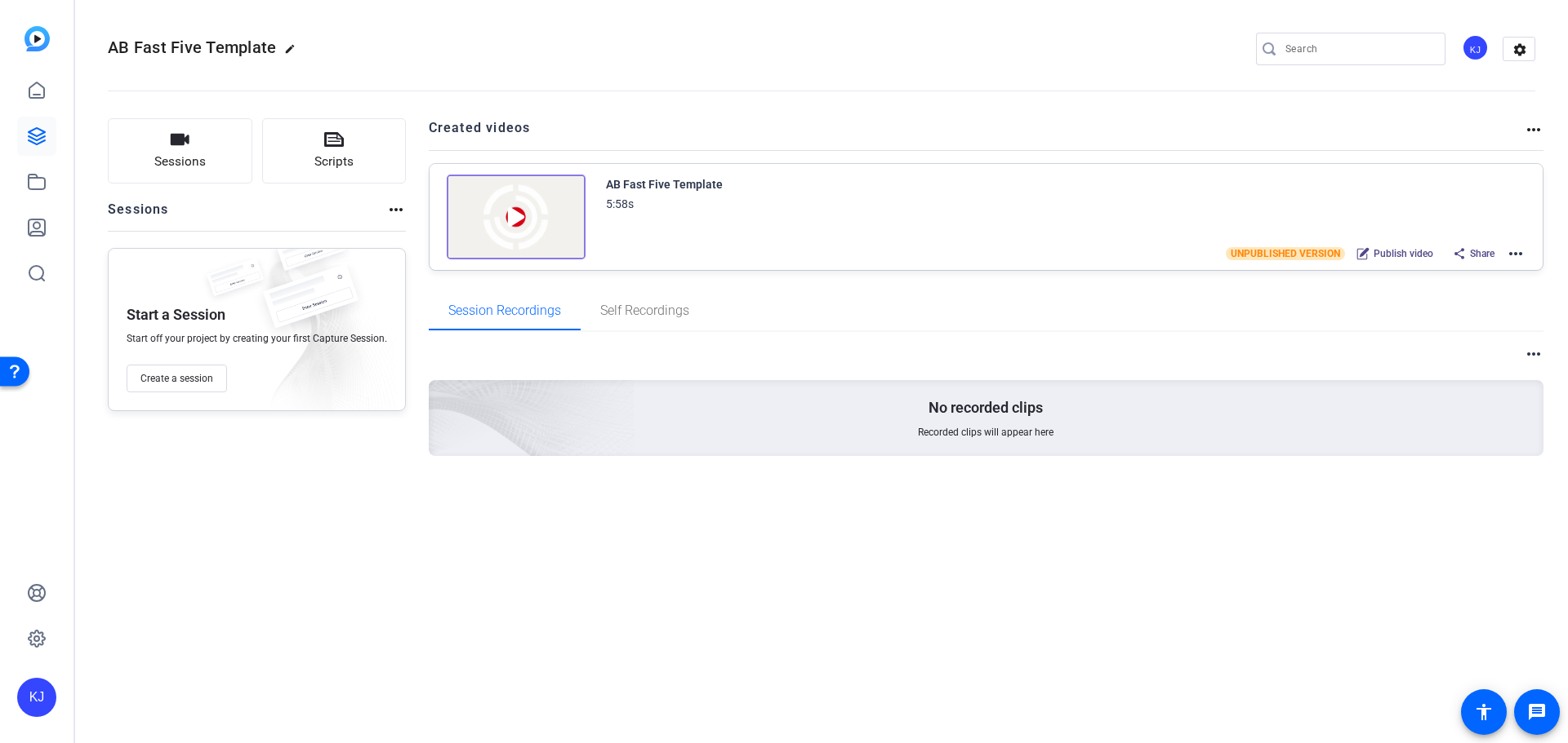
click at [517, 213] on img at bounding box center [517, 216] width 139 height 85
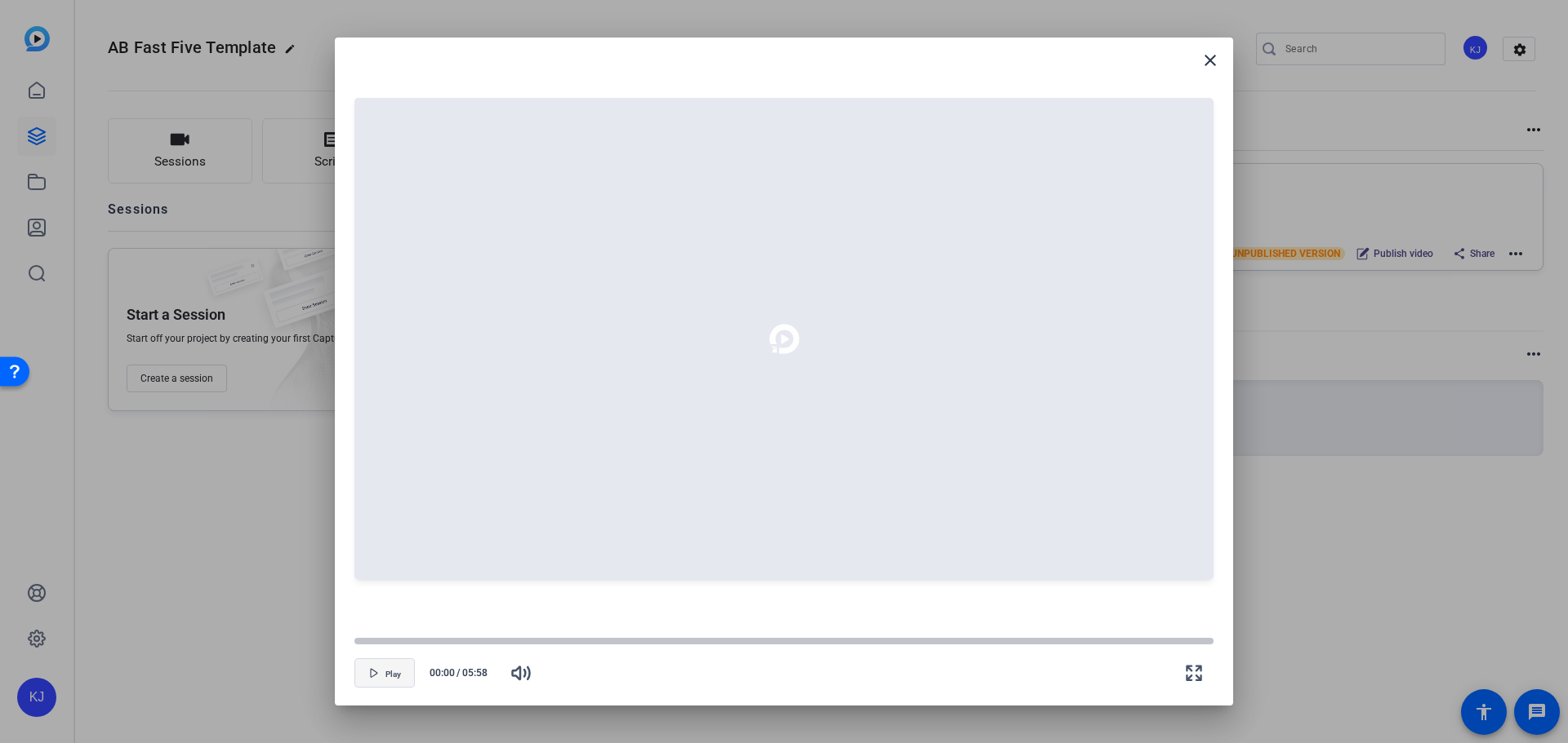
click at [373, 673] on icon "button" at bounding box center [374, 673] width 10 height 10
click at [369, 674] on icon "button" at bounding box center [374, 673] width 10 height 10
click at [378, 674] on icon "button" at bounding box center [374, 673] width 10 height 10
click at [543, 640] on div at bounding box center [784, 641] width 859 height 9
click at [371, 676] on icon "button" at bounding box center [374, 673] width 10 height 10
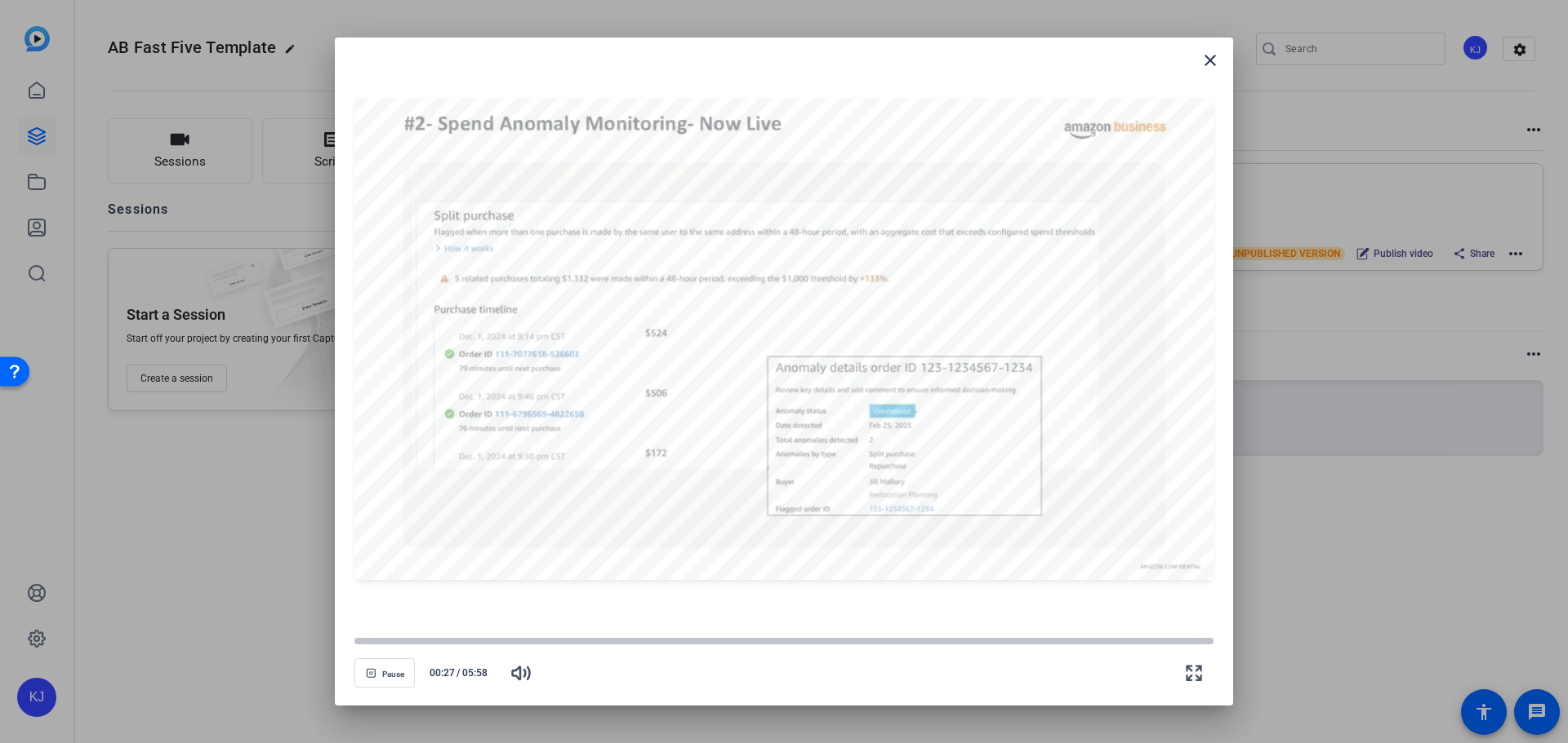
drag, startPoint x: 540, startPoint y: 637, endPoint x: 313, endPoint y: 636, distance: 227.0
click at [313, 636] on div "close Pause 00:27 / 05:58" at bounding box center [784, 372] width 1568 height 743
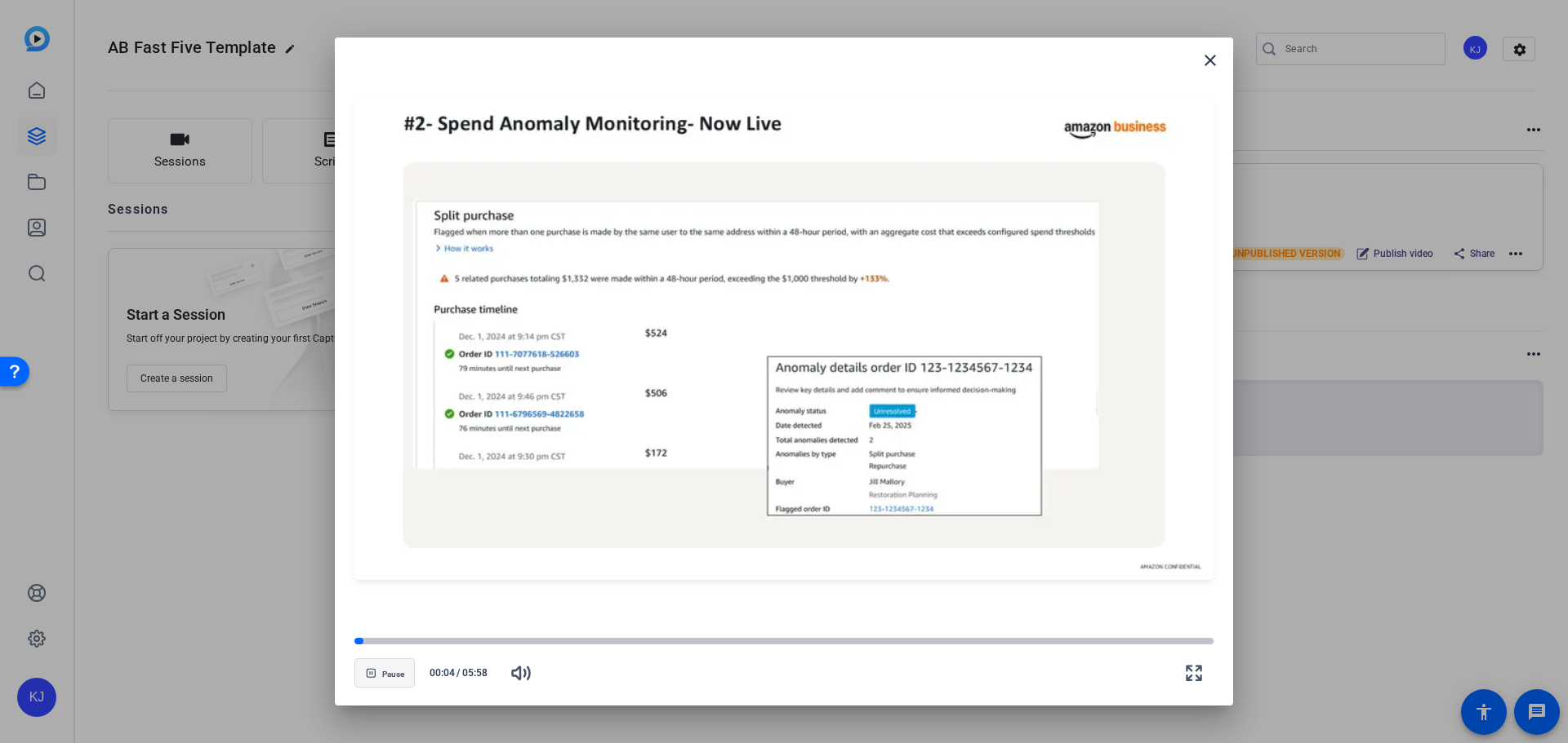
click at [388, 678] on span "Pause" at bounding box center [393, 674] width 22 height 10
click at [1212, 65] on mat-icon "close" at bounding box center [1210, 60] width 20 height 20
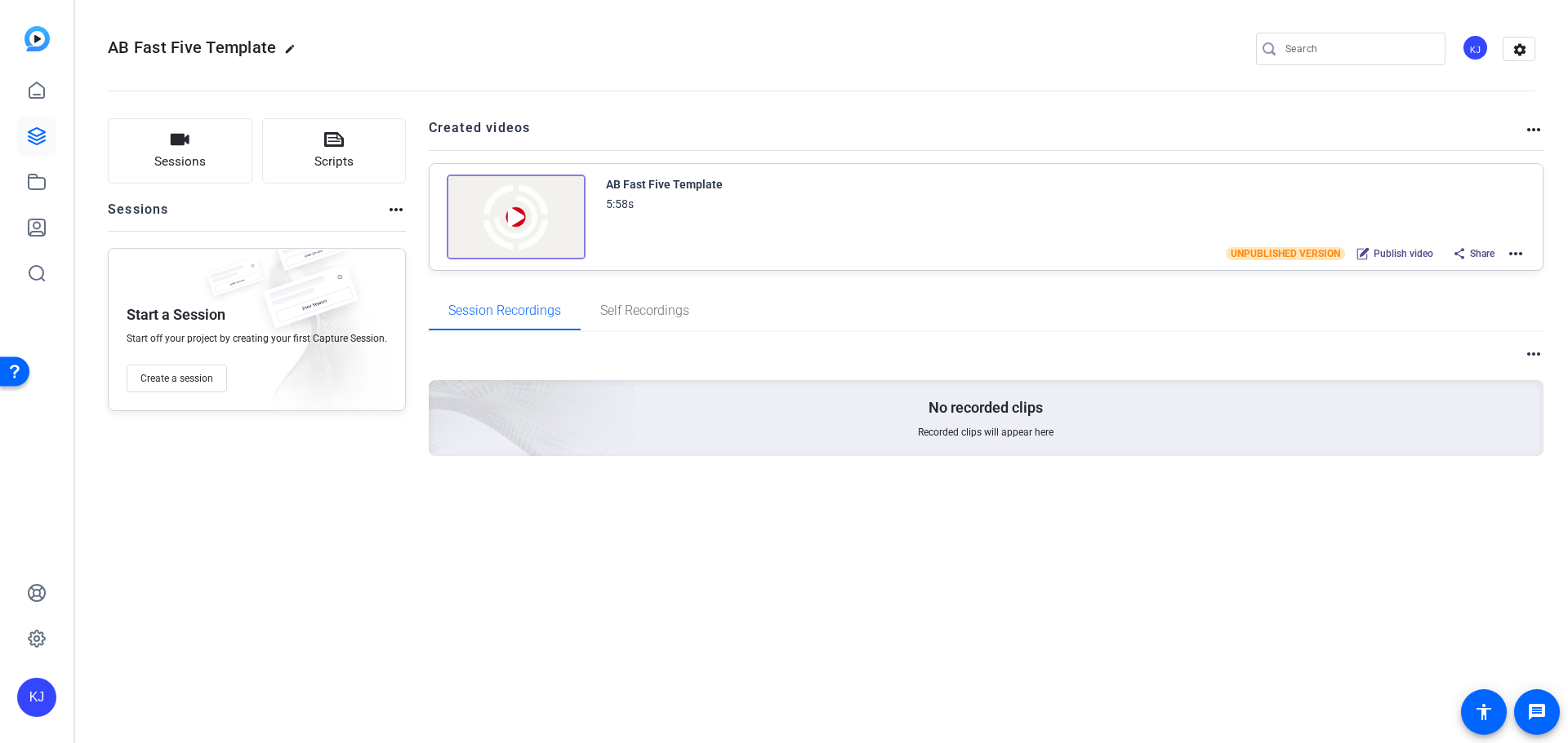
click at [1516, 253] on mat-icon "more_horiz" at bounding box center [1516, 253] width 20 height 20
click at [1453, 312] on span "Duplicate in new Project" at bounding box center [1455, 314] width 113 height 20
click at [322, 47] on span "AB Fast Five Template - Copy" at bounding box center [217, 47] width 220 height 20
click at [343, 47] on mat-icon "edit" at bounding box center [346, 52] width 20 height 20
click at [175, 46] on input "AB Fast Five Template - Copy" at bounding box center [174, 49] width 107 height 20
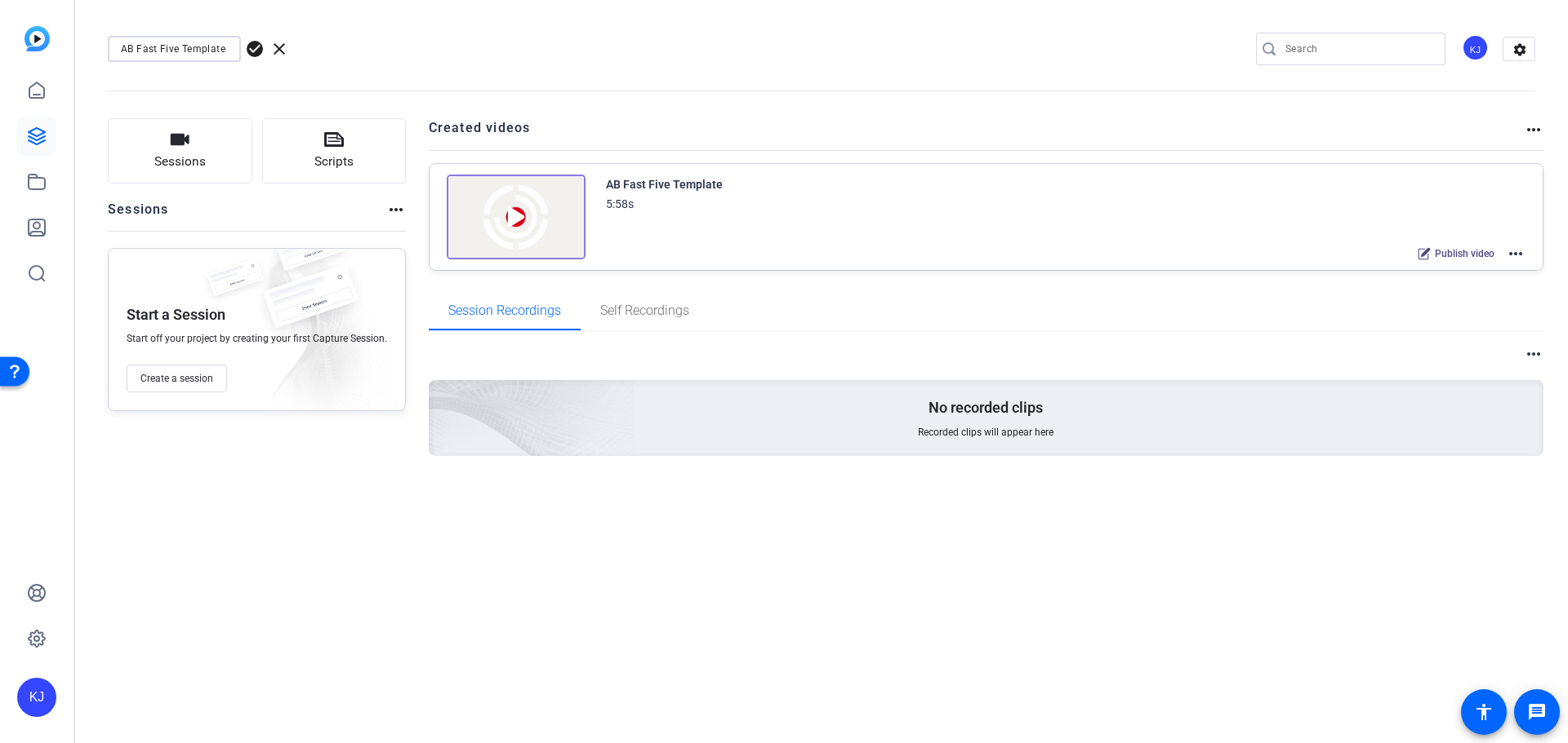
scroll to position [0, 28]
drag, startPoint x: 197, startPoint y: 49, endPoint x: 235, endPoint y: 58, distance: 39.1
click at [235, 58] on div "AB Fast Five Template - Copy" at bounding box center [174, 49] width 133 height 26
click at [210, 49] on input "AB Fast Five Template - Copy" at bounding box center [174, 49] width 107 height 20
drag, startPoint x: 208, startPoint y: 47, endPoint x: 238, endPoint y: 56, distance: 31.3
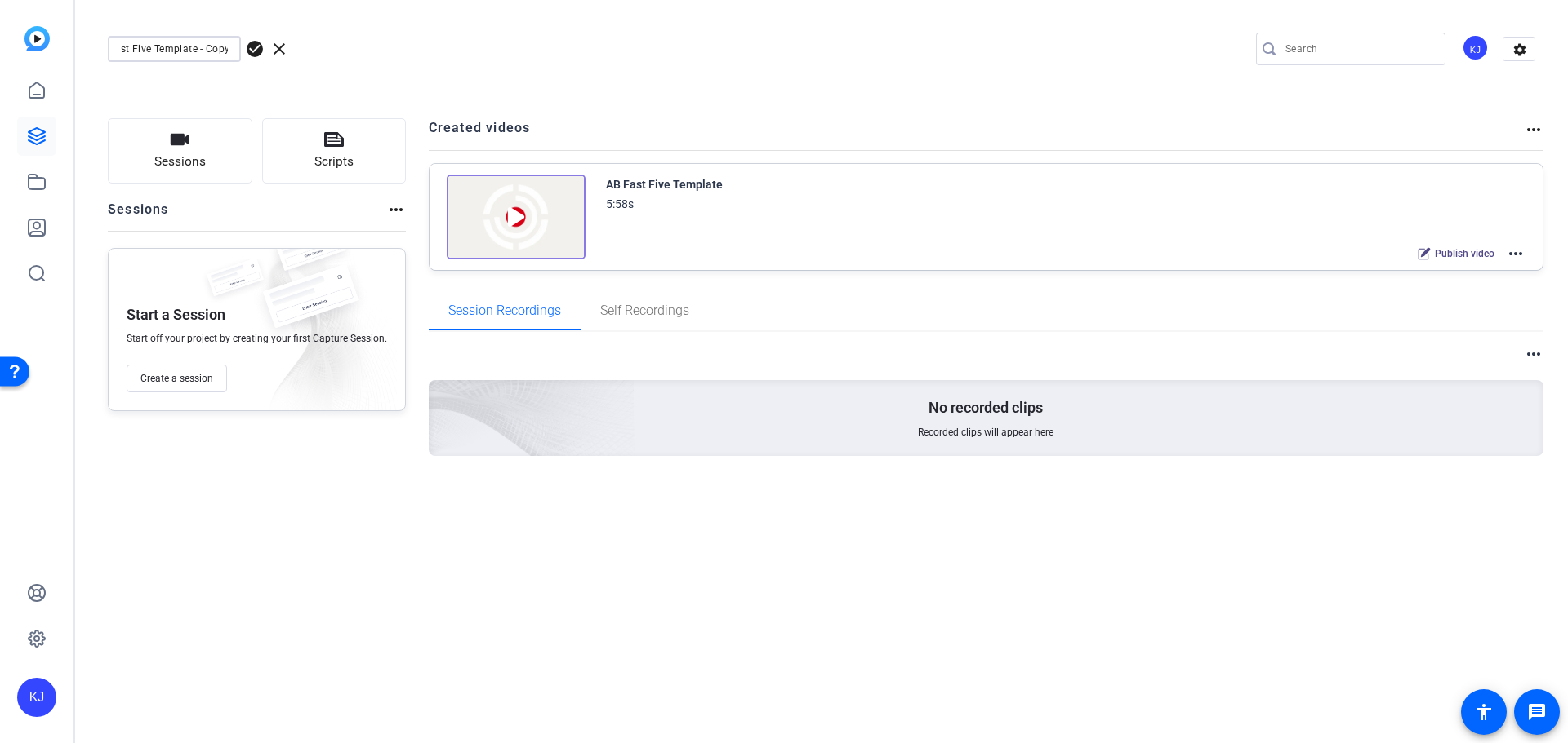
click at [238, 56] on div "AB Fast Five Template - Copy" at bounding box center [174, 49] width 133 height 26
type input "AB Fast Five Template - August"
click at [258, 43] on span "check_circle" at bounding box center [255, 49] width 20 height 20
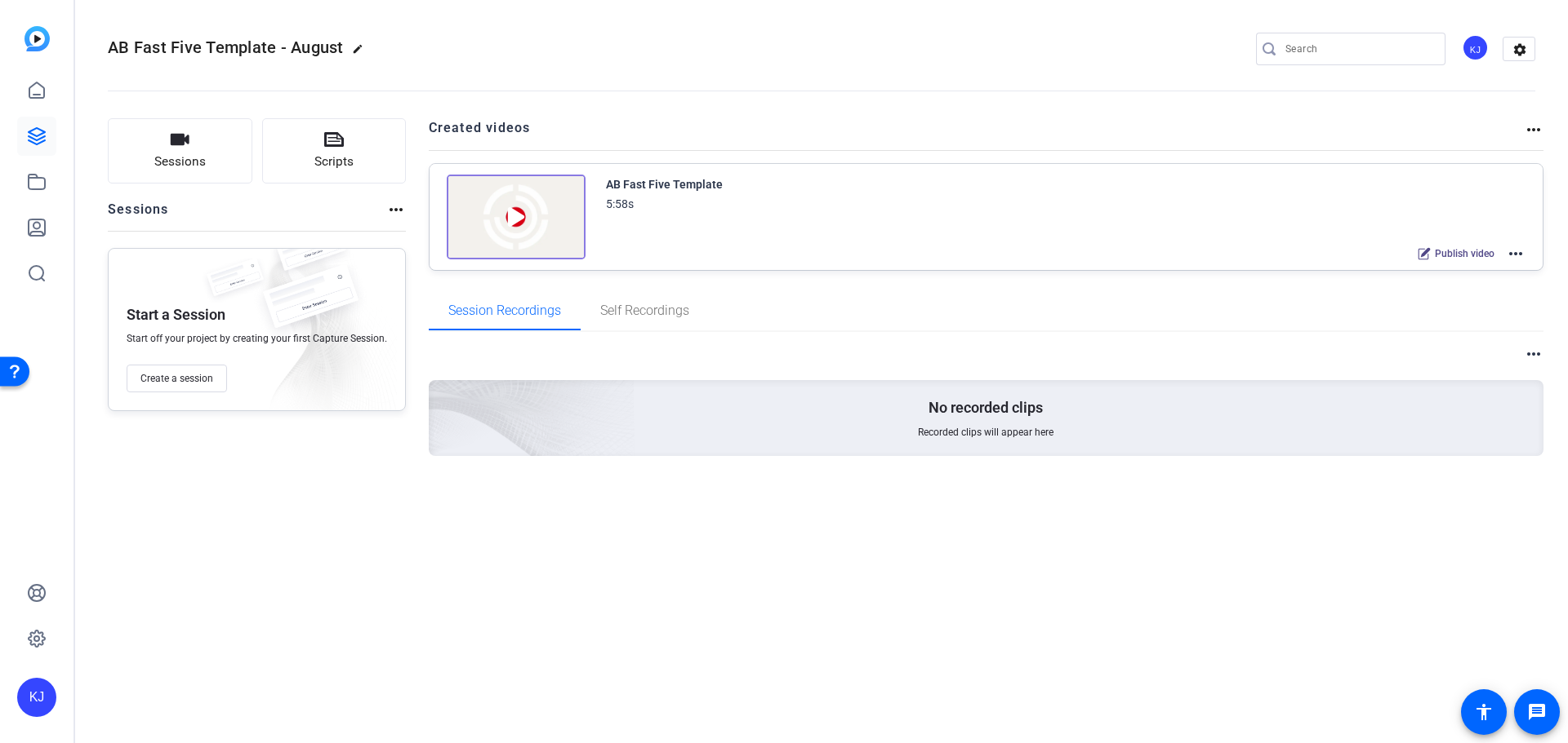
click at [555, 39] on div "AB Fast Five Template - August edit KJ settings" at bounding box center [821, 50] width 1427 height 25
click at [341, 540] on div "AB Fast Five Template - August edit KJ settings Sessions Scripts Sessions more_…" at bounding box center [822, 372] width 1493 height 743
click at [1523, 255] on mat-icon "more_horiz" at bounding box center [1516, 253] width 20 height 20
click at [1441, 272] on span "Edit in Creator" at bounding box center [1455, 273] width 113 height 20
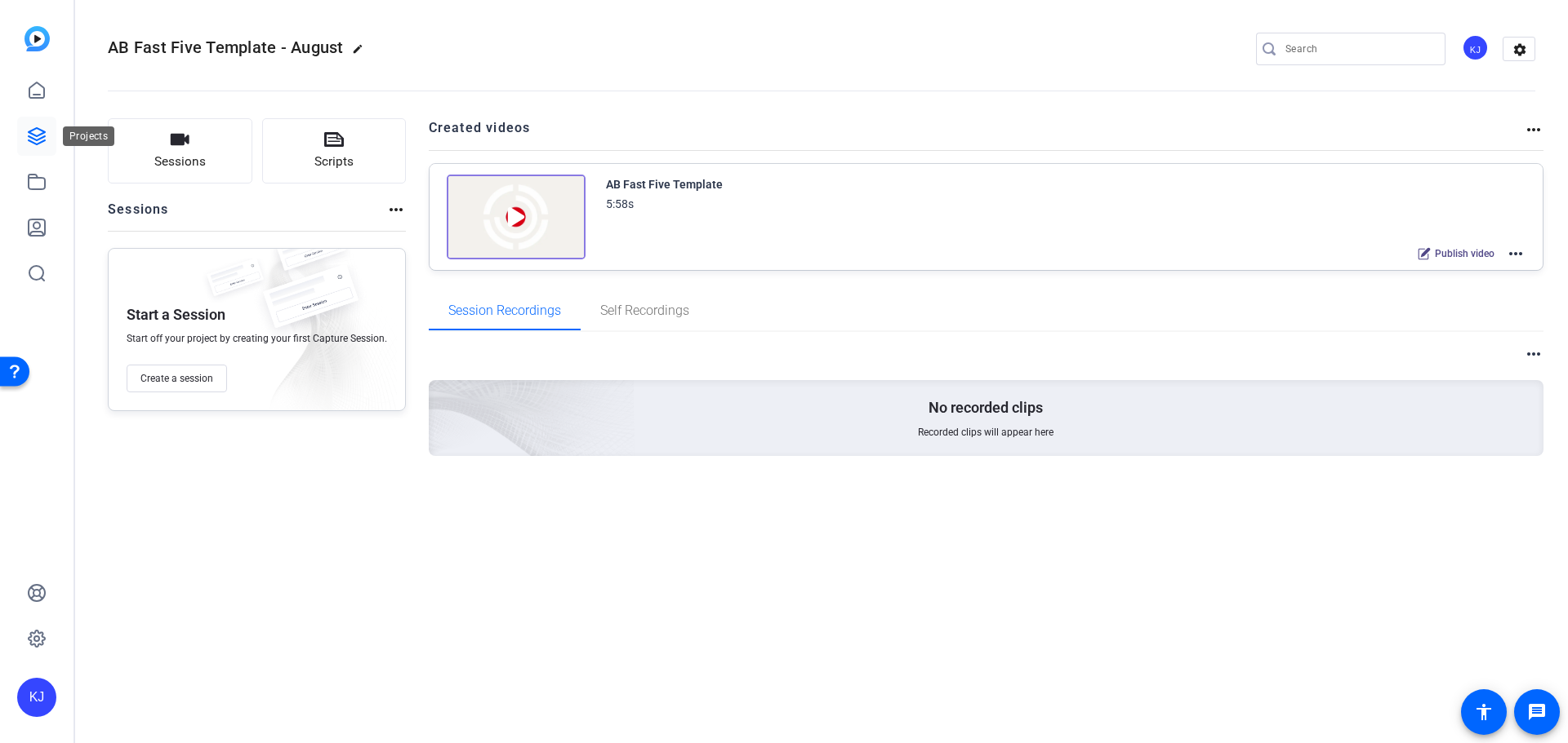
click at [38, 139] on icon at bounding box center [36, 135] width 16 height 16
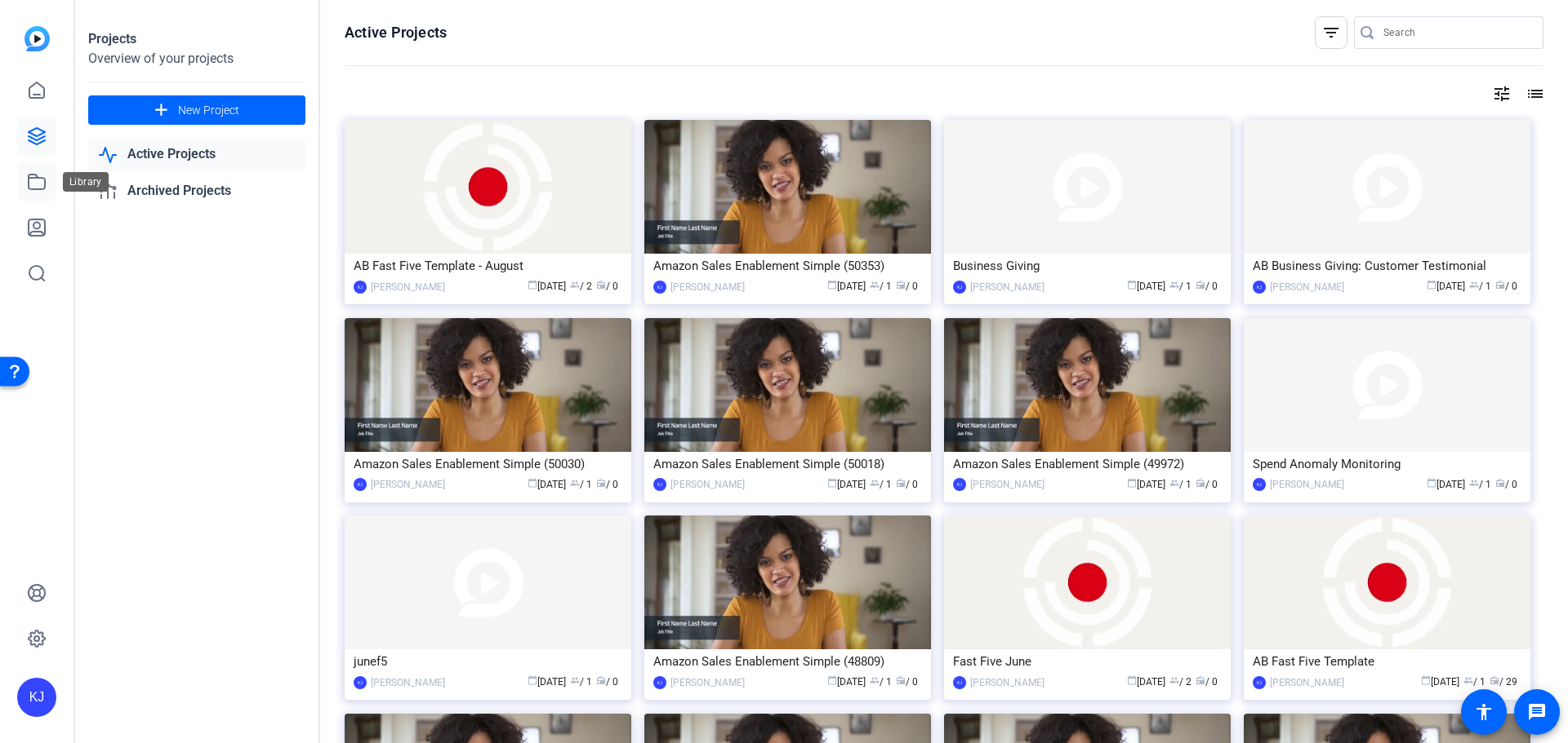
click at [45, 184] on icon at bounding box center [36, 181] width 16 height 14
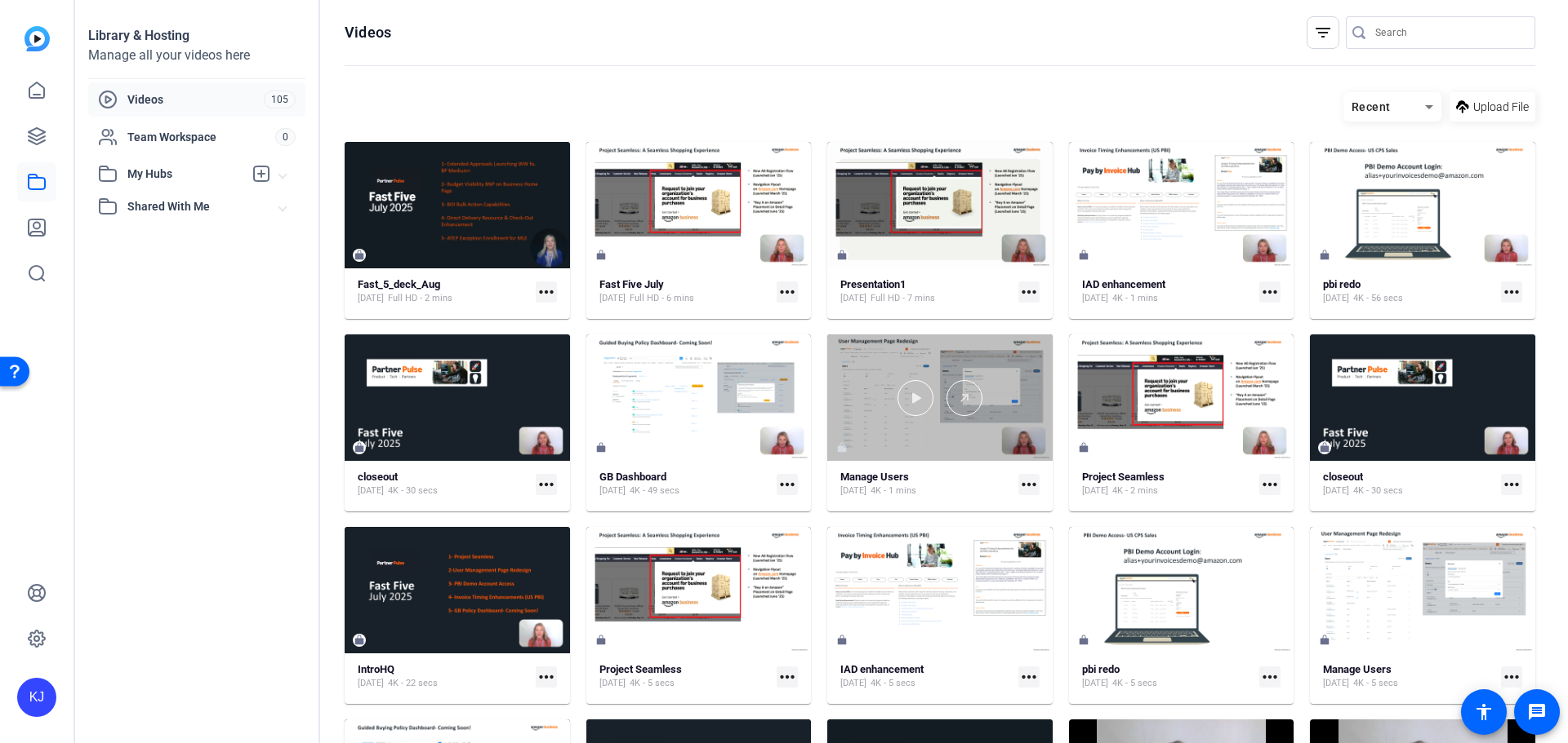
click at [941, 436] on div at bounding box center [940, 397] width 225 height 127
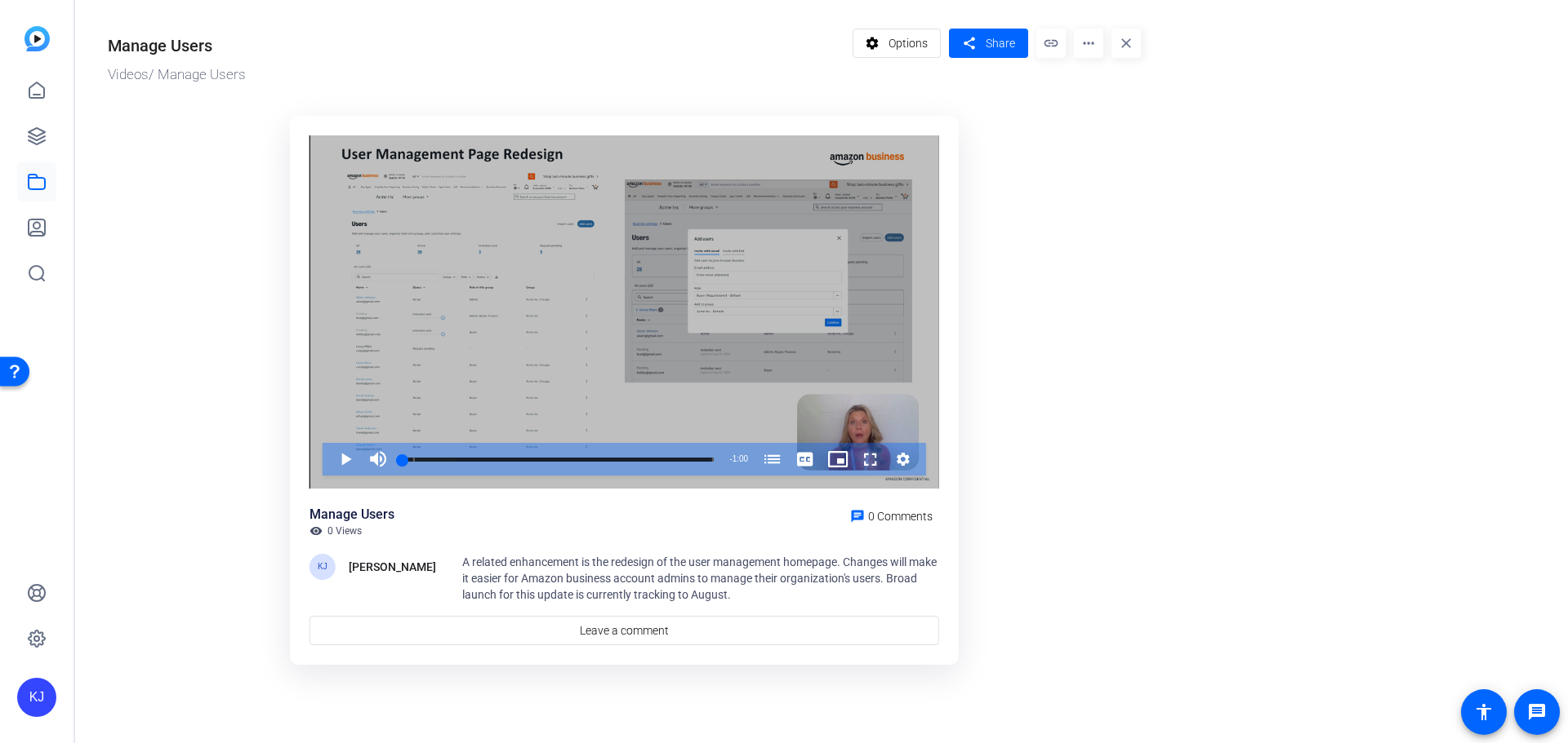
click at [854, 452] on span "Video Player" at bounding box center [854, 459] width 0 height 32
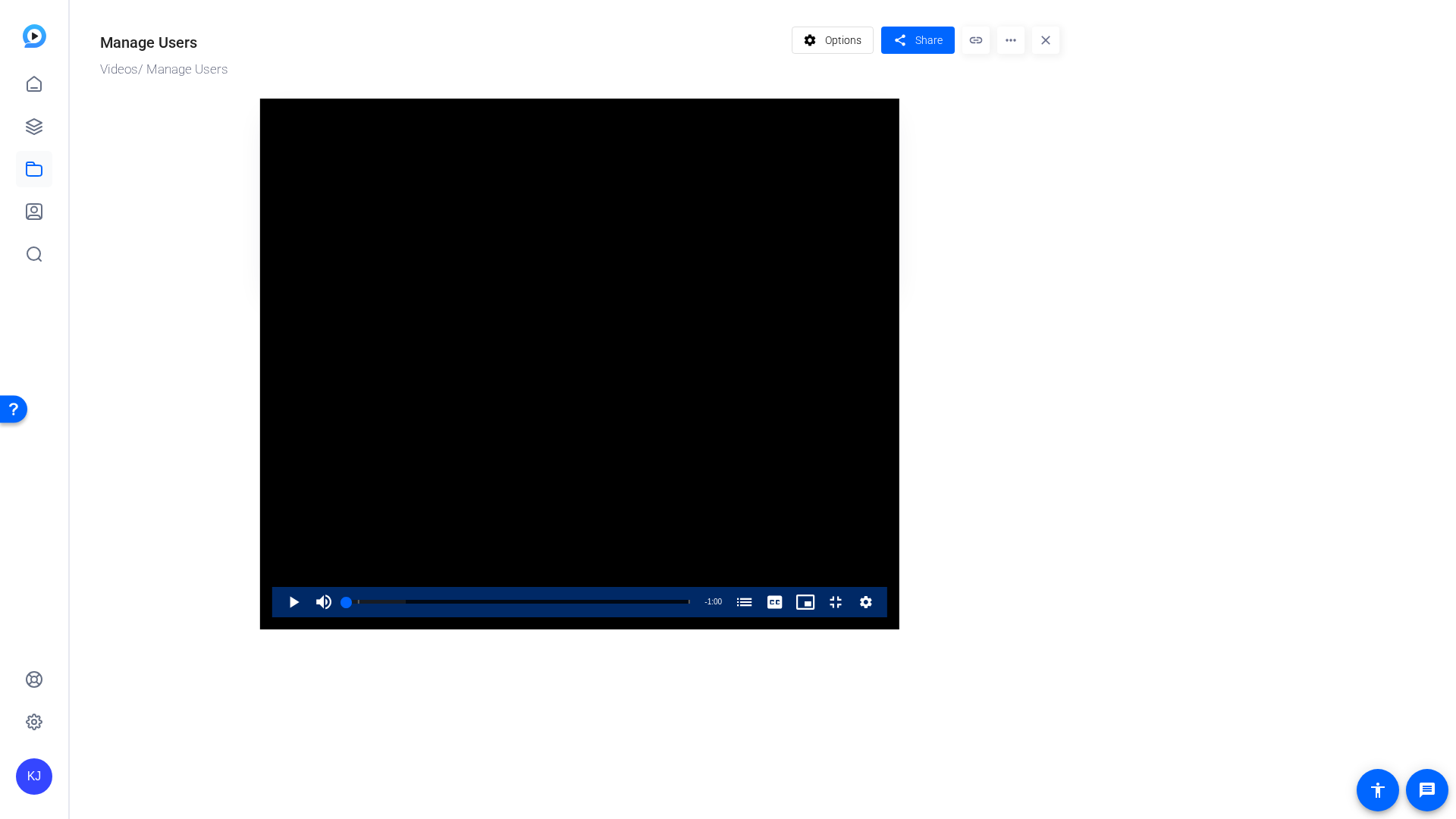
click at [694, 630] on video "Video Player" at bounding box center [580, 364] width 639 height 531
click at [581, 589] on video "Video Player" at bounding box center [580, 364] width 639 height 531
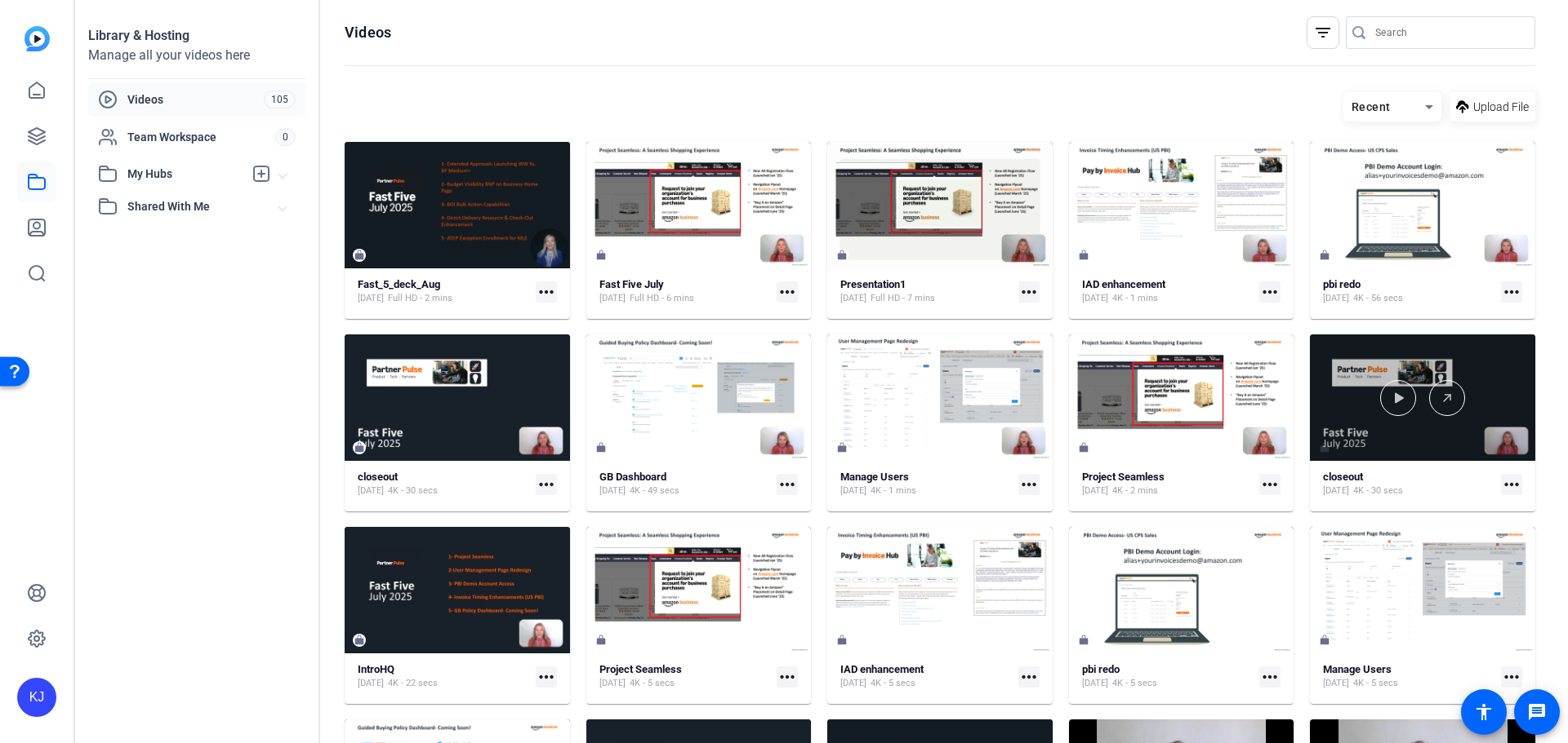
click at [1421, 434] on div at bounding box center [1422, 397] width 225 height 127
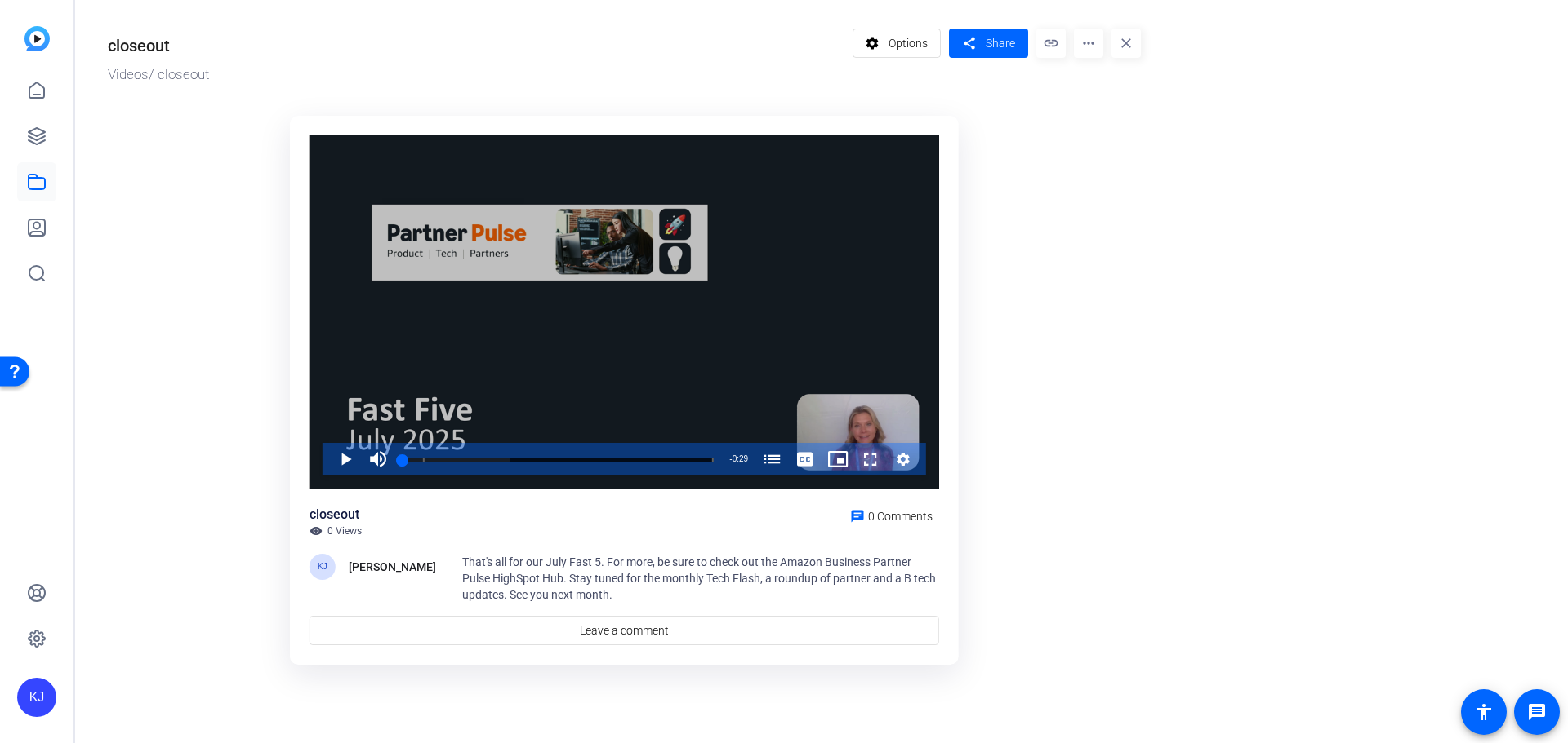
click at [854, 456] on span "Video Player" at bounding box center [854, 459] width 0 height 32
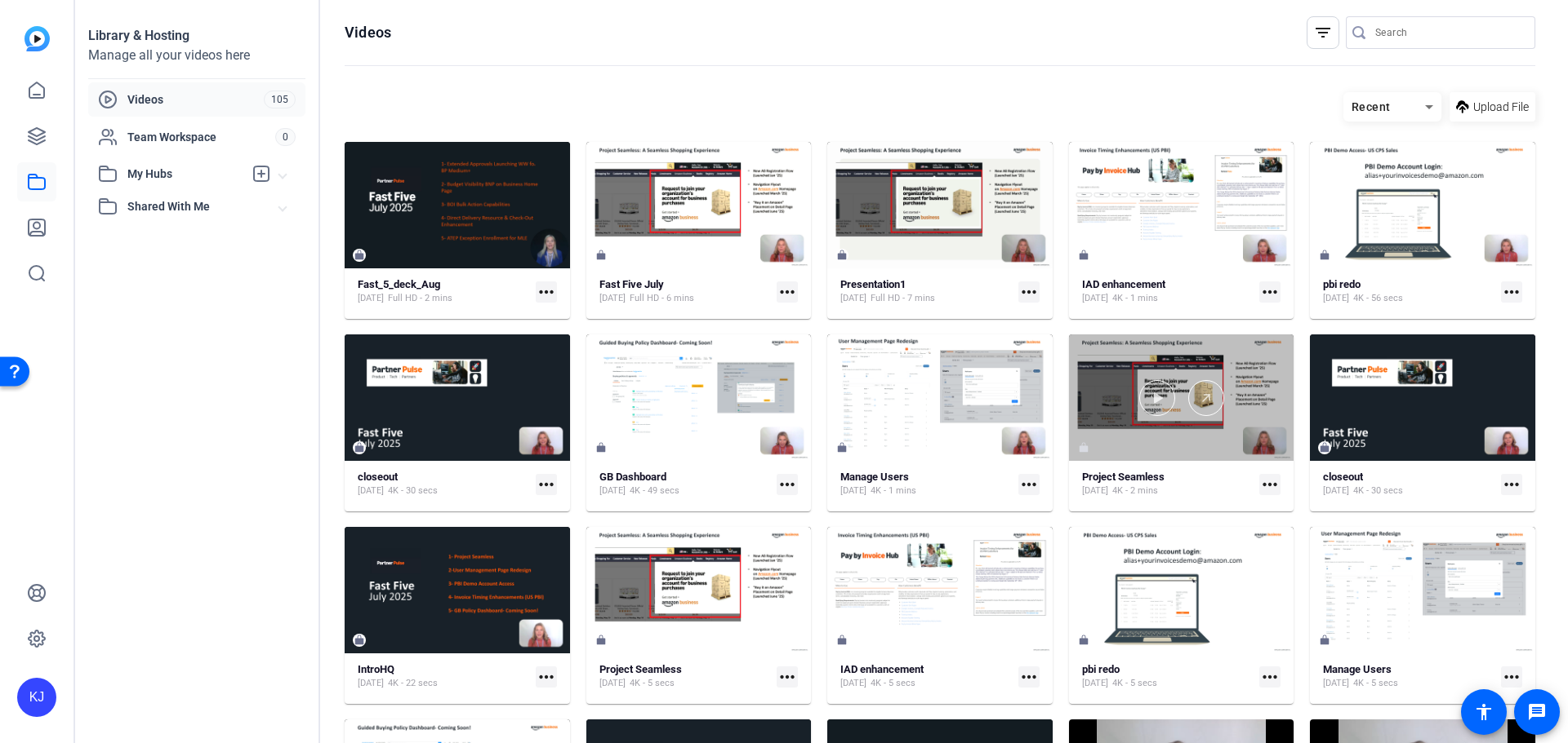
click at [1181, 355] on div at bounding box center [1181, 397] width 225 height 127
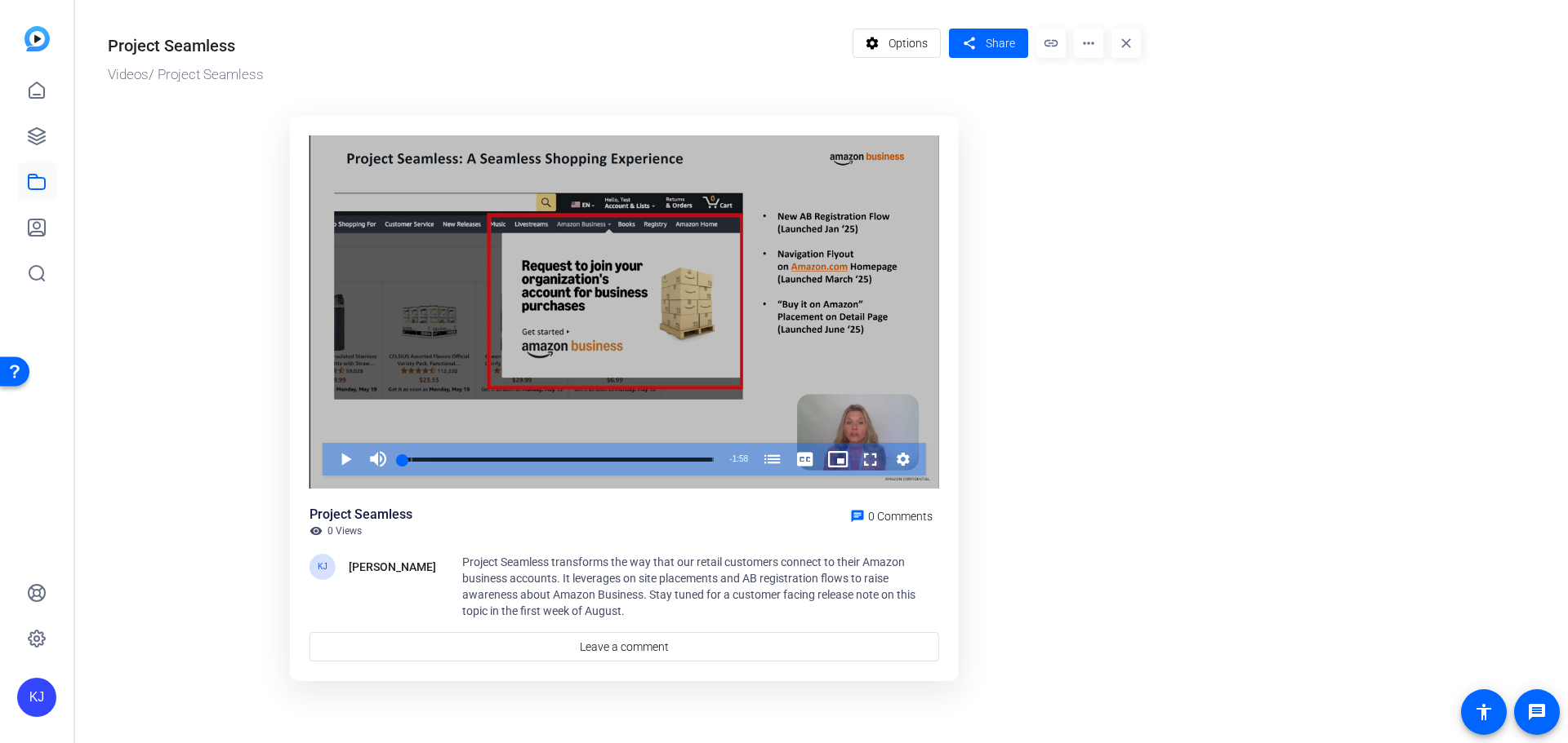
drag, startPoint x: 865, startPoint y: 462, endPoint x: 865, endPoint y: 560, distance: 98.0
click at [854, 462] on span "Video Player" at bounding box center [854, 459] width 0 height 32
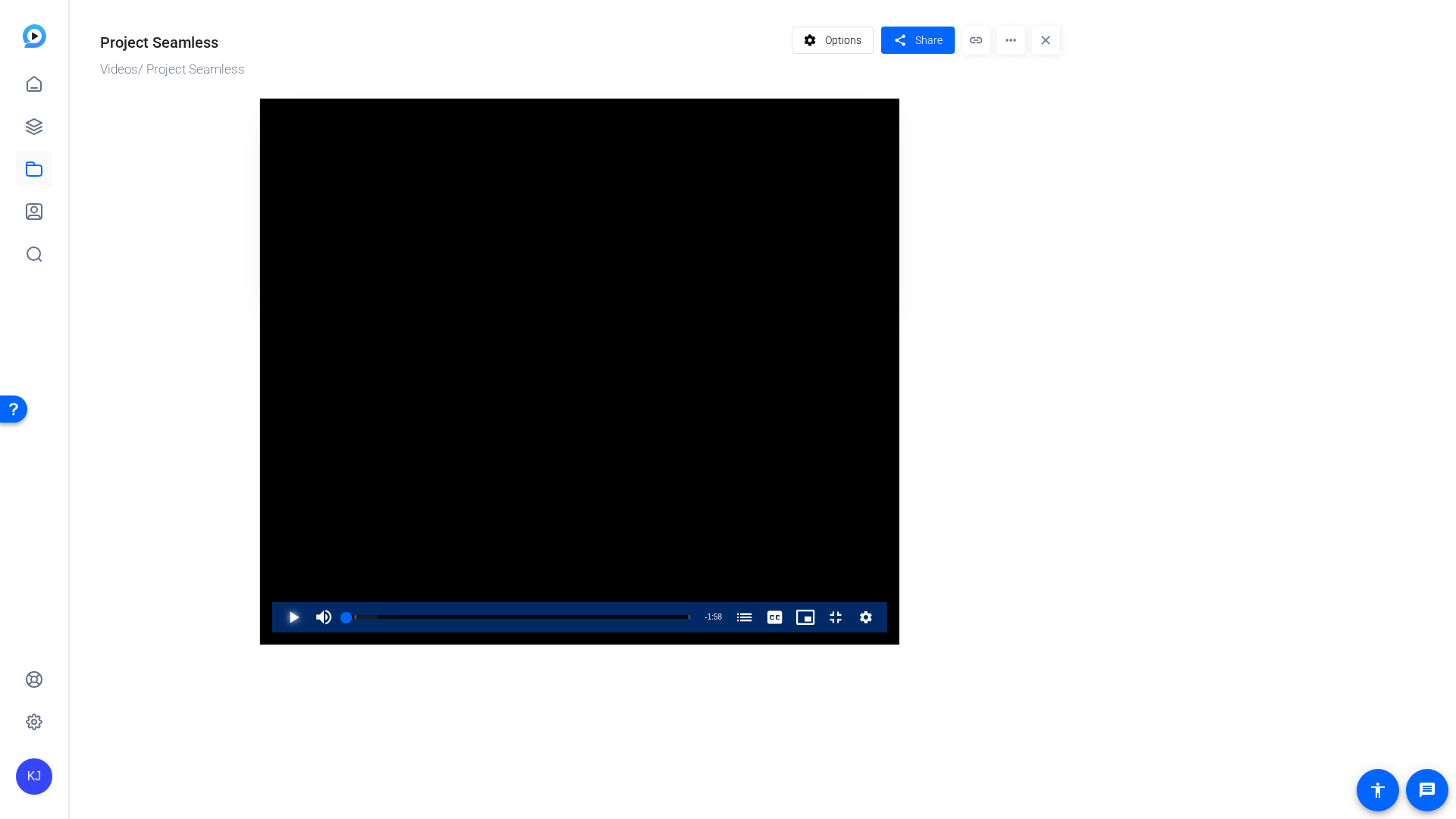
click at [278, 632] on span "Video Player" at bounding box center [278, 617] width 0 height 30
click at [309, 632] on span "Video Player" at bounding box center [324, 617] width 30 height 30
click at [278, 632] on span "Video Player" at bounding box center [278, 617] width 0 height 30
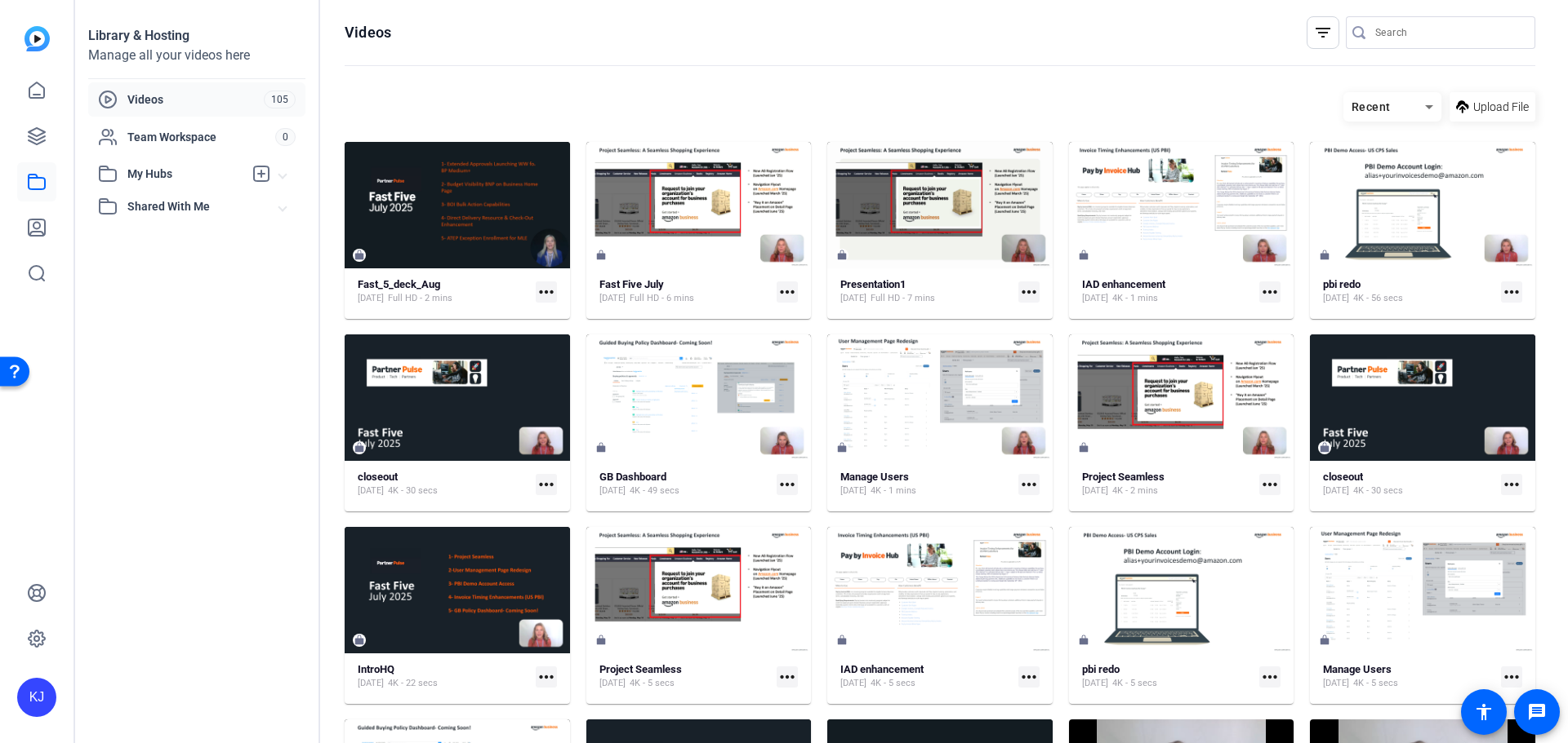
click at [781, 291] on mat-icon "more_horiz" at bounding box center [787, 292] width 21 height 21
click at [868, 61] on div at bounding box center [784, 372] width 1568 height 743
click at [446, 202] on div at bounding box center [433, 206] width 36 height 36
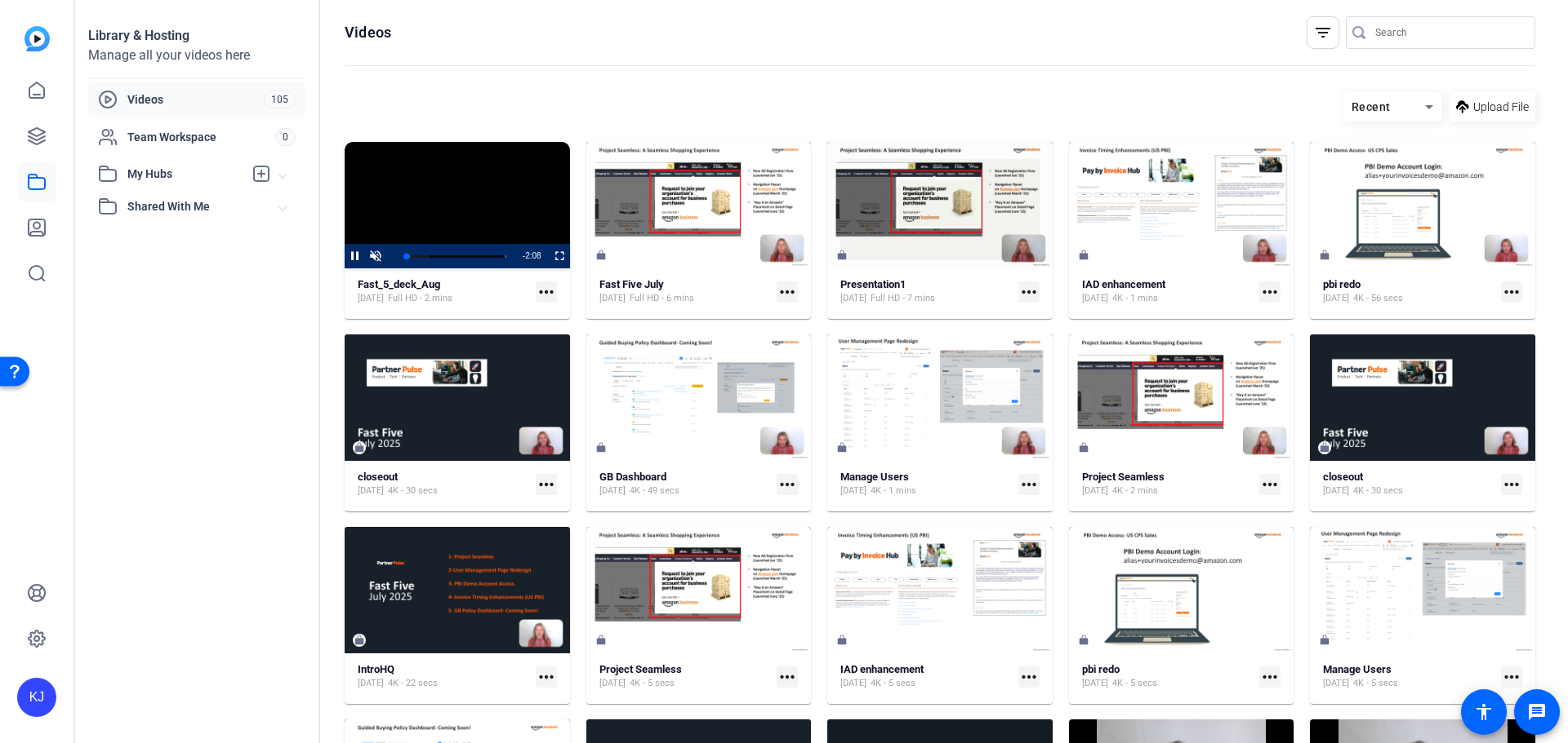
click at [543, 291] on mat-icon "more_horiz" at bounding box center [546, 292] width 21 height 21
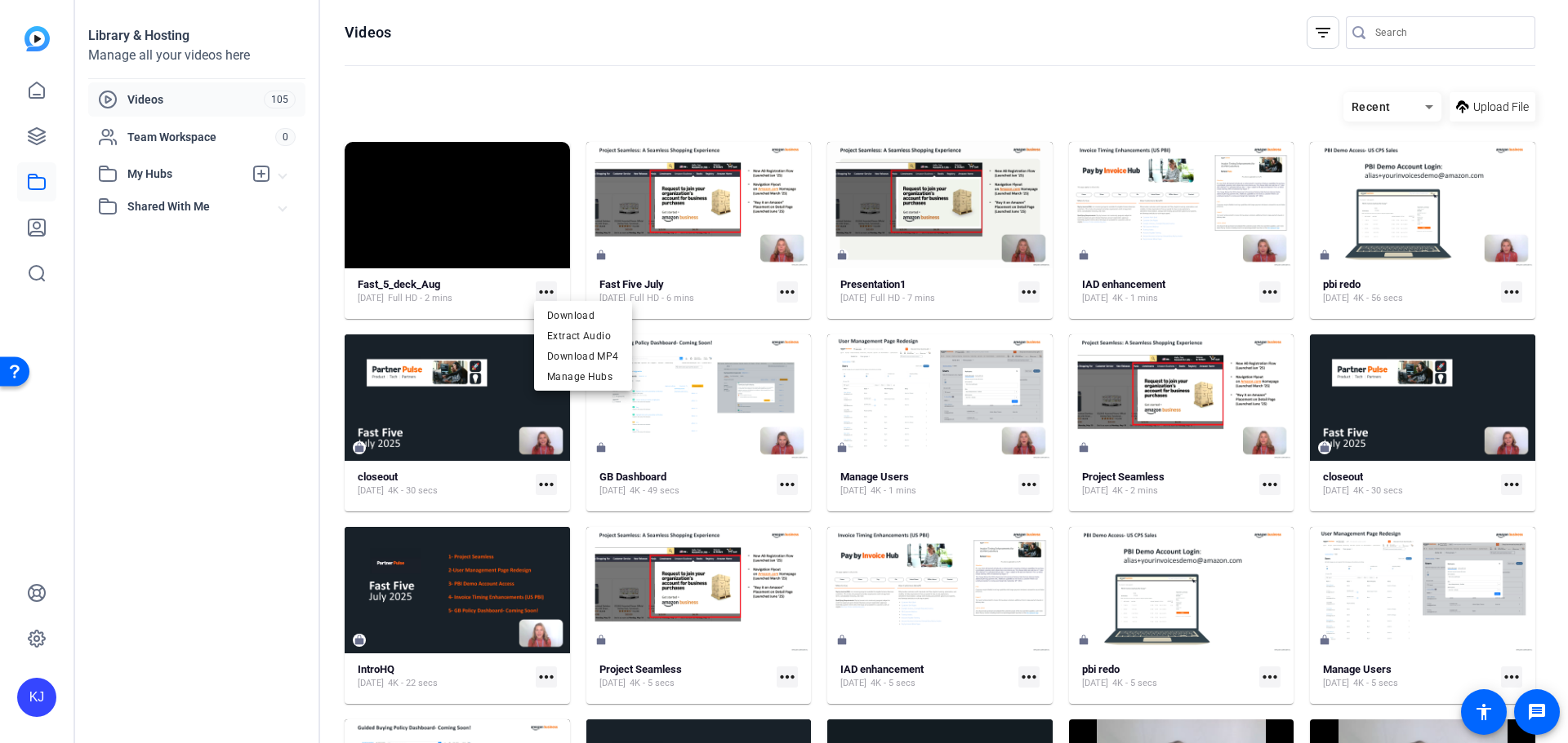
click at [280, 305] on div at bounding box center [784, 372] width 1568 height 743
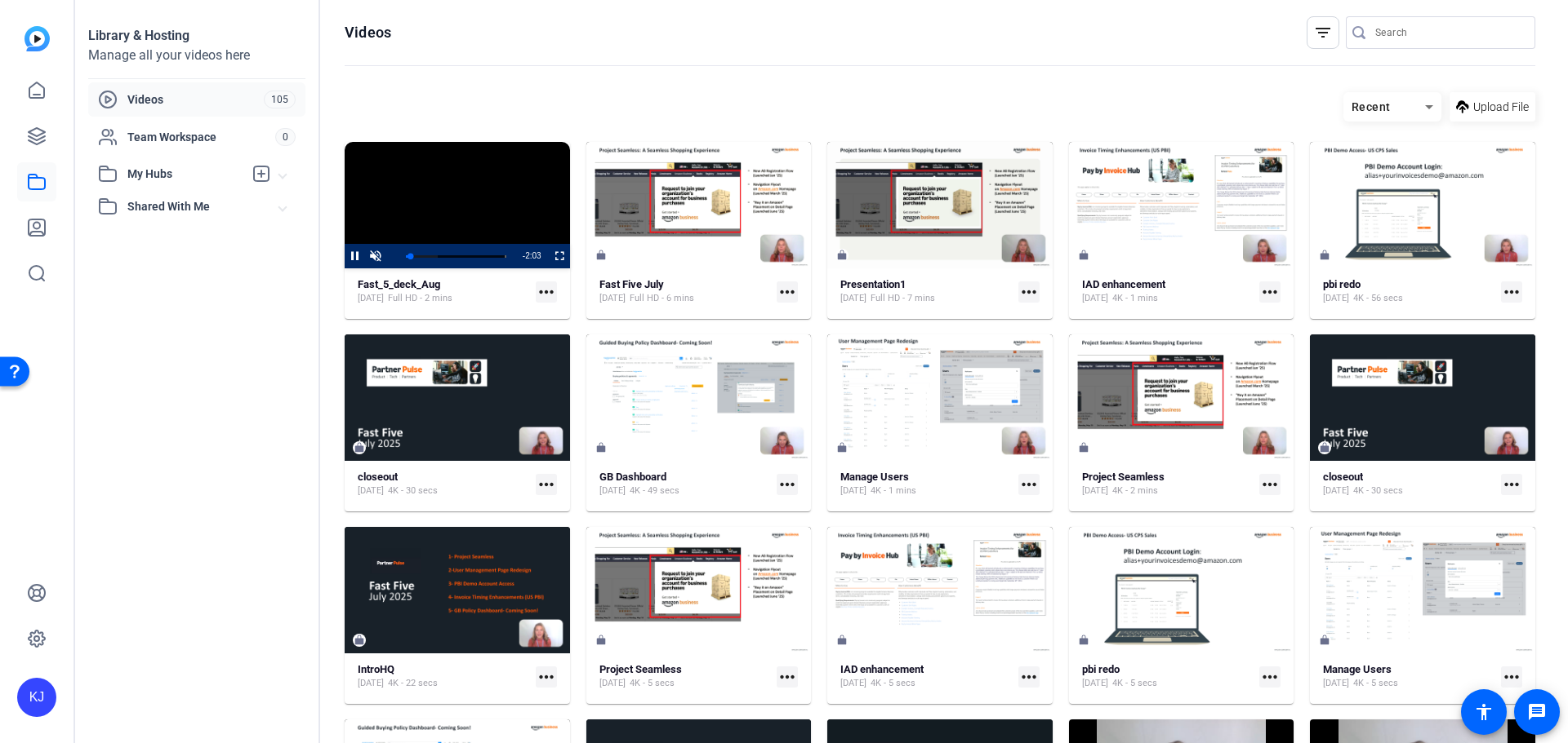
click at [535, 178] on video "Video Player" at bounding box center [457, 205] width 225 height 127
click at [42, 137] on icon at bounding box center [36, 135] width 16 height 16
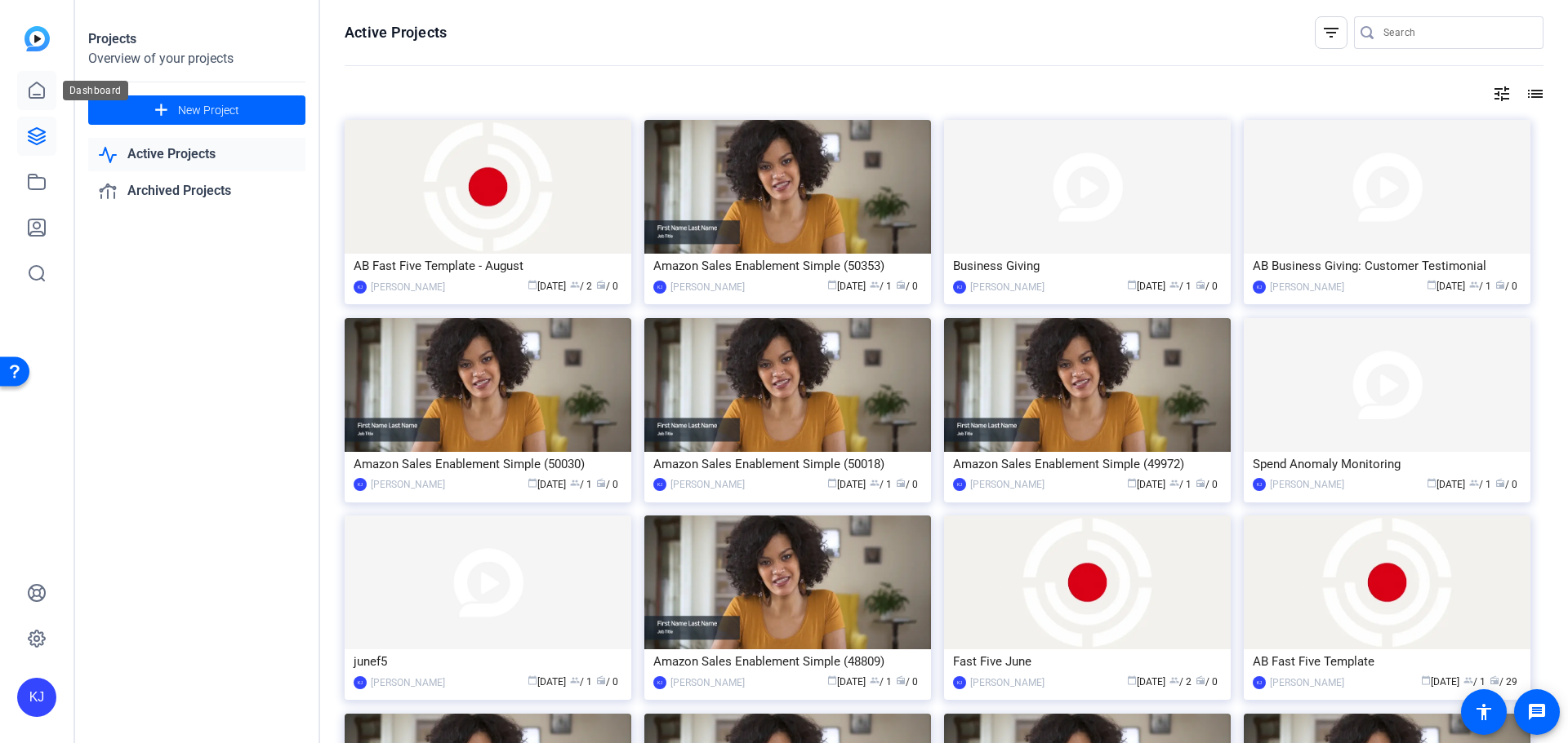
click at [39, 94] on icon at bounding box center [36, 90] width 14 height 15
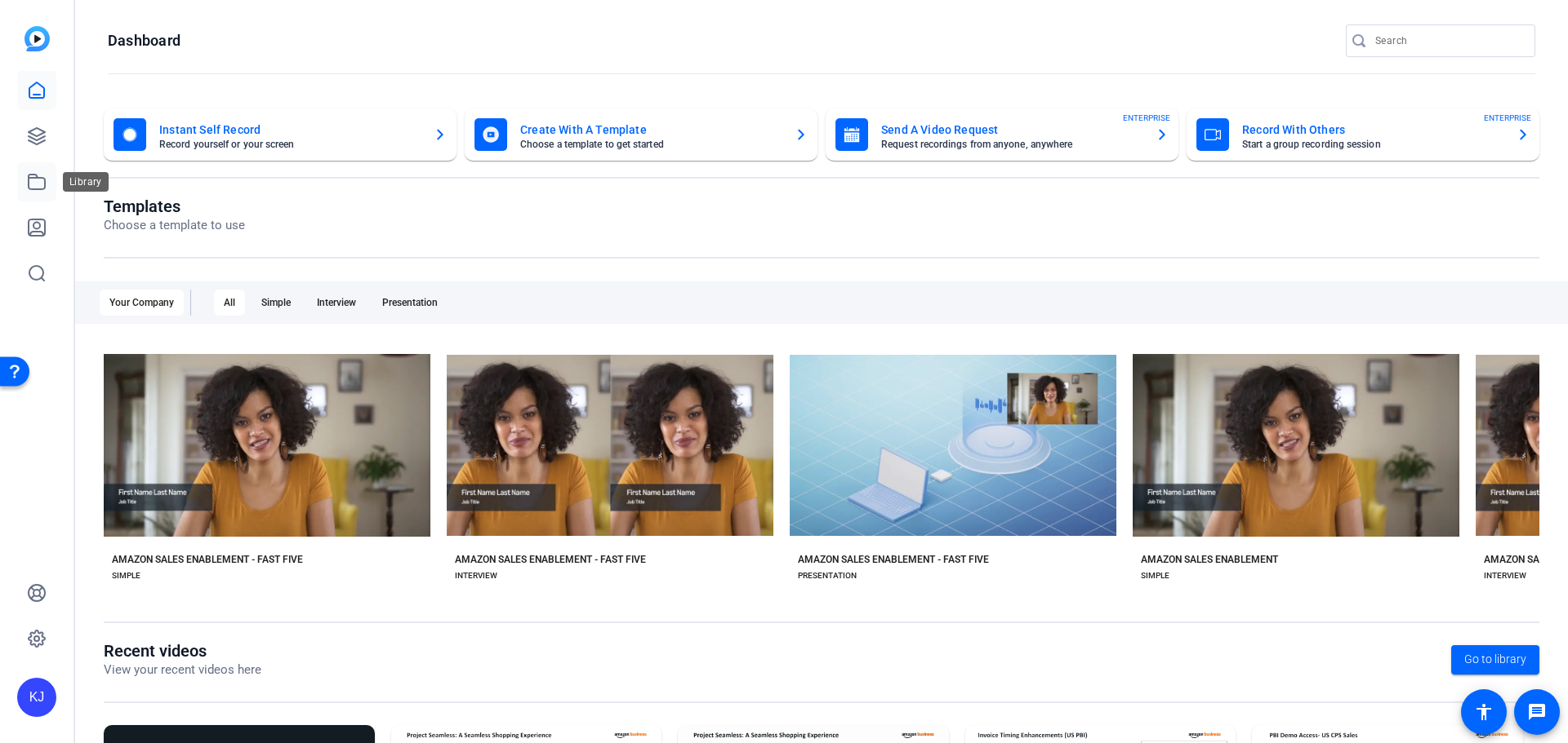
click at [40, 188] on icon at bounding box center [36, 182] width 20 height 20
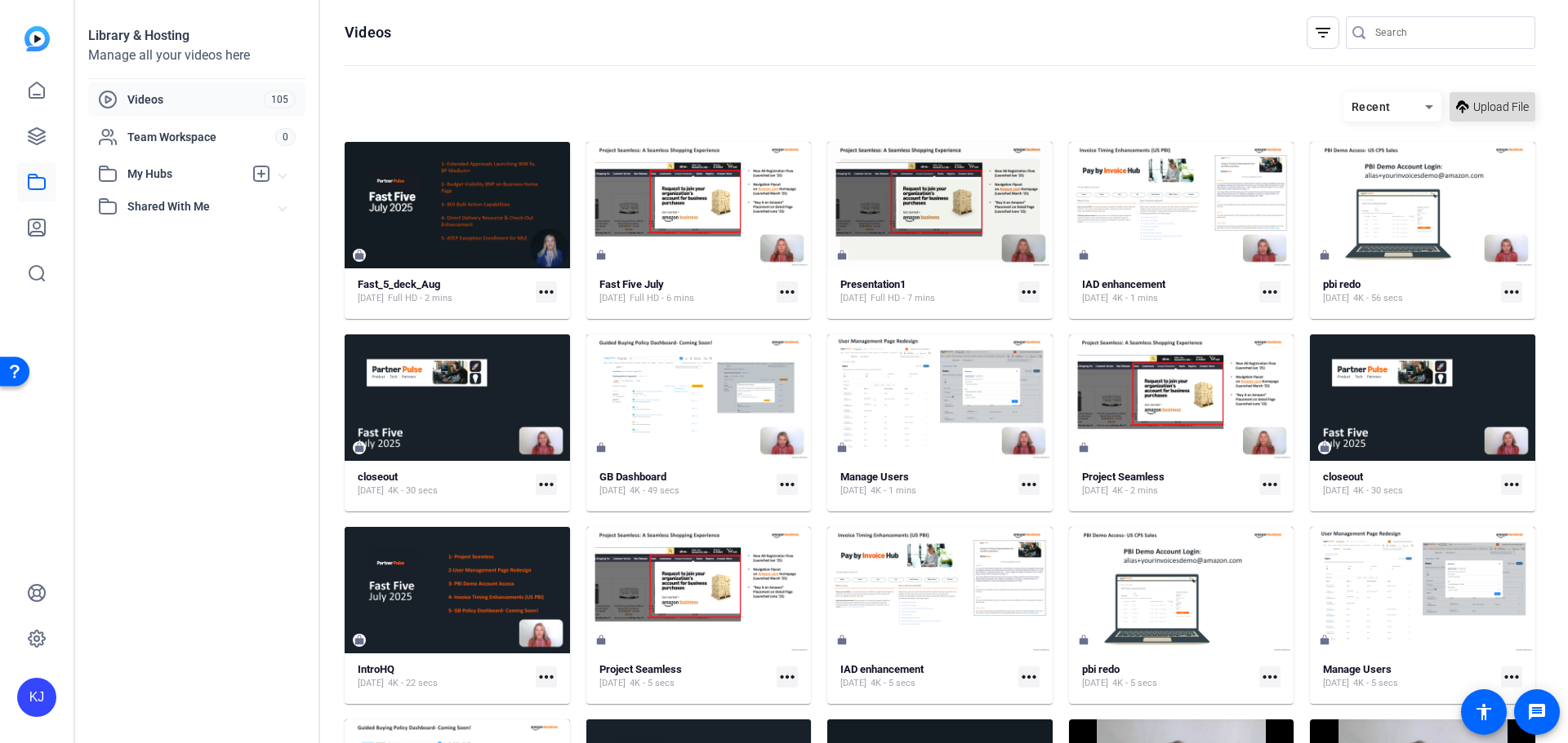
click at [1473, 106] on span "Upload File" at bounding box center [1500, 108] width 55 height 17
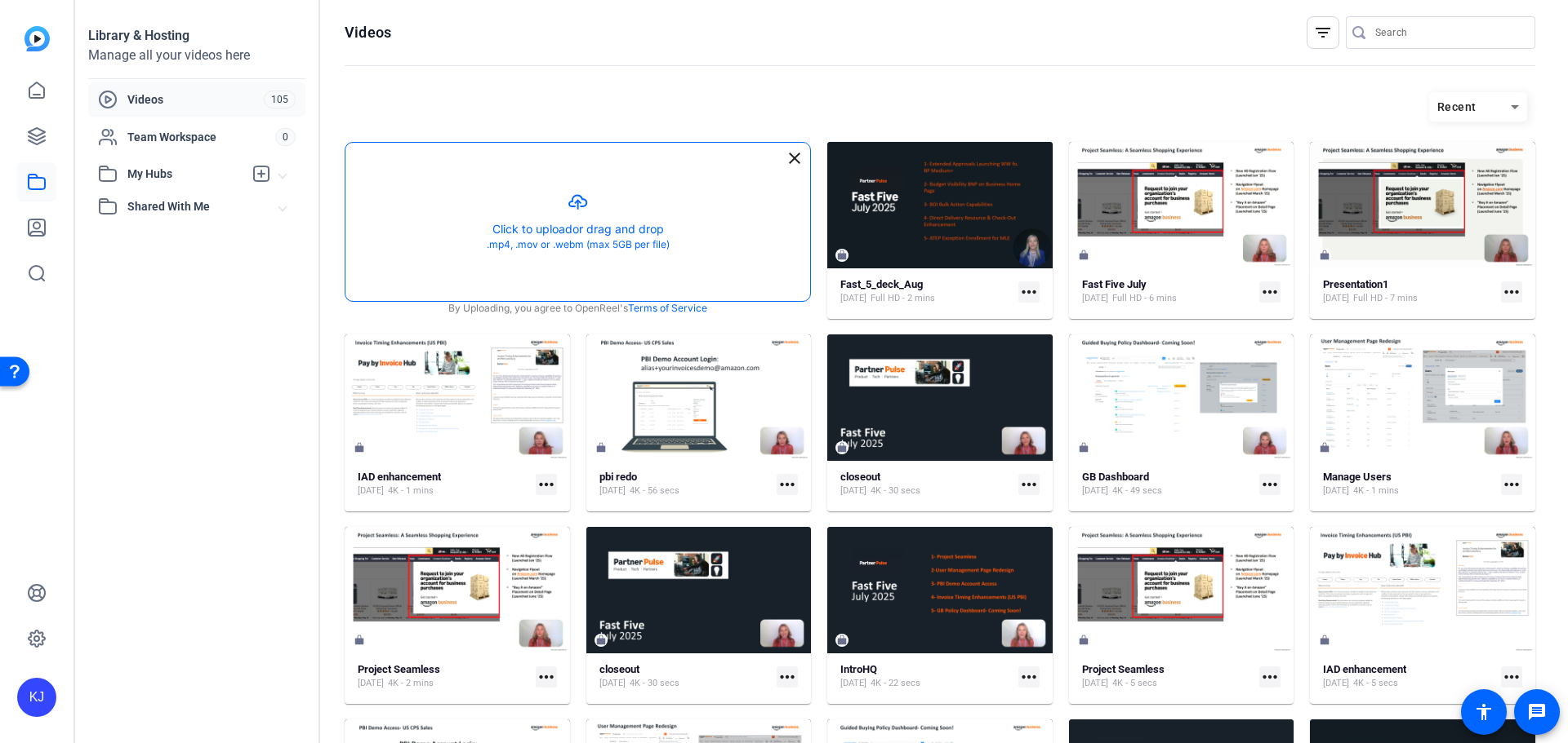
click at [581, 225] on button "button" at bounding box center [577, 222] width 464 height 158
click at [41, 136] on icon at bounding box center [36, 136] width 20 height 20
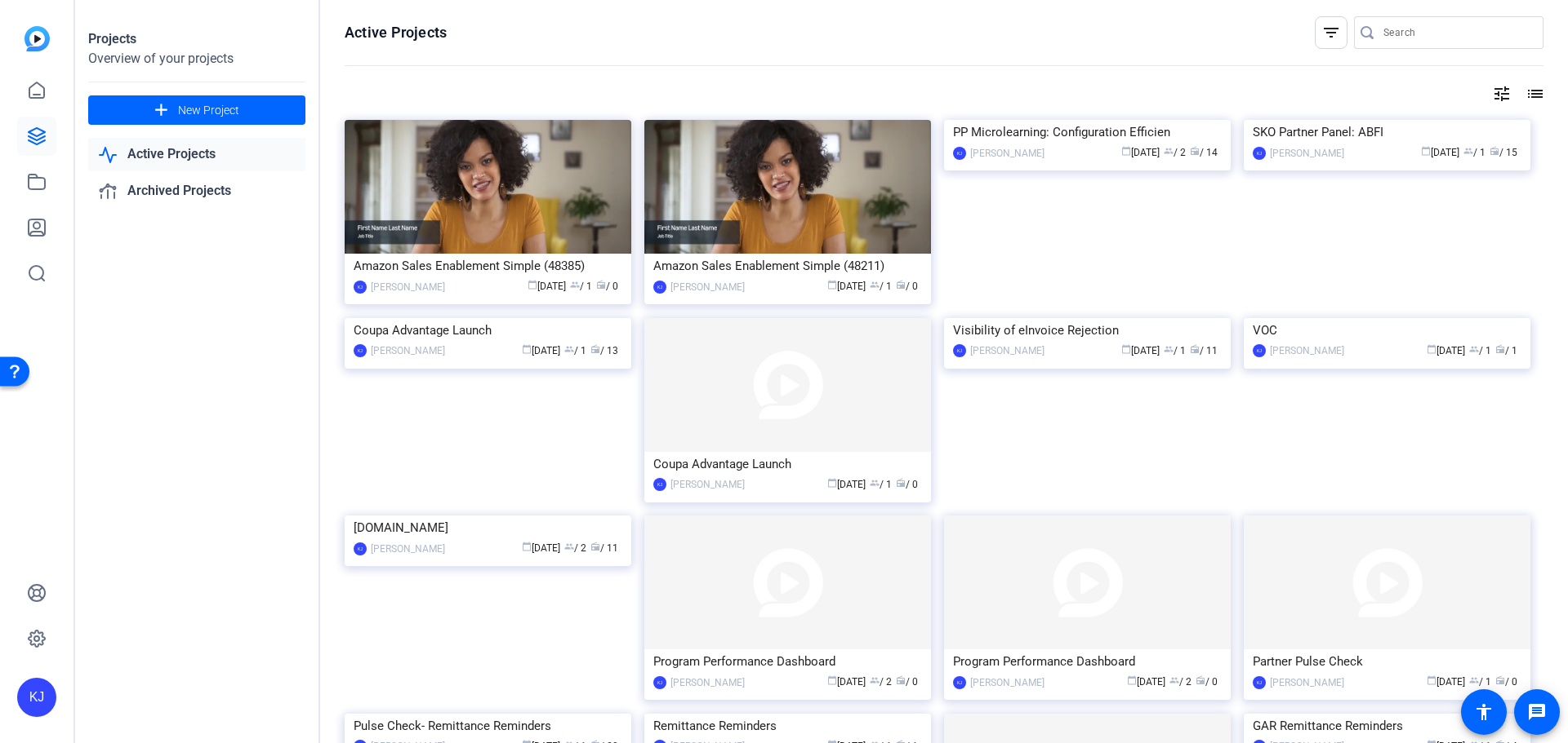
click at [192, 153] on link "Active Projects" at bounding box center [197, 154] width 217 height 33
click at [190, 151] on link "Active Projects" at bounding box center [197, 154] width 217 height 33
click at [543, 182] on img at bounding box center [487, 187] width 287 height 133
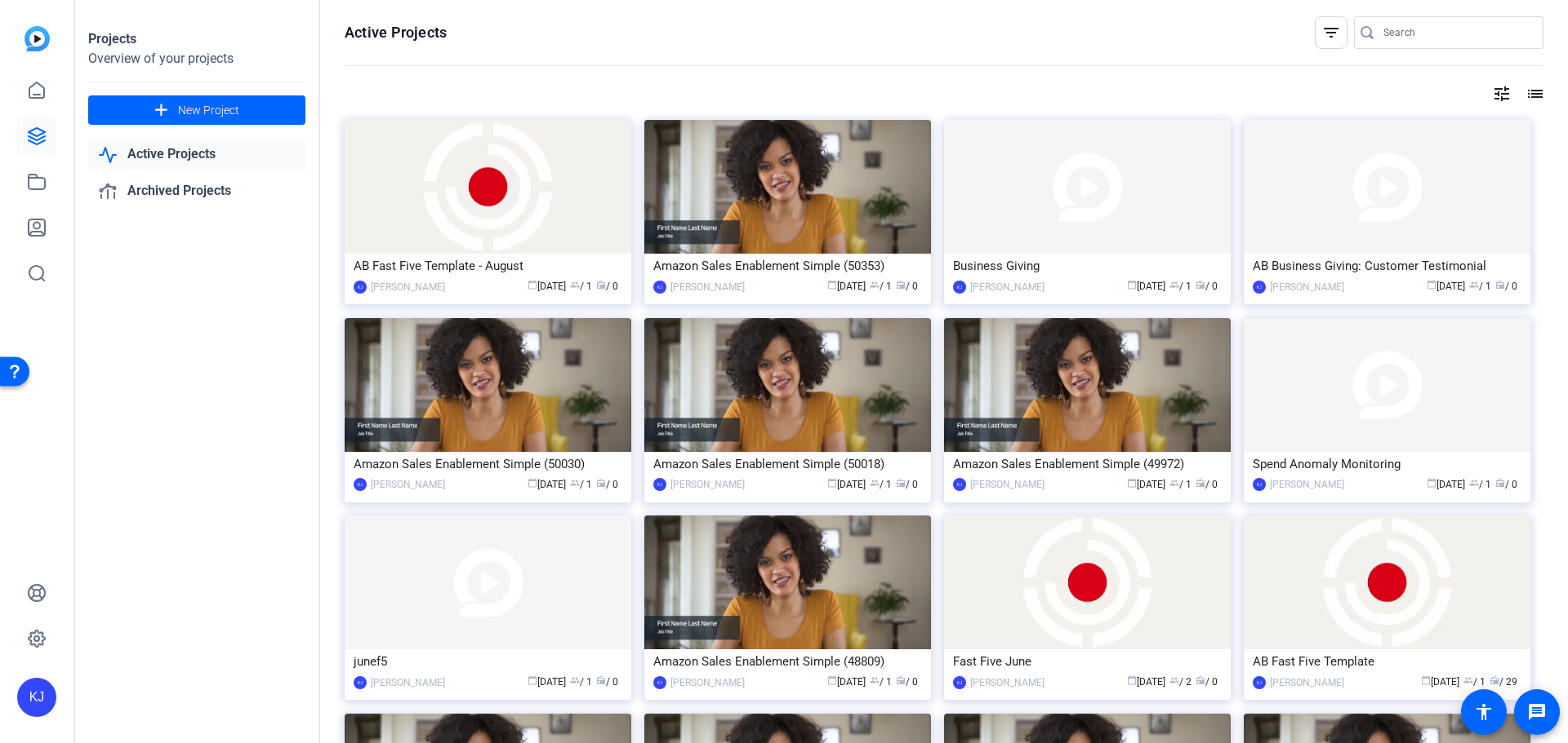
click at [185, 145] on link "Active Projects" at bounding box center [197, 154] width 217 height 33
click at [173, 156] on link "Active Projects" at bounding box center [197, 154] width 217 height 33
click at [208, 158] on link "Active Projects" at bounding box center [197, 154] width 217 height 33
click at [453, 217] on img at bounding box center [487, 187] width 287 height 133
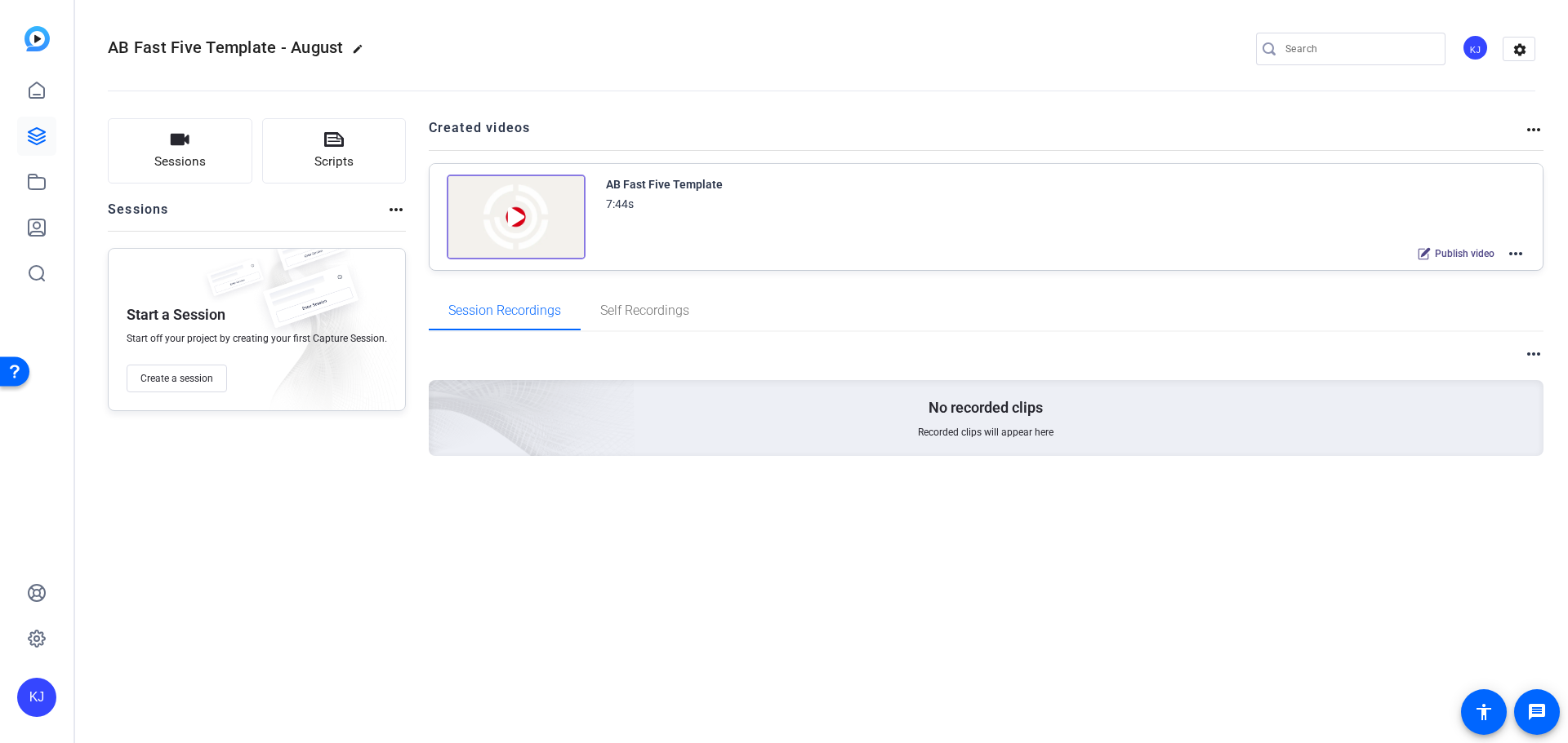
click at [1471, 51] on div "KJ" at bounding box center [1475, 48] width 27 height 27
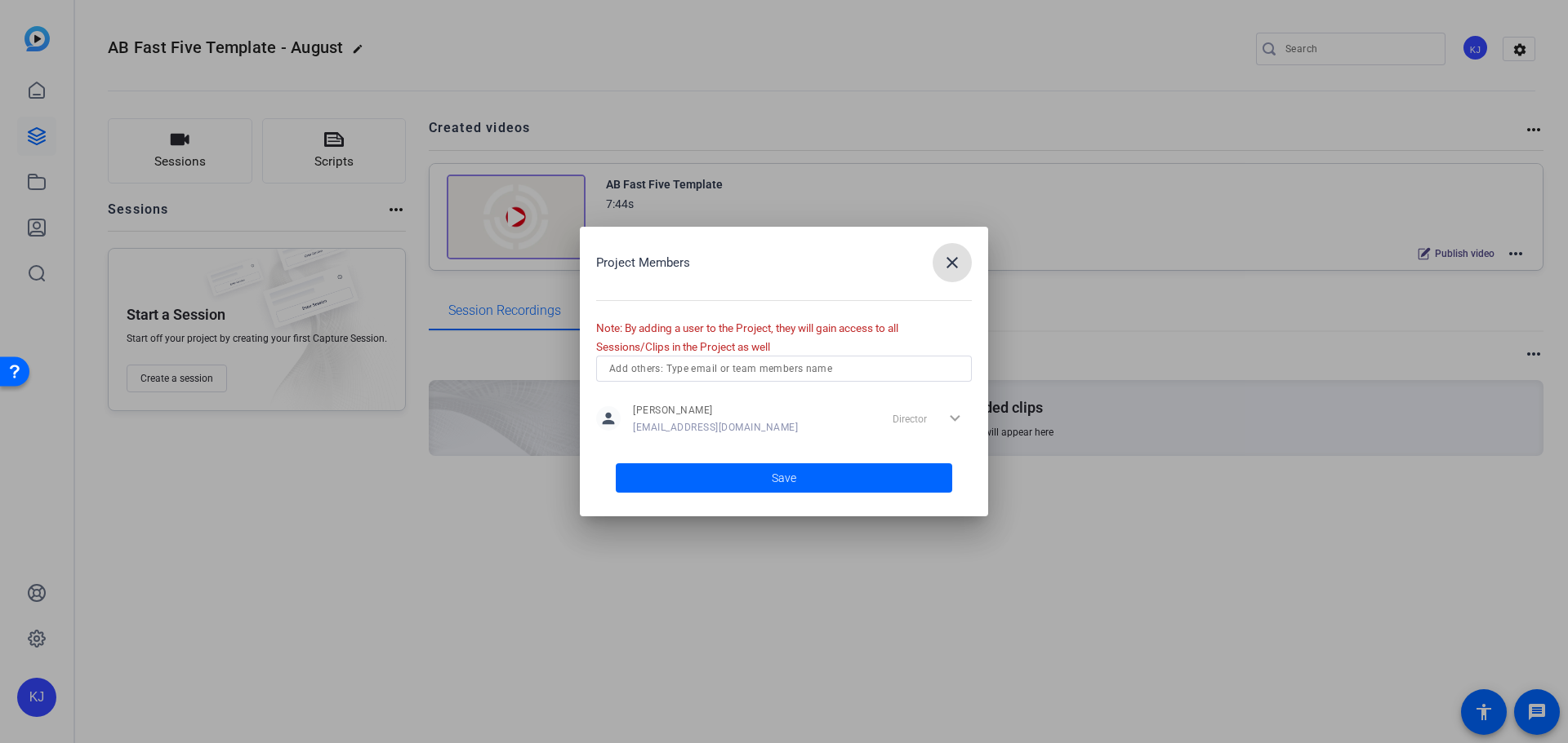
click at [829, 370] on input "text" at bounding box center [784, 369] width 350 height 20
type input "paul"
drag, startPoint x: 658, startPoint y: 372, endPoint x: 589, endPoint y: 372, distance: 69.0
click at [589, 372] on div "Project Members close Note: By adding a user to the Project, they will gain acc…" at bounding box center [784, 372] width 408 height 290
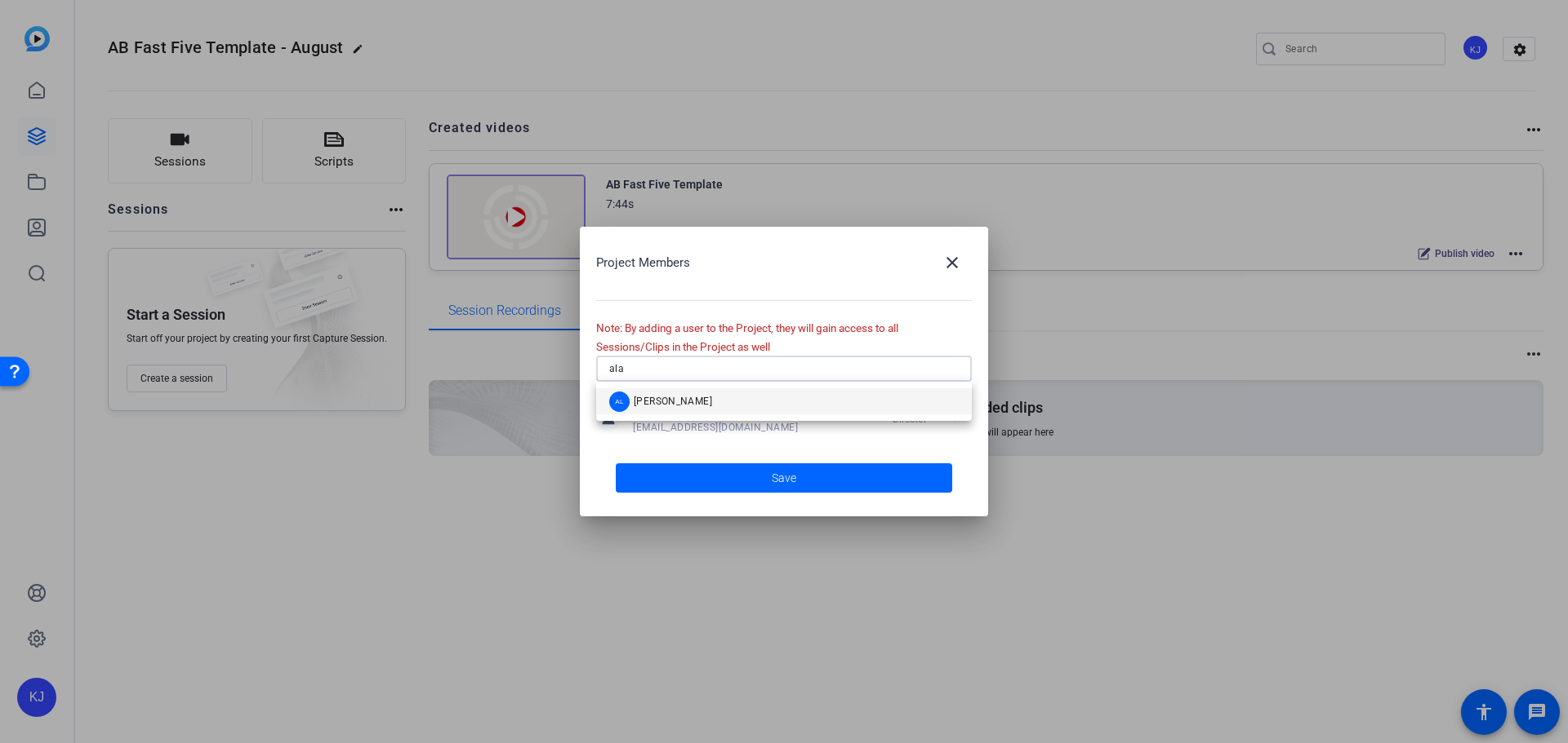
drag, startPoint x: 635, startPoint y: 364, endPoint x: 596, endPoint y: 370, distance: 39.5
click at [601, 367] on div "ala" at bounding box center [784, 368] width 376 height 26
type input "emm"
click at [644, 399] on span "Emma Smyth" at bounding box center [673, 402] width 78 height 13
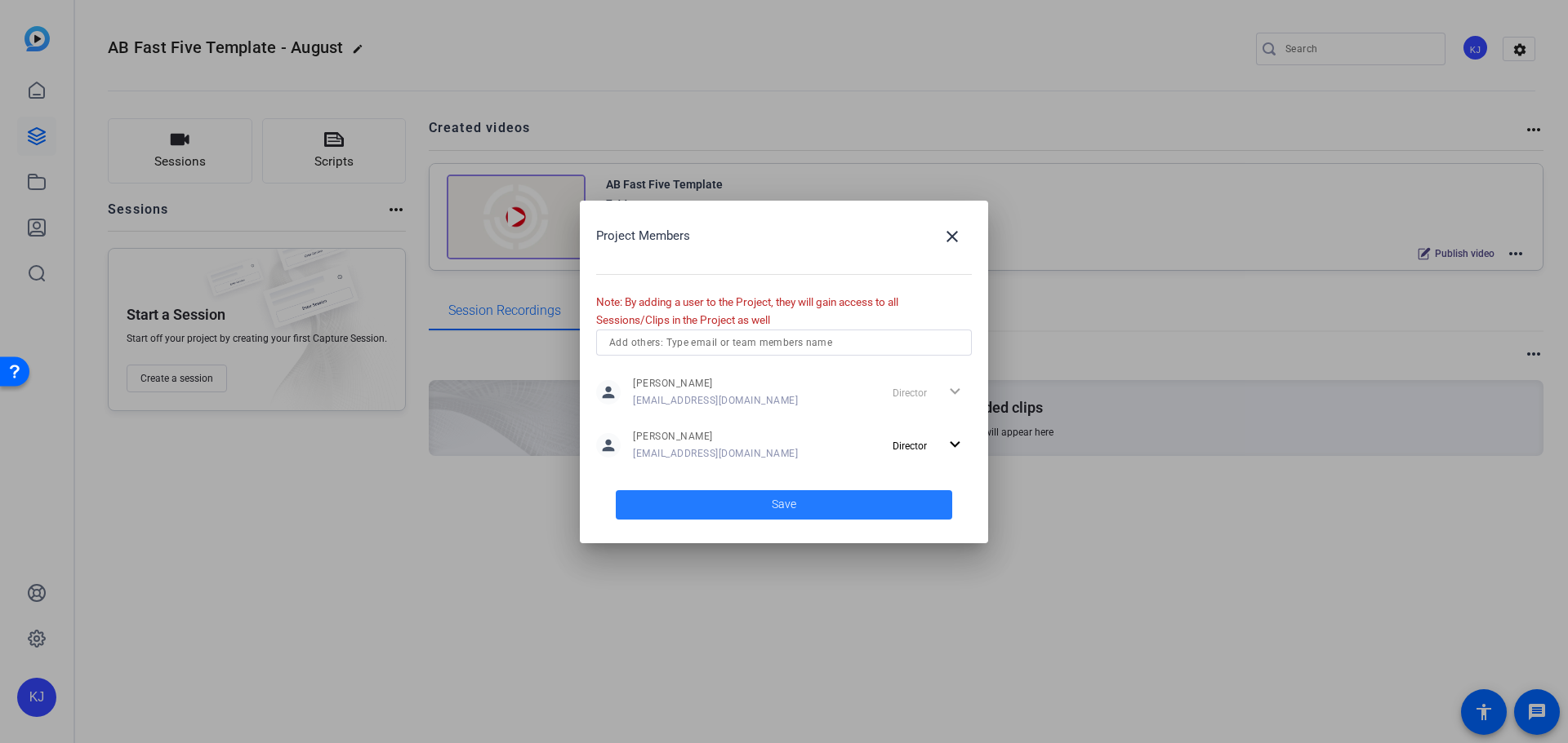
click at [809, 510] on span at bounding box center [784, 505] width 336 height 39
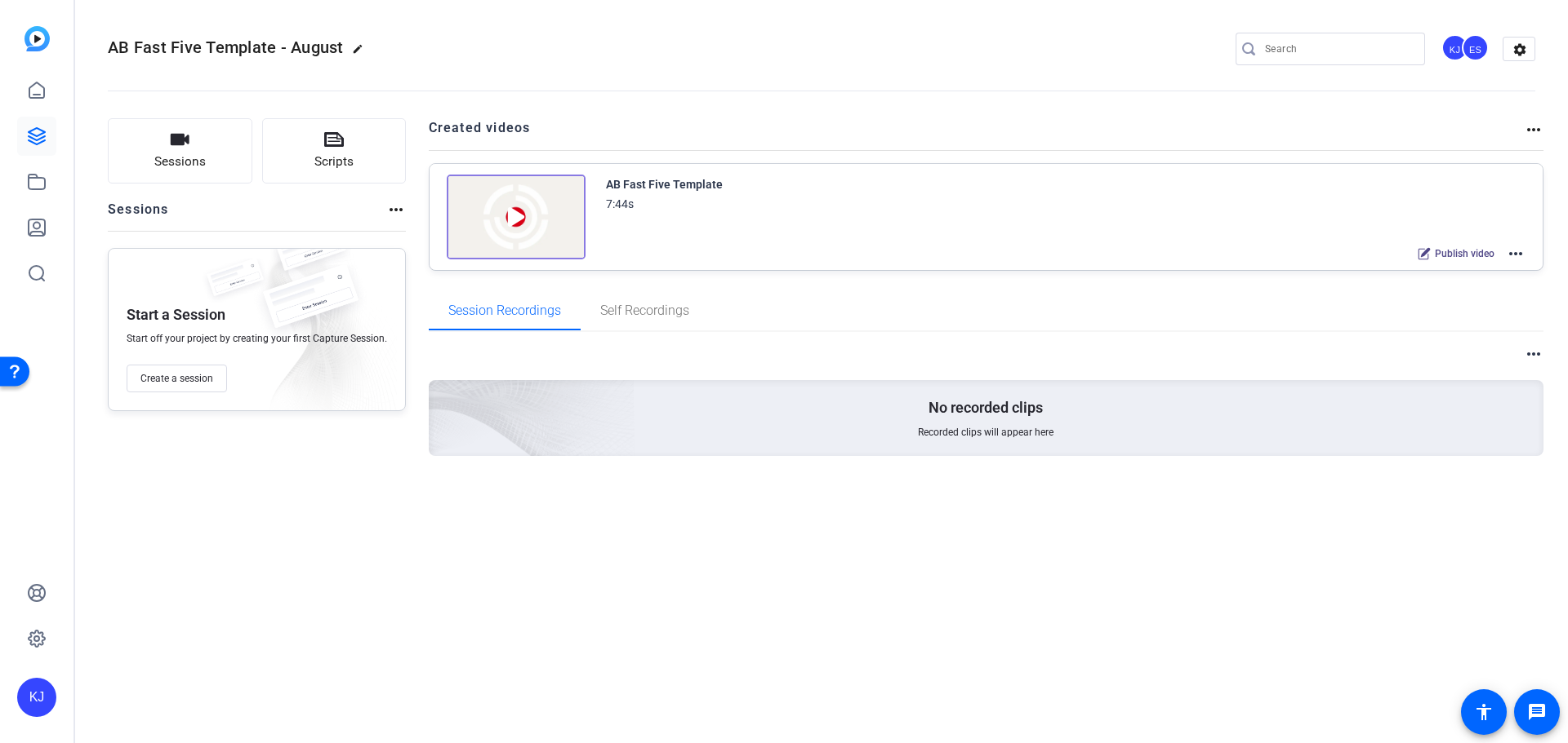
click at [1522, 255] on mat-icon "more_horiz" at bounding box center [1516, 253] width 20 height 20
click at [1472, 270] on span "Edit in Creator" at bounding box center [1455, 273] width 113 height 20
